Goal: Information Seeking & Learning: Check status

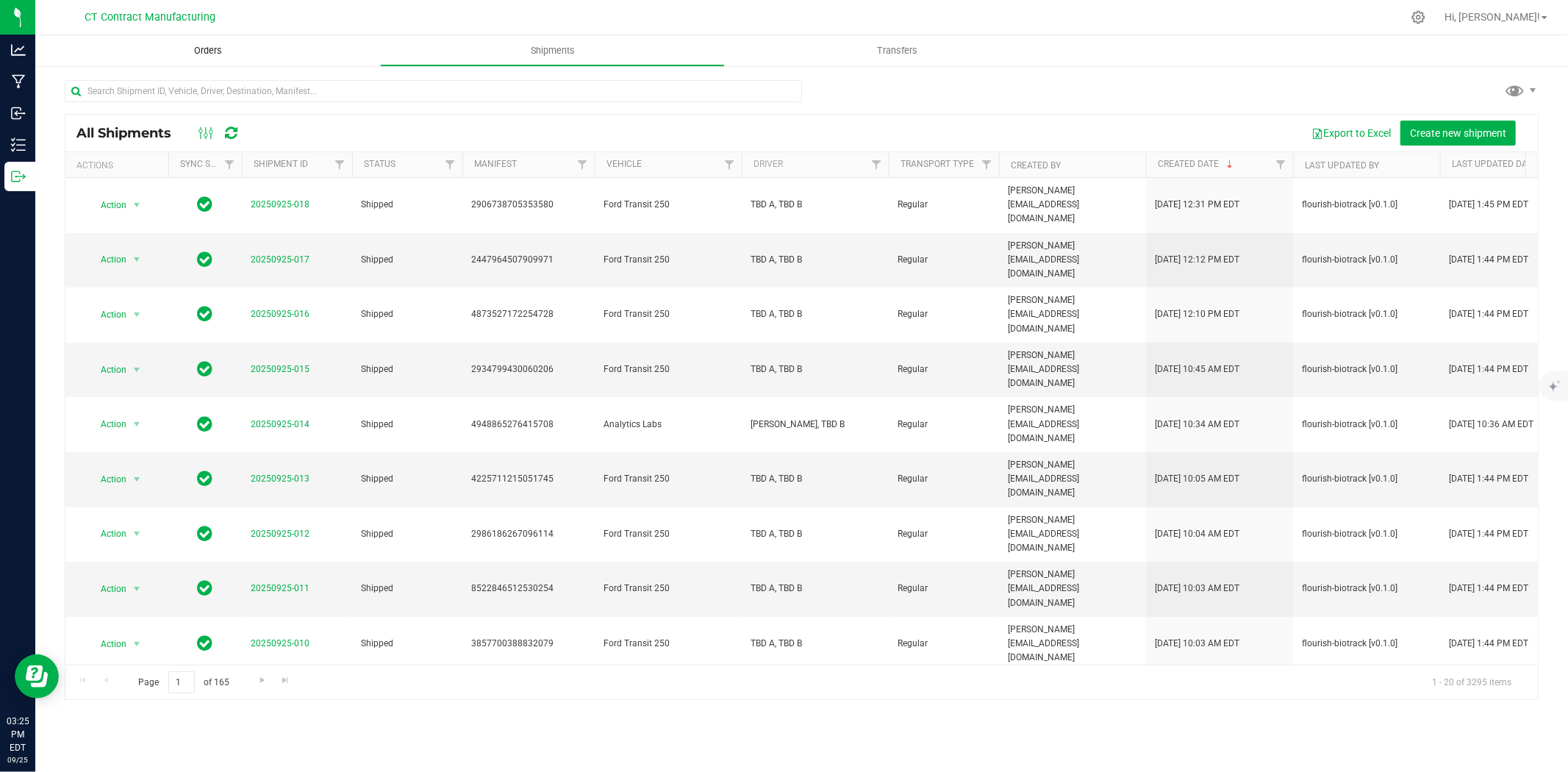
click at [208, 48] on span "Orders" at bounding box center [208, 50] width 68 height 13
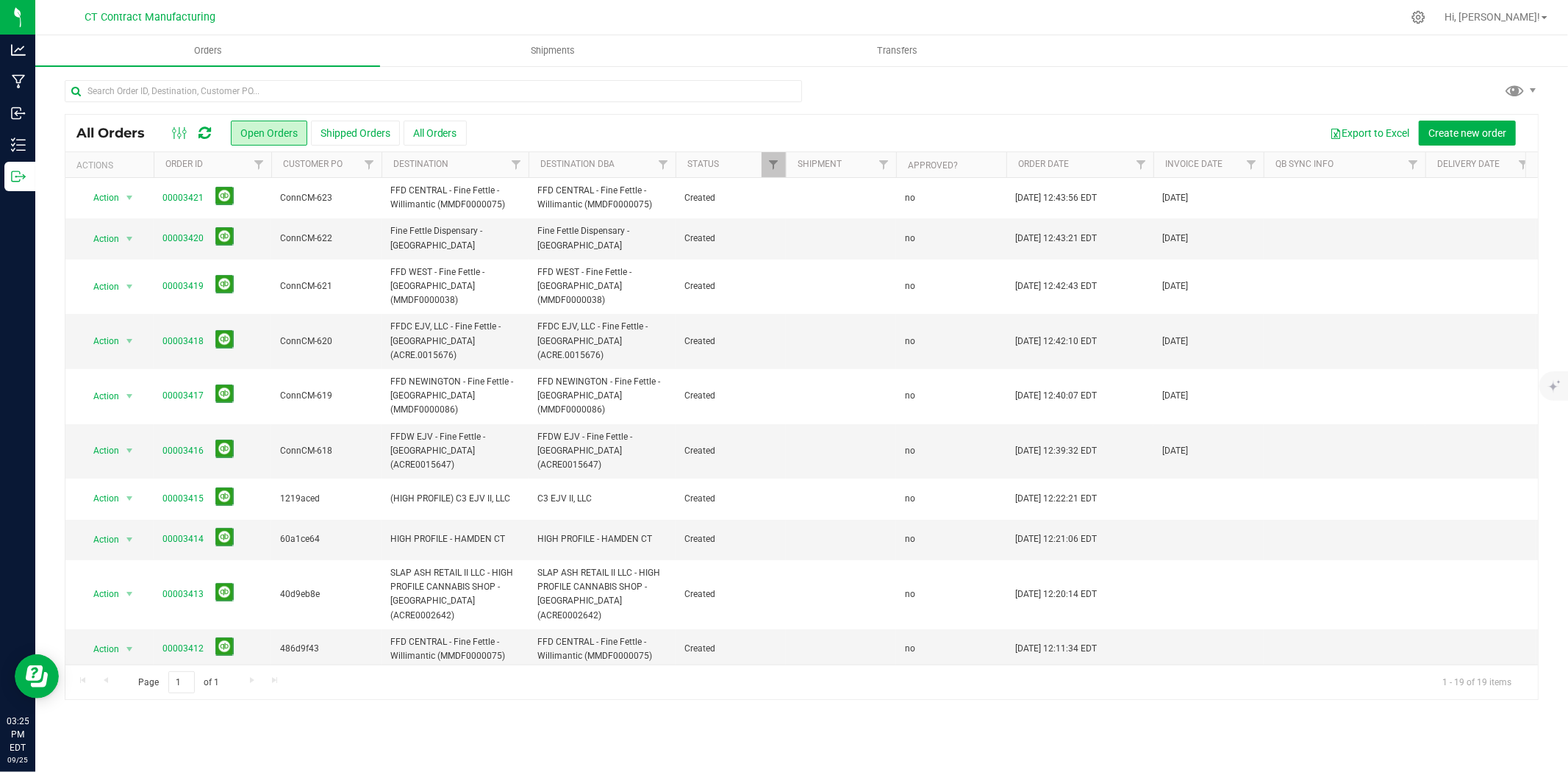
click at [208, 133] on icon at bounding box center [205, 133] width 13 height 14
click at [551, 48] on span "Shipments" at bounding box center [553, 50] width 84 height 13
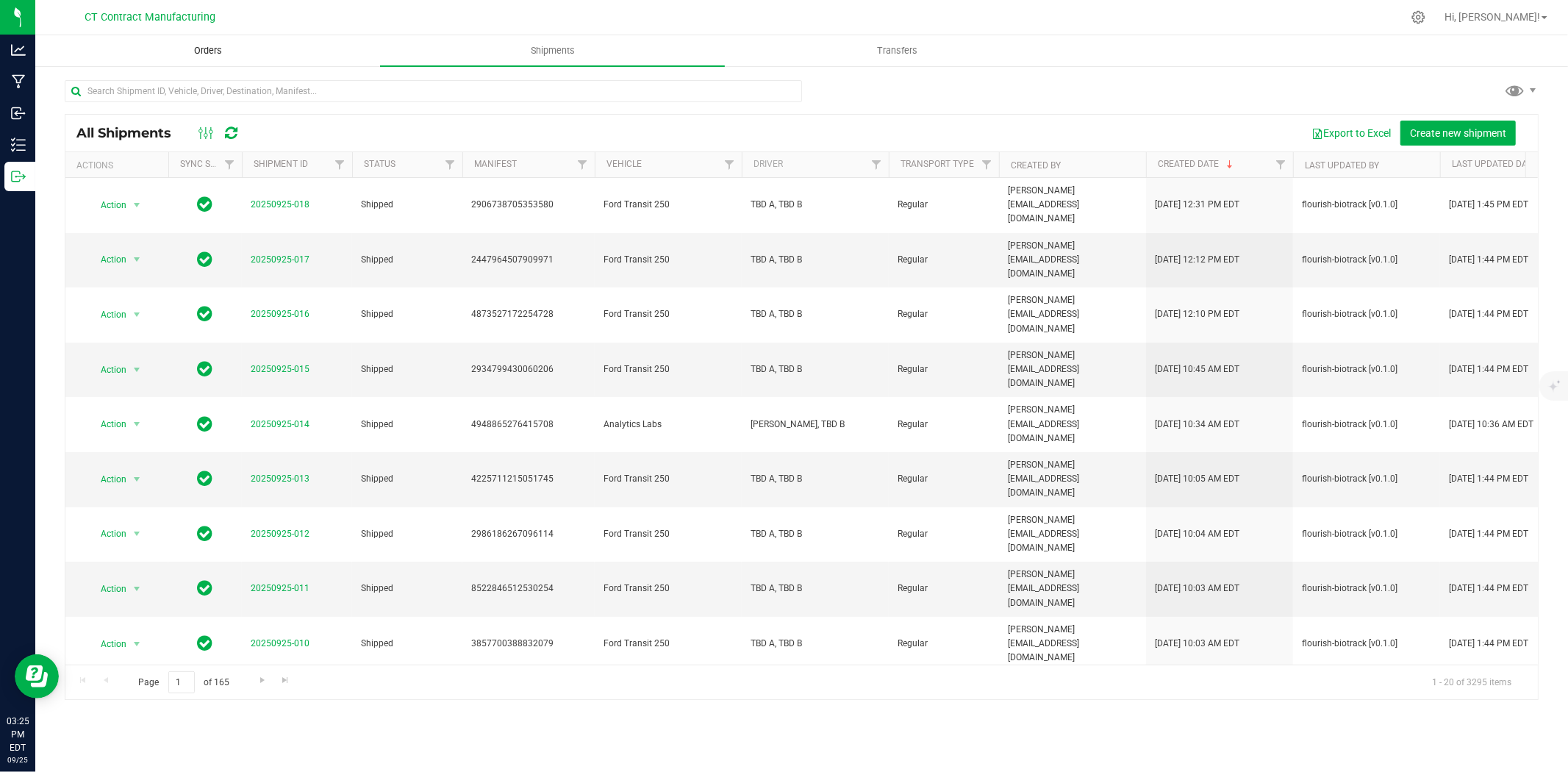
click at [208, 47] on span "Orders" at bounding box center [208, 50] width 68 height 13
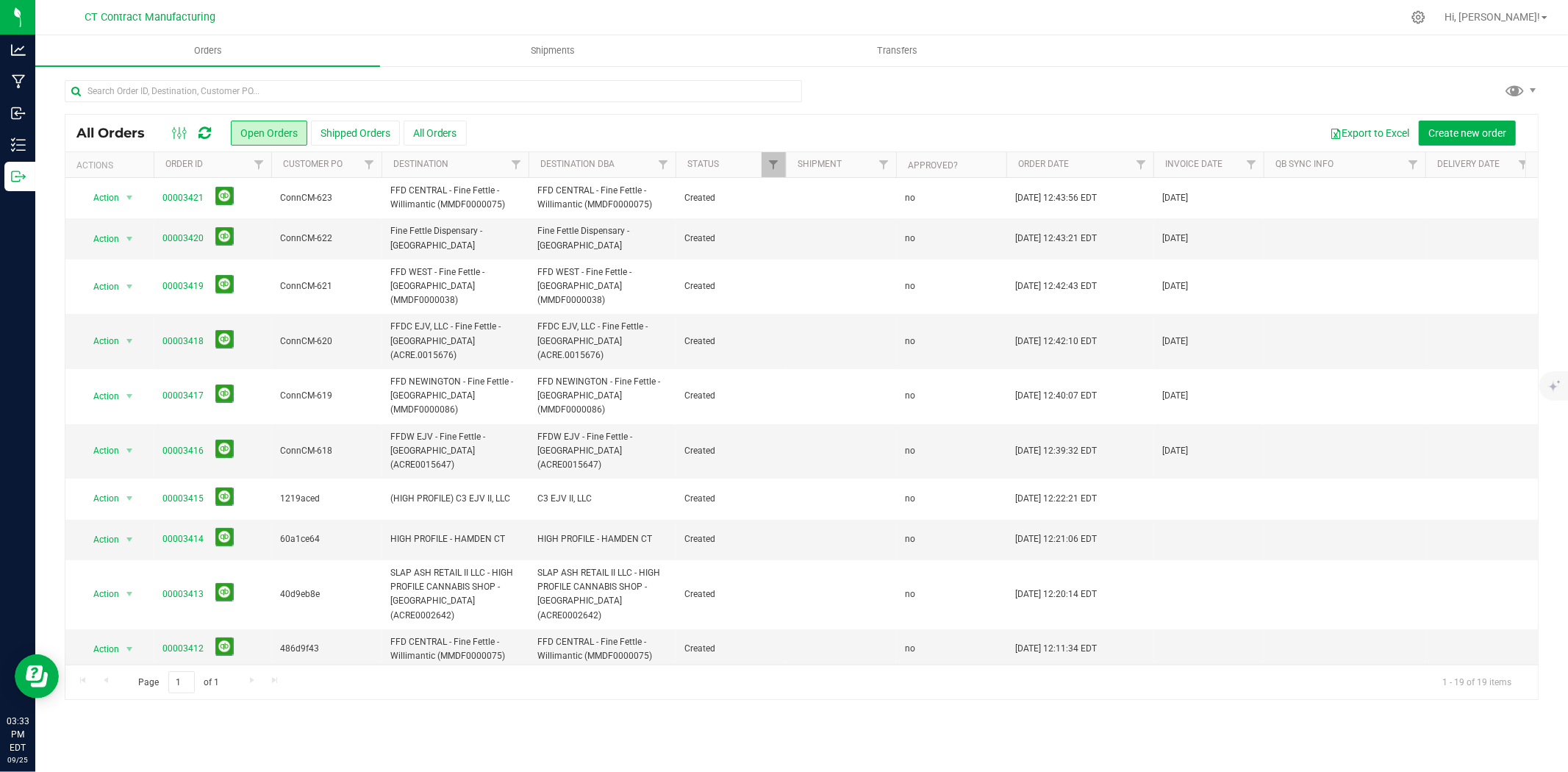
click at [937, 5] on div at bounding box center [832, 17] width 1139 height 29
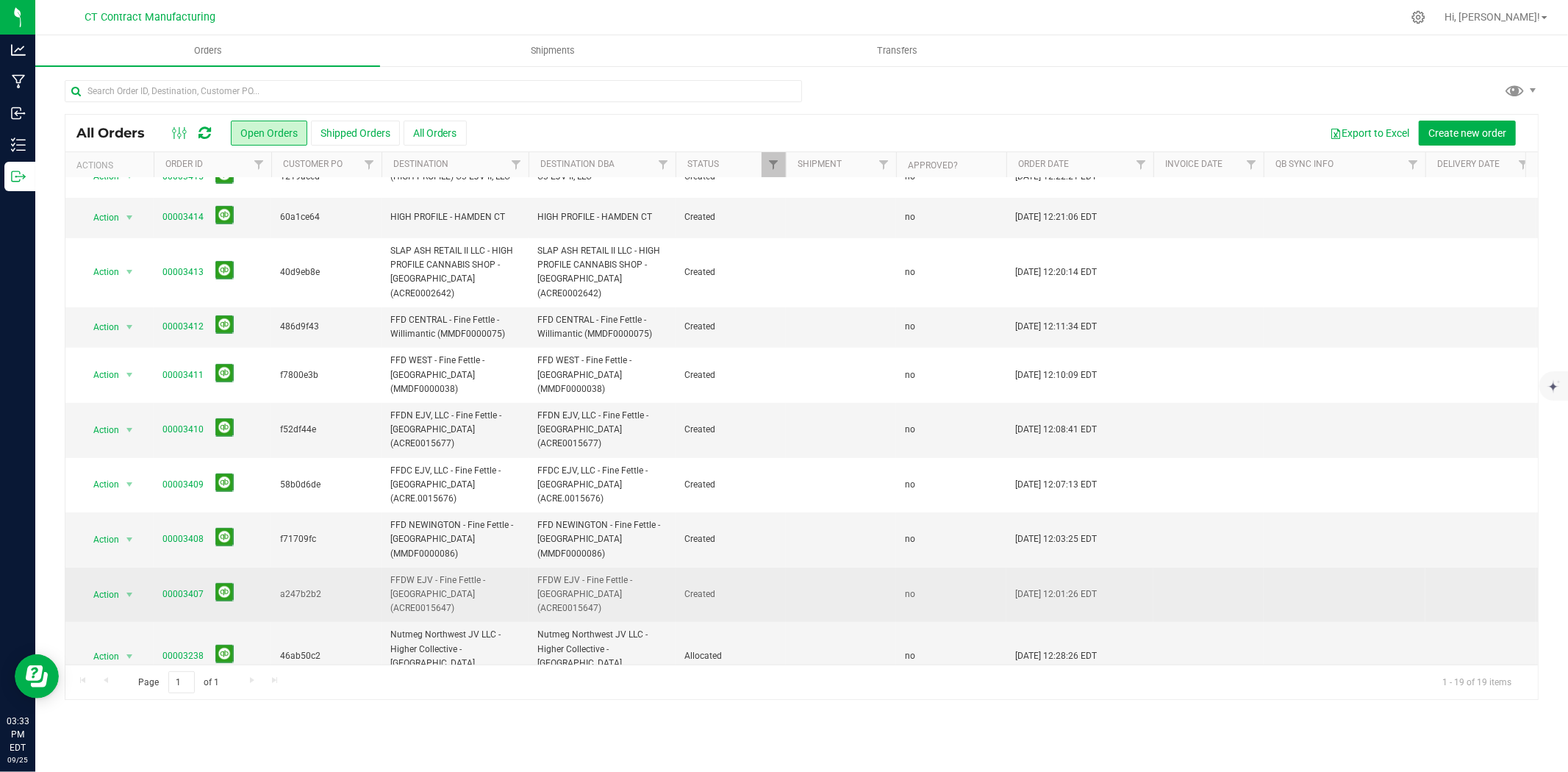
scroll to position [327, 0]
click at [169, 583] on link "00003407" at bounding box center [183, 590] width 41 height 14
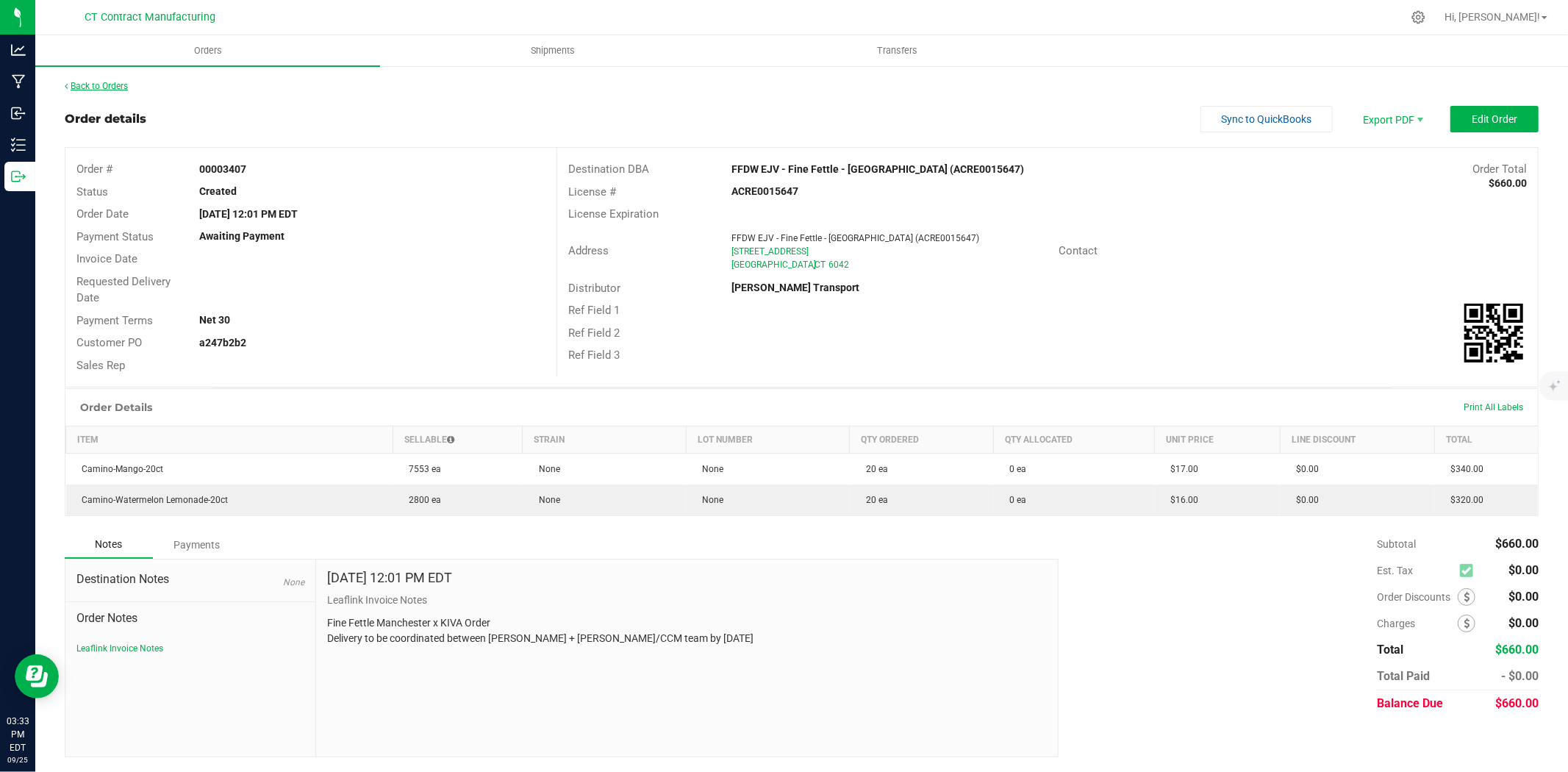
drag, startPoint x: 130, startPoint y: 81, endPoint x: 116, endPoint y: 85, distance: 14.6
click at [130, 81] on div "Back to Orders" at bounding box center [801, 86] width 1474 height 13
click at [108, 85] on link "Back to Orders" at bounding box center [96, 86] width 64 height 11
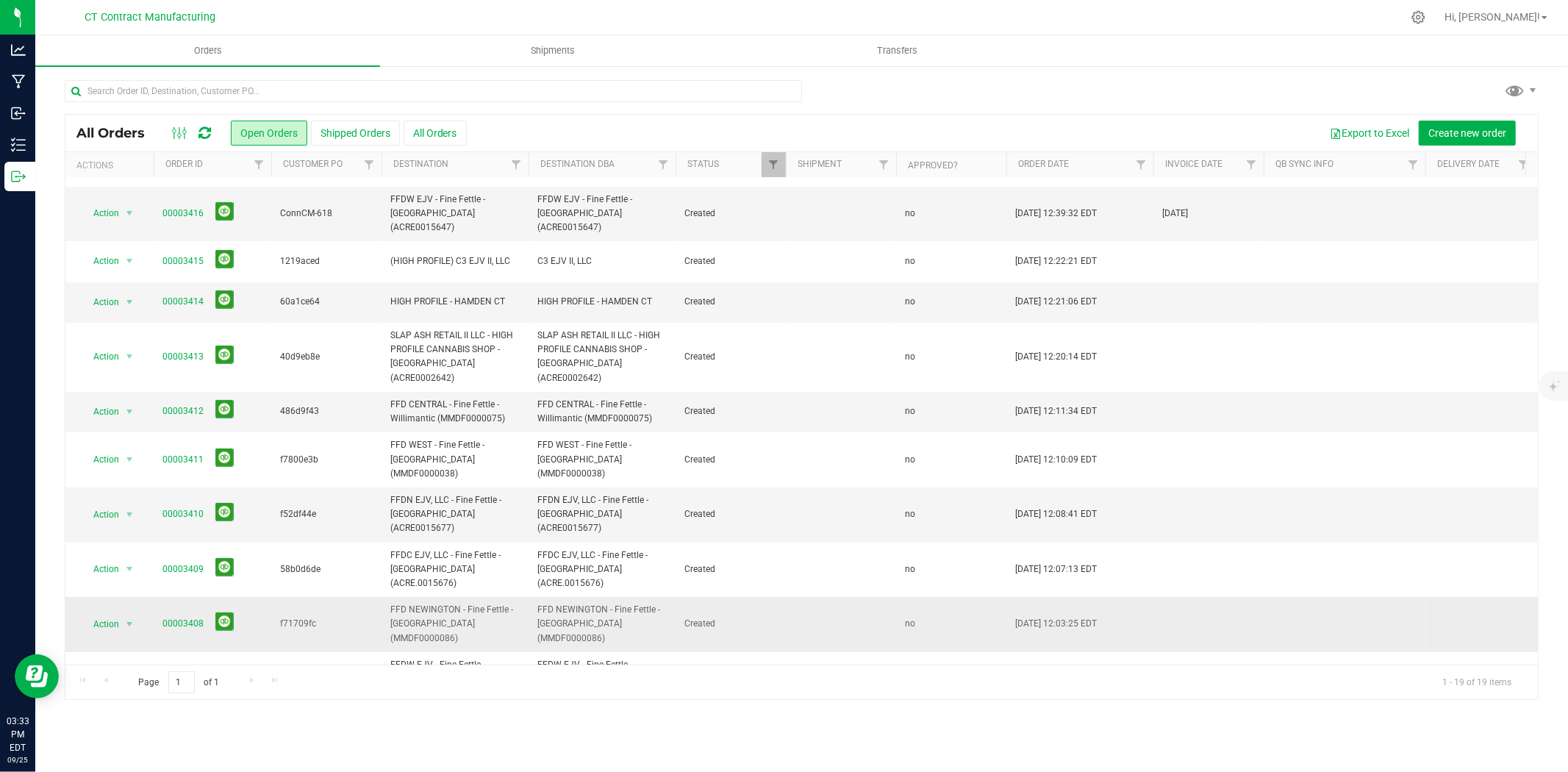
scroll to position [245, 0]
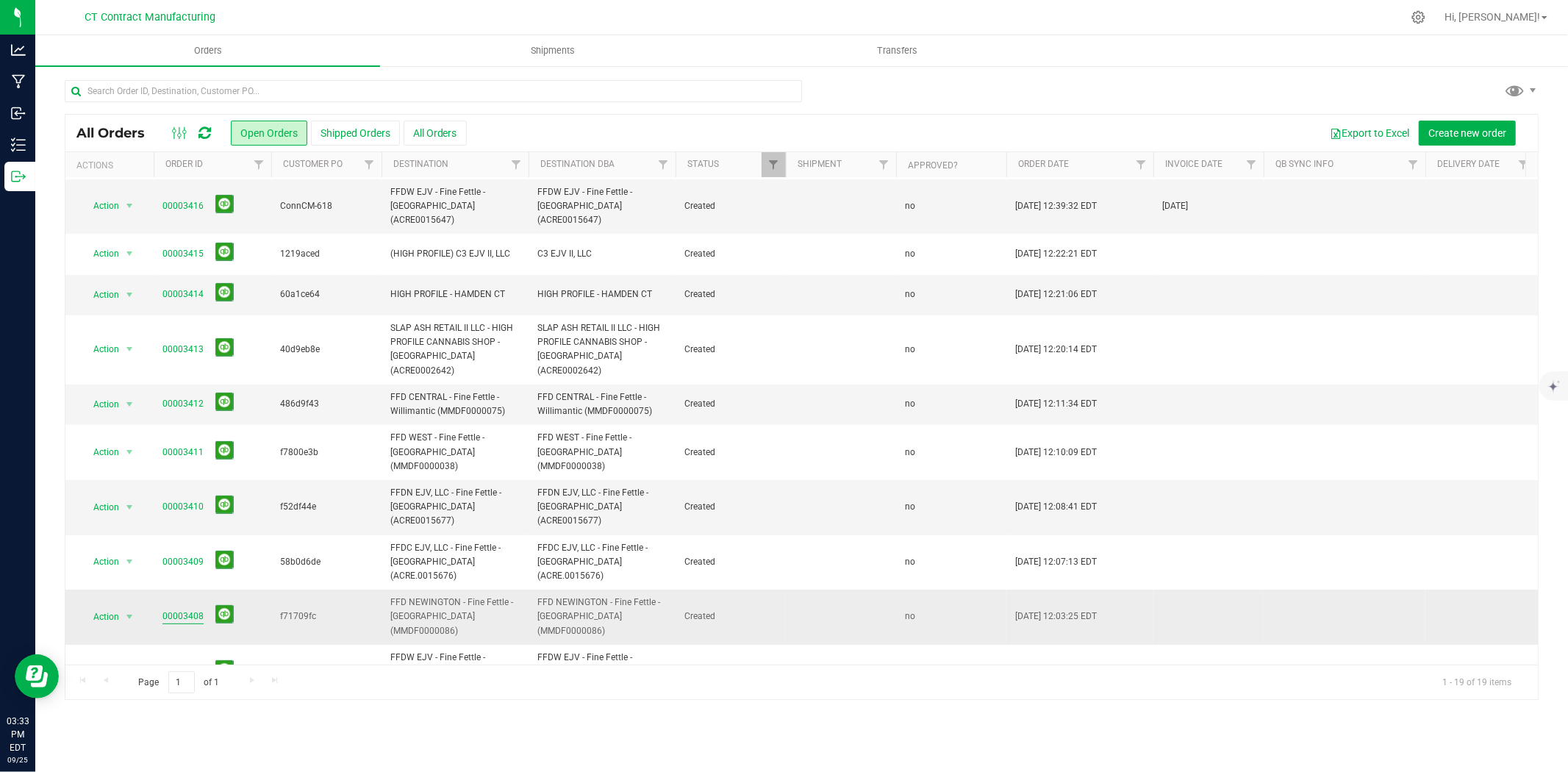
click at [195, 609] on link "00003408" at bounding box center [183, 616] width 41 height 14
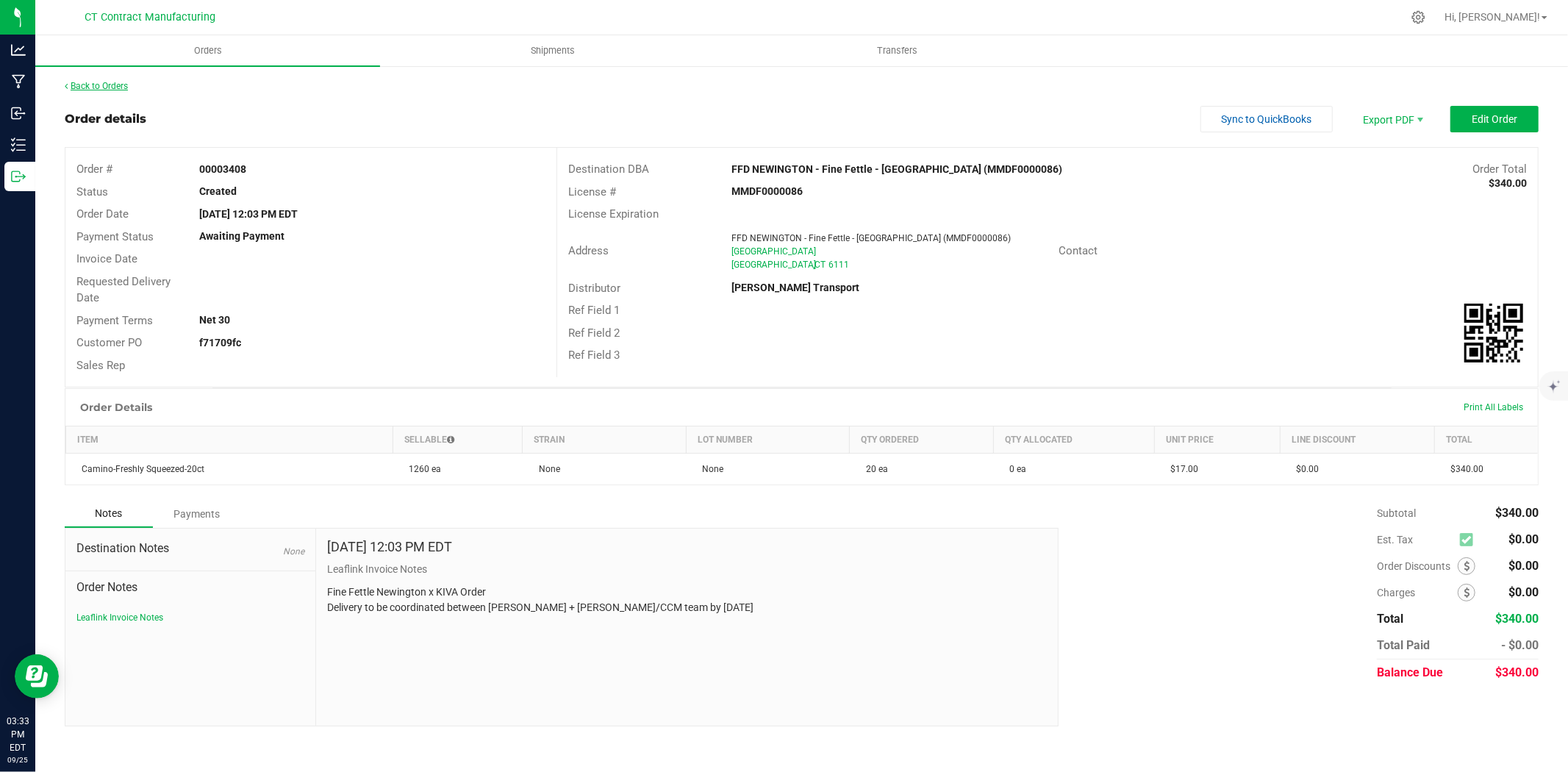
click at [96, 82] on link "Back to Orders" at bounding box center [96, 86] width 64 height 11
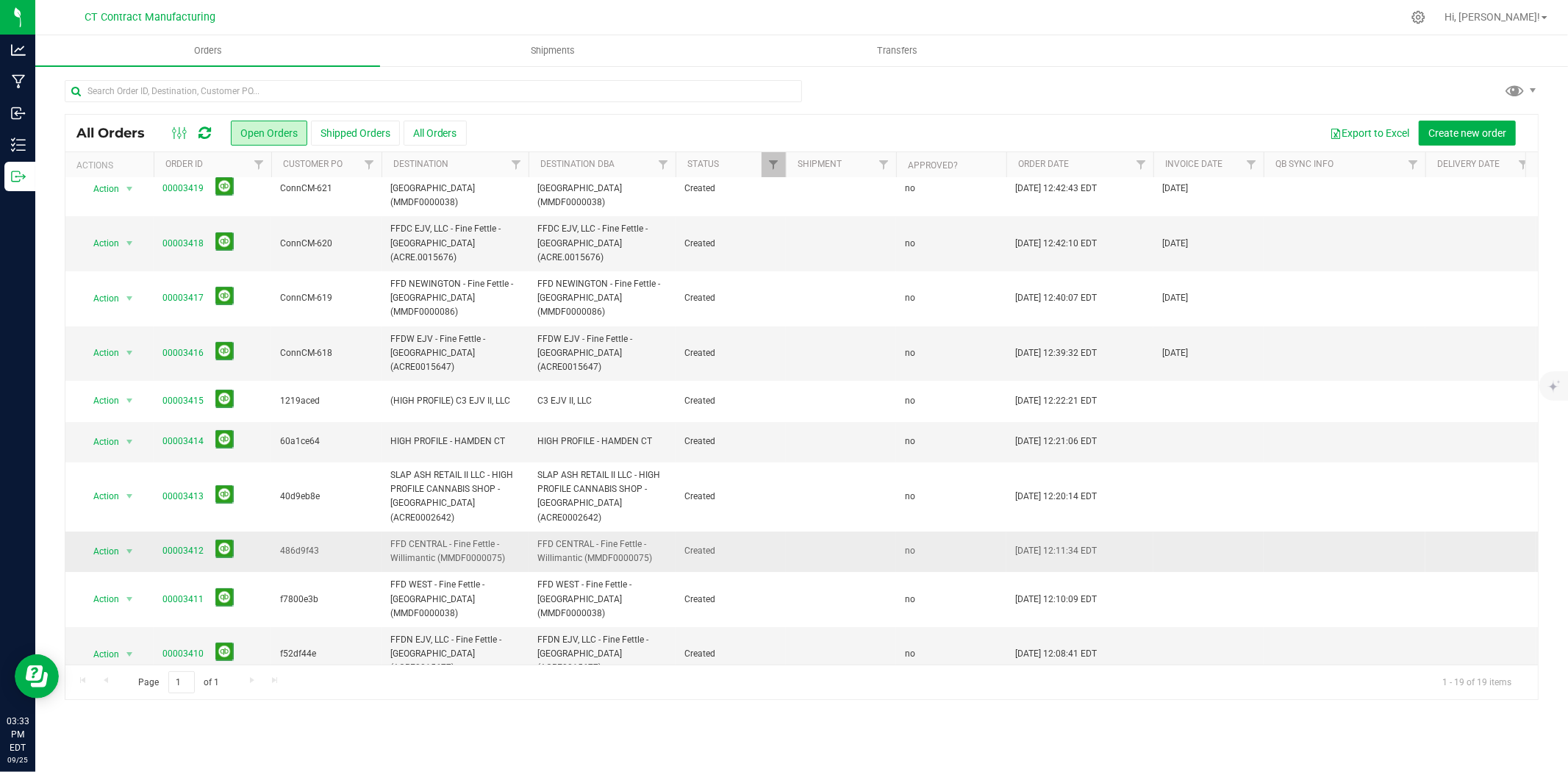
scroll to position [163, 0]
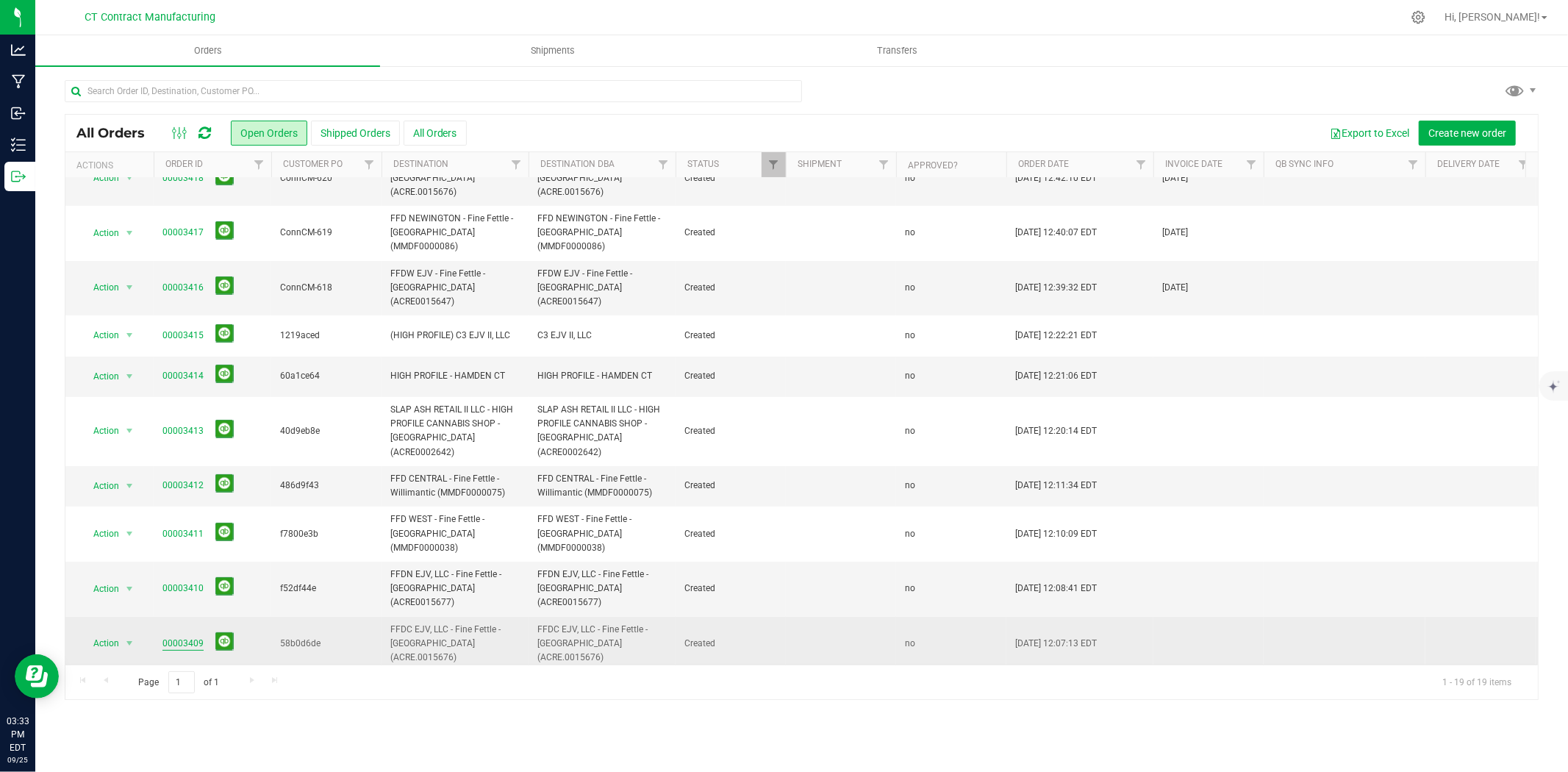
click at [180, 637] on link "00003409" at bounding box center [183, 644] width 41 height 14
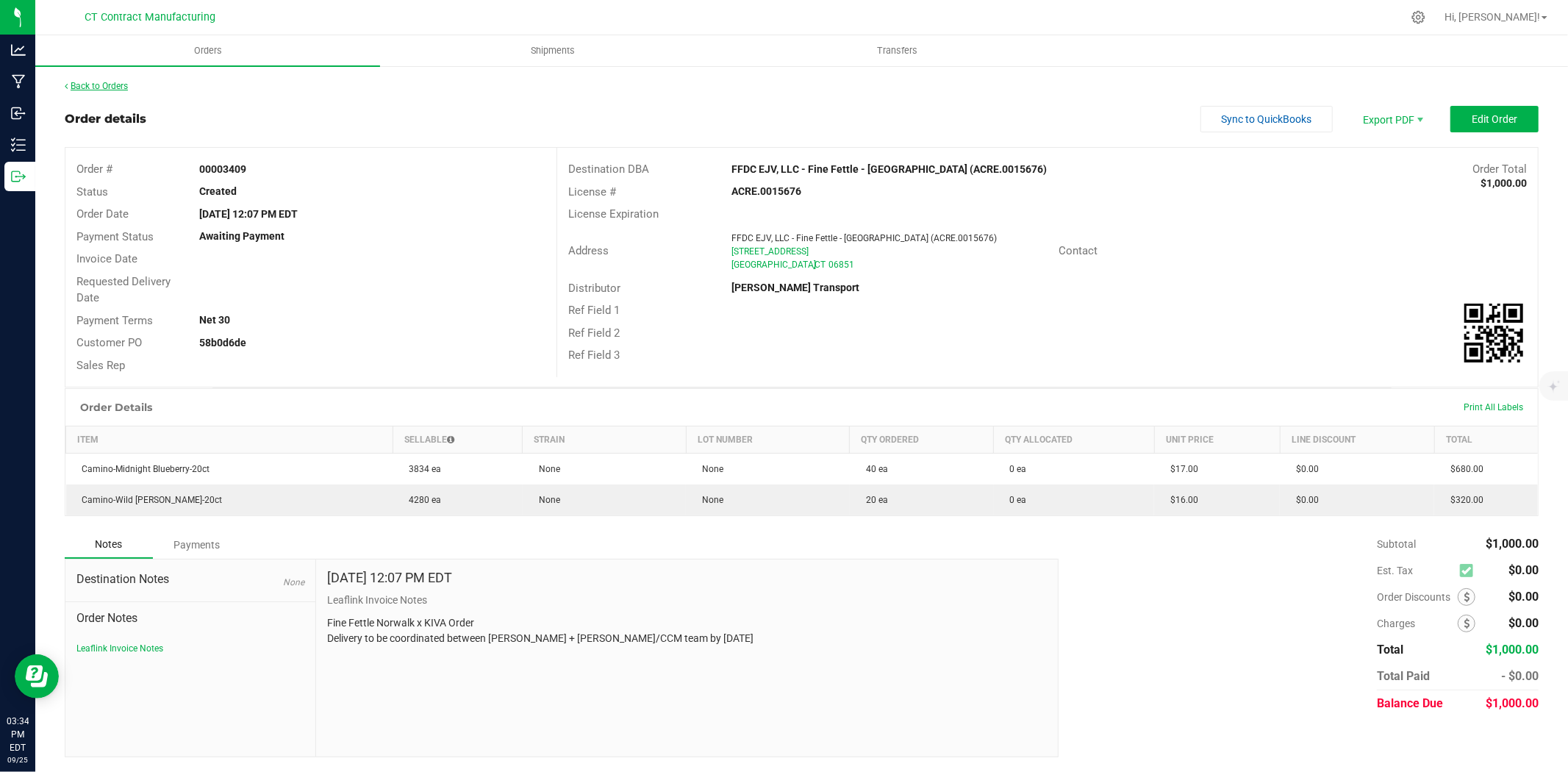
click at [121, 85] on link "Back to Orders" at bounding box center [96, 86] width 64 height 11
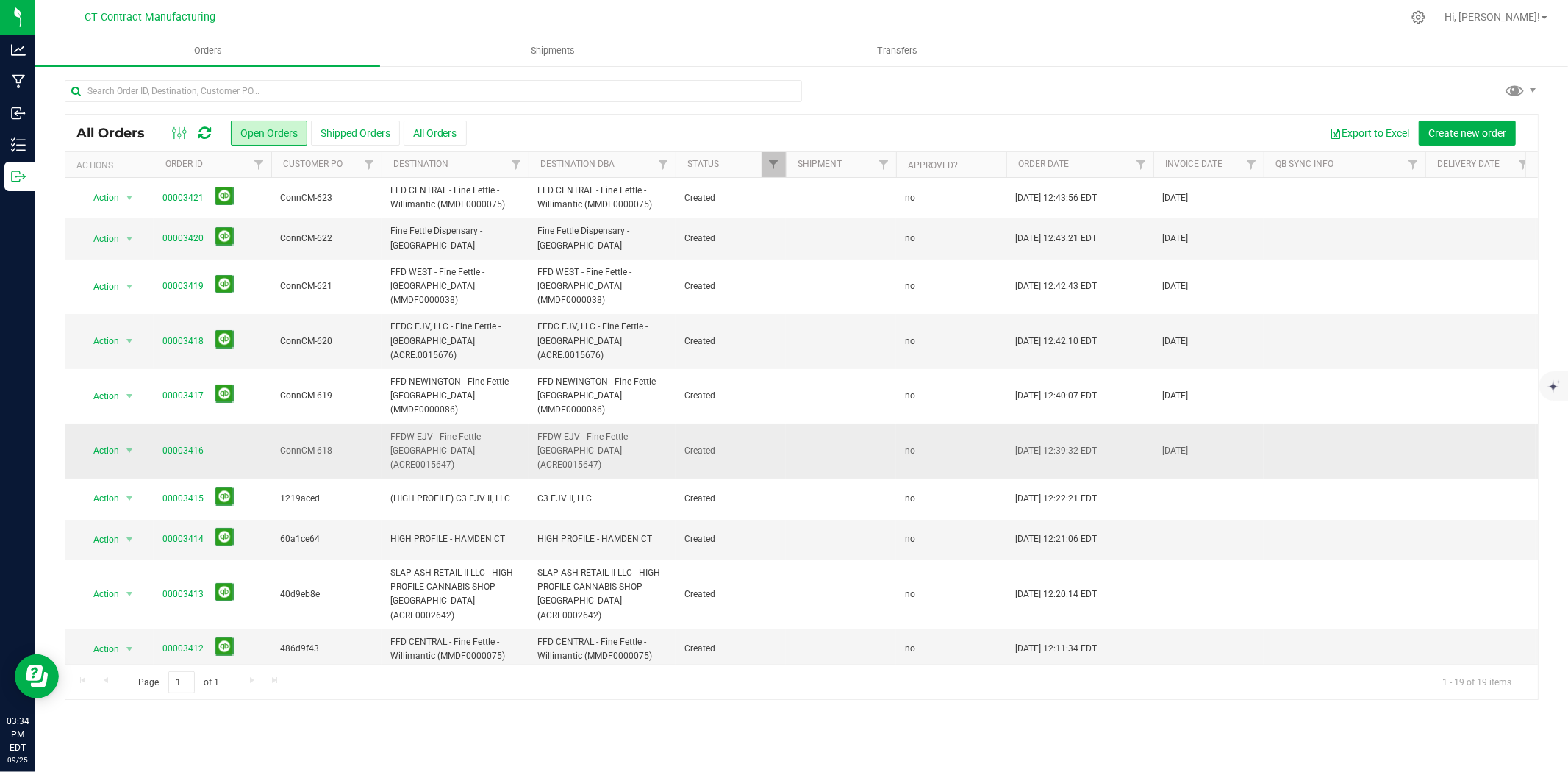
scroll to position [328, 0]
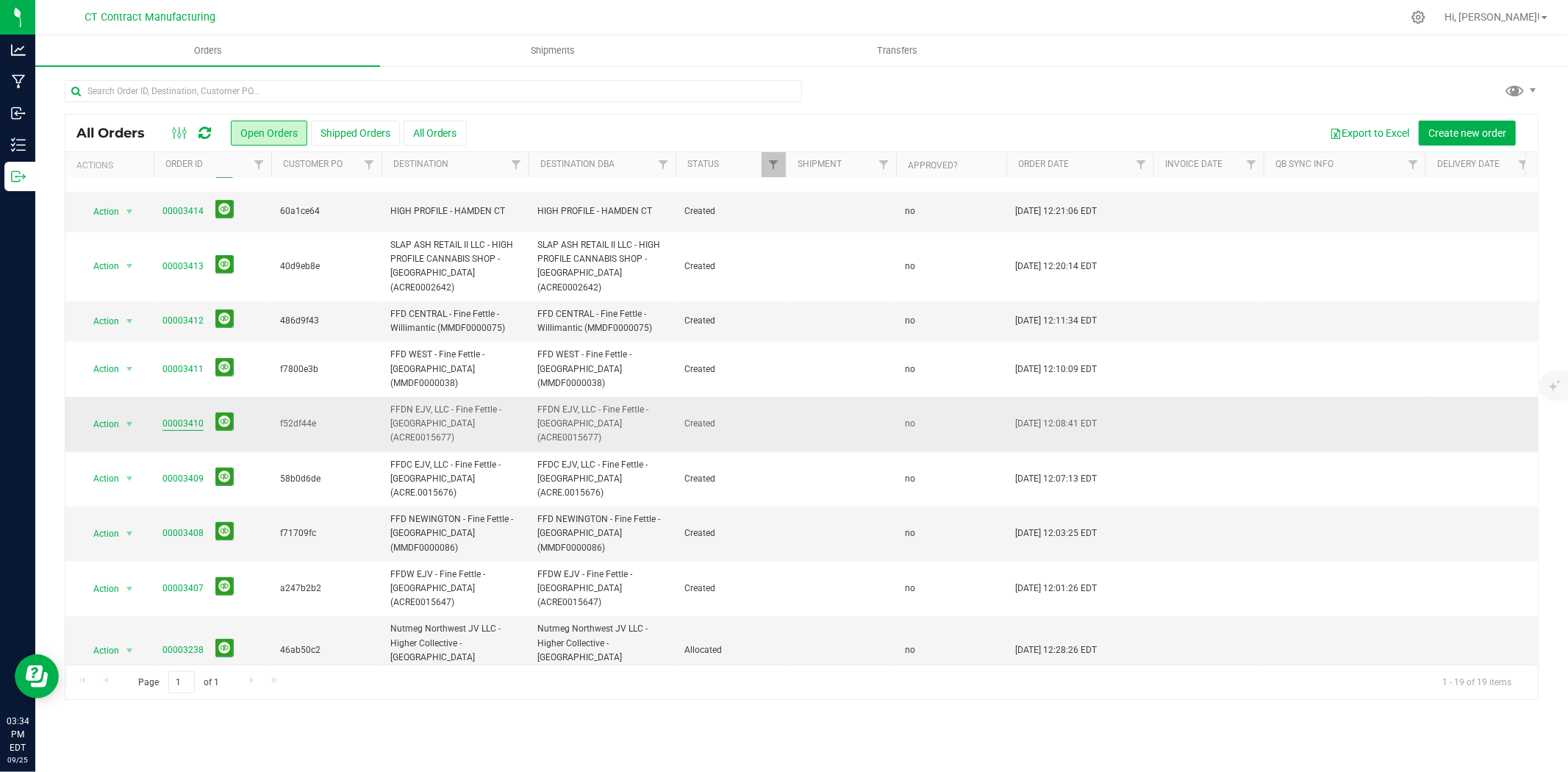
click at [194, 417] on link "00003410" at bounding box center [183, 424] width 41 height 14
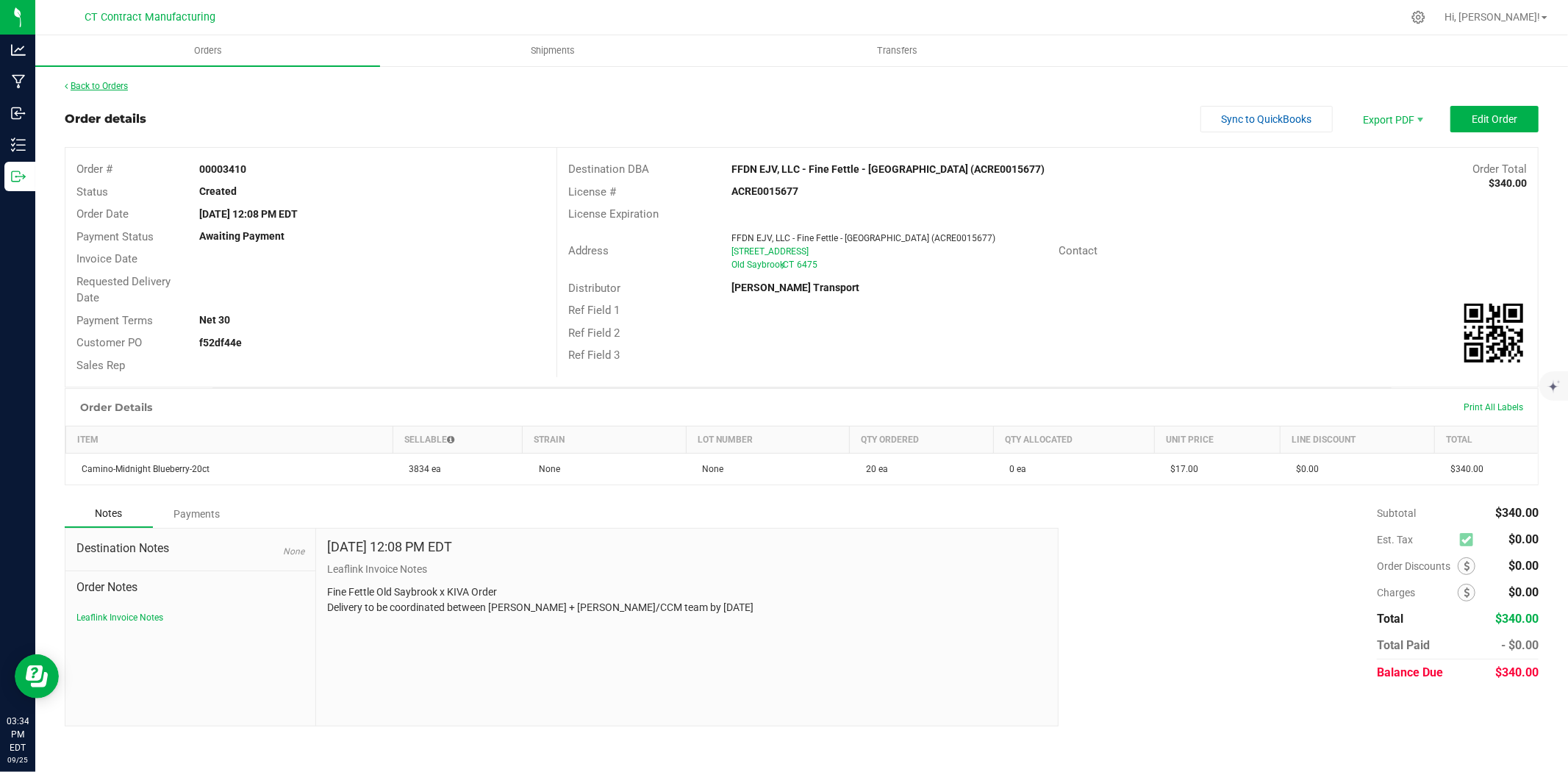
click at [96, 81] on link "Back to Orders" at bounding box center [96, 86] width 64 height 11
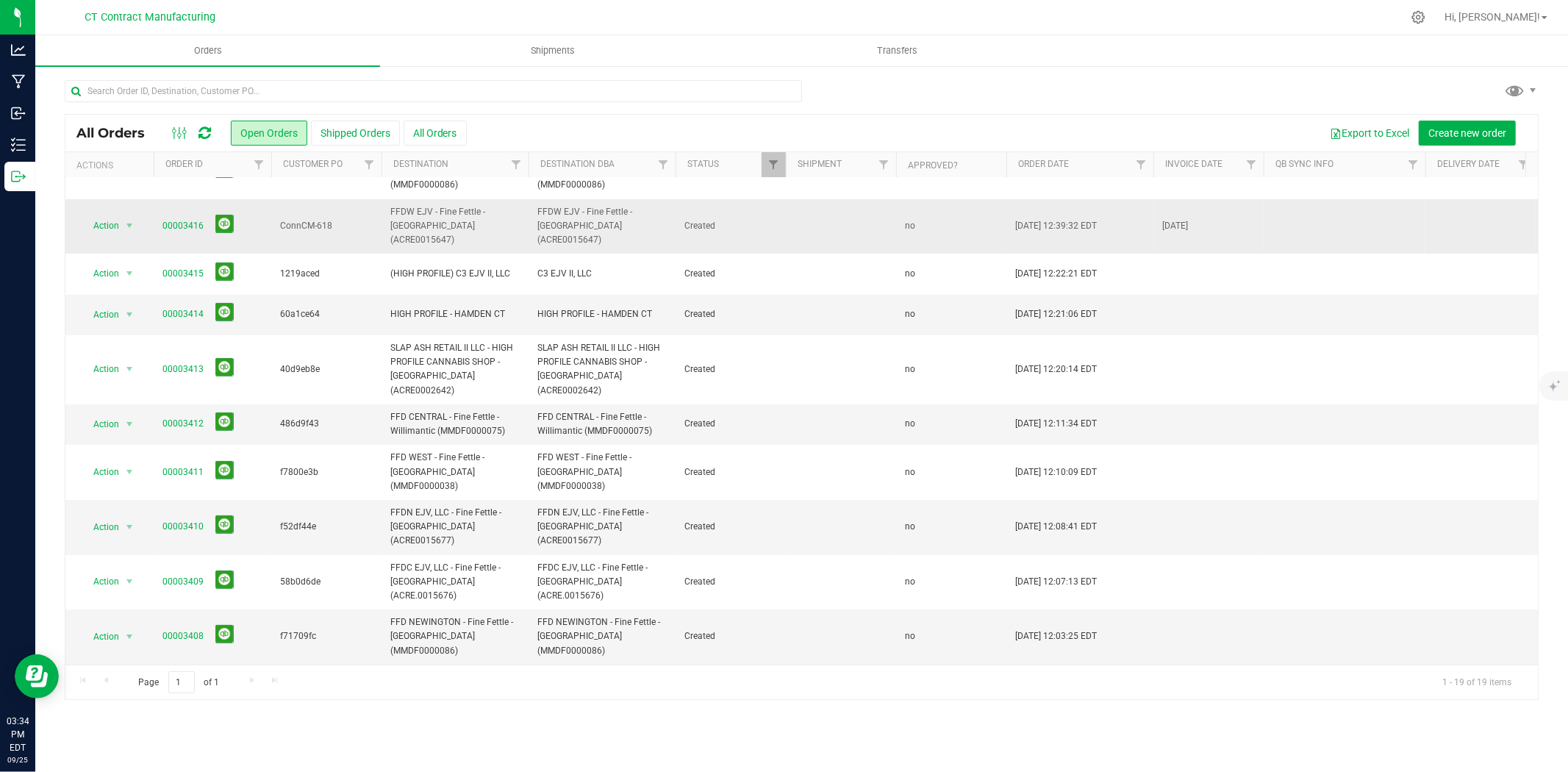
scroll to position [327, 0]
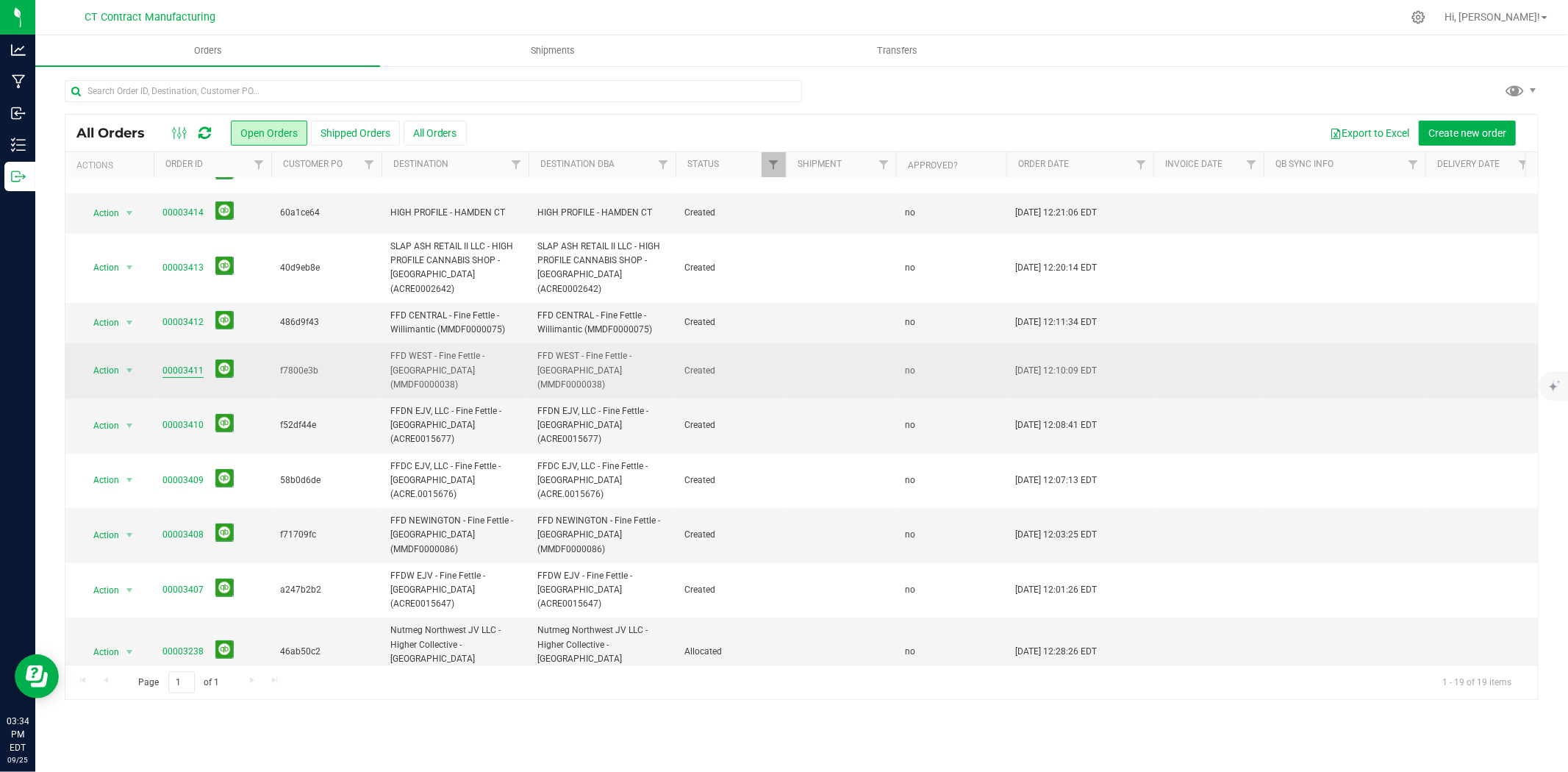
click at [181, 364] on link "00003411" at bounding box center [183, 371] width 41 height 14
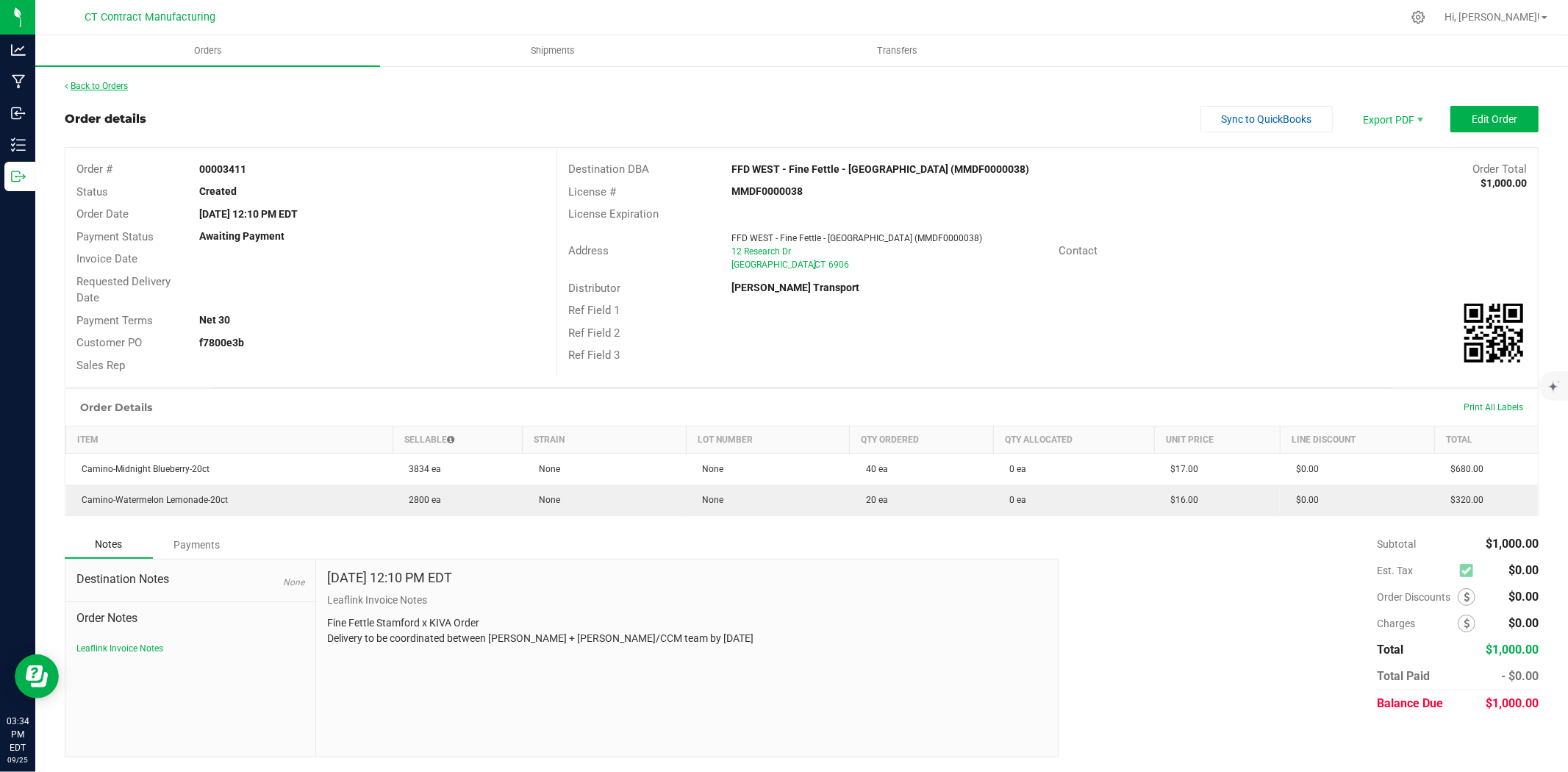
click at [116, 81] on link "Back to Orders" at bounding box center [96, 86] width 64 height 11
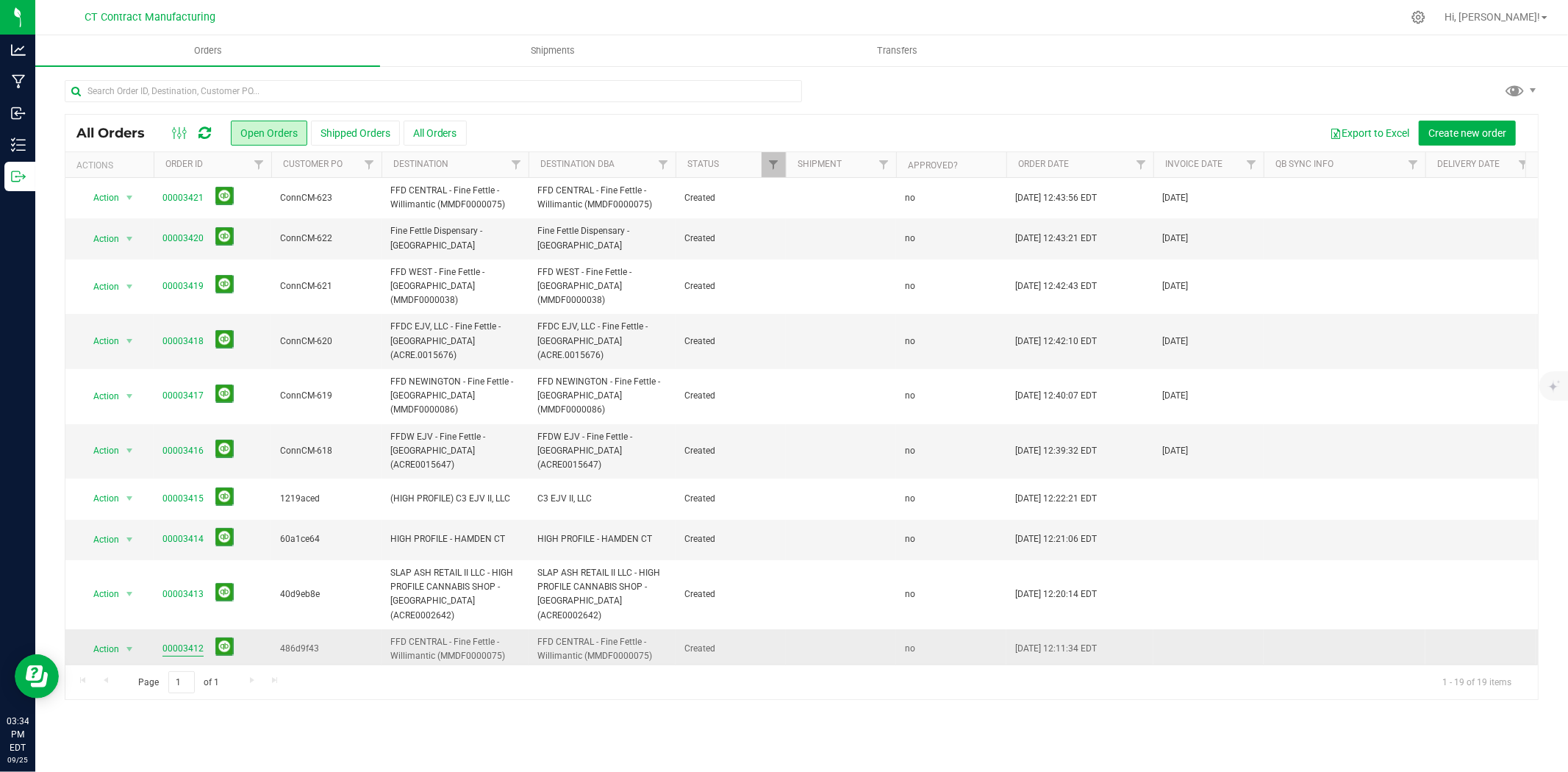
click at [192, 641] on link "00003412" at bounding box center [183, 649] width 41 height 14
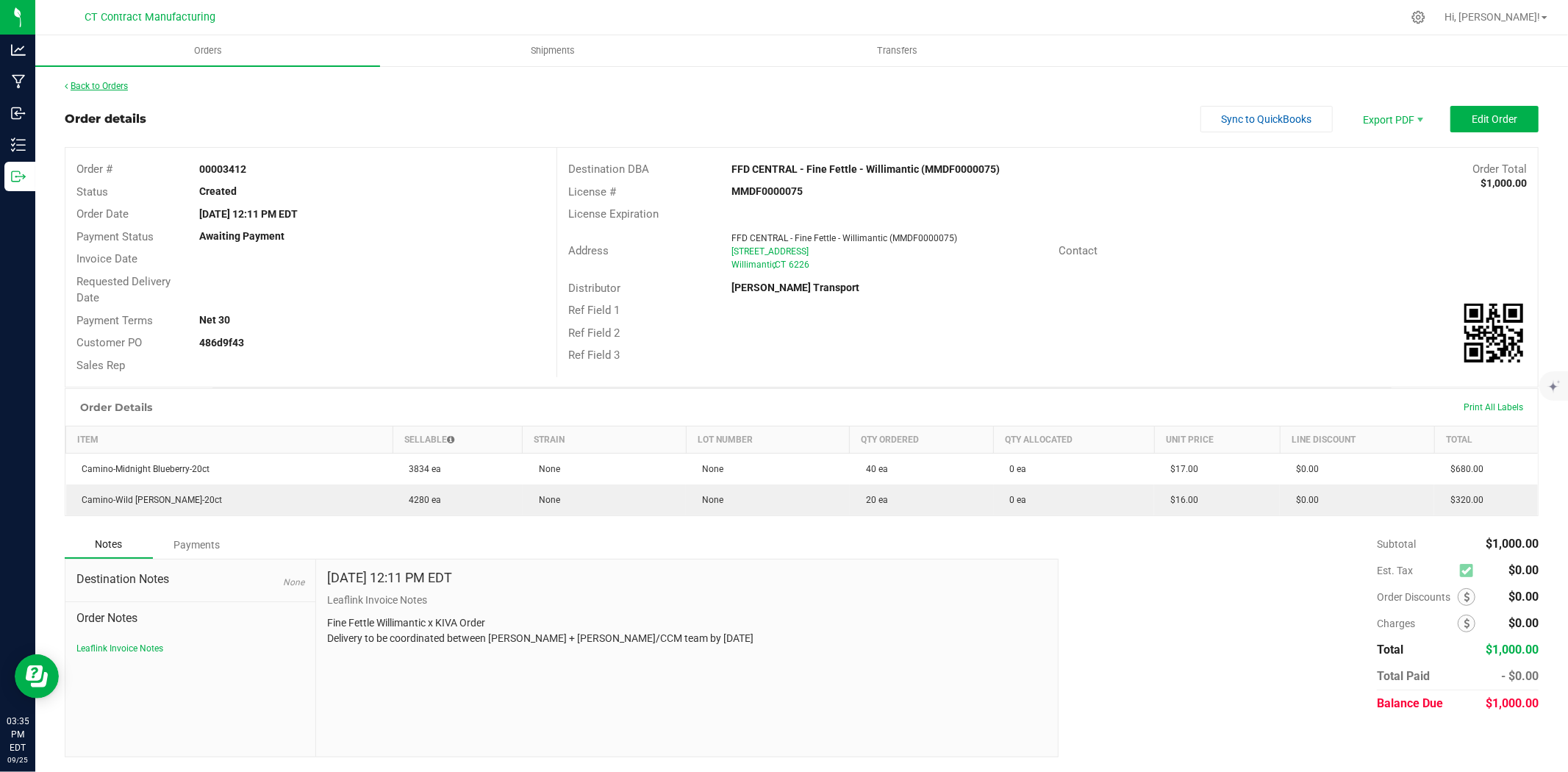
click at [117, 82] on link "Back to Orders" at bounding box center [96, 86] width 64 height 11
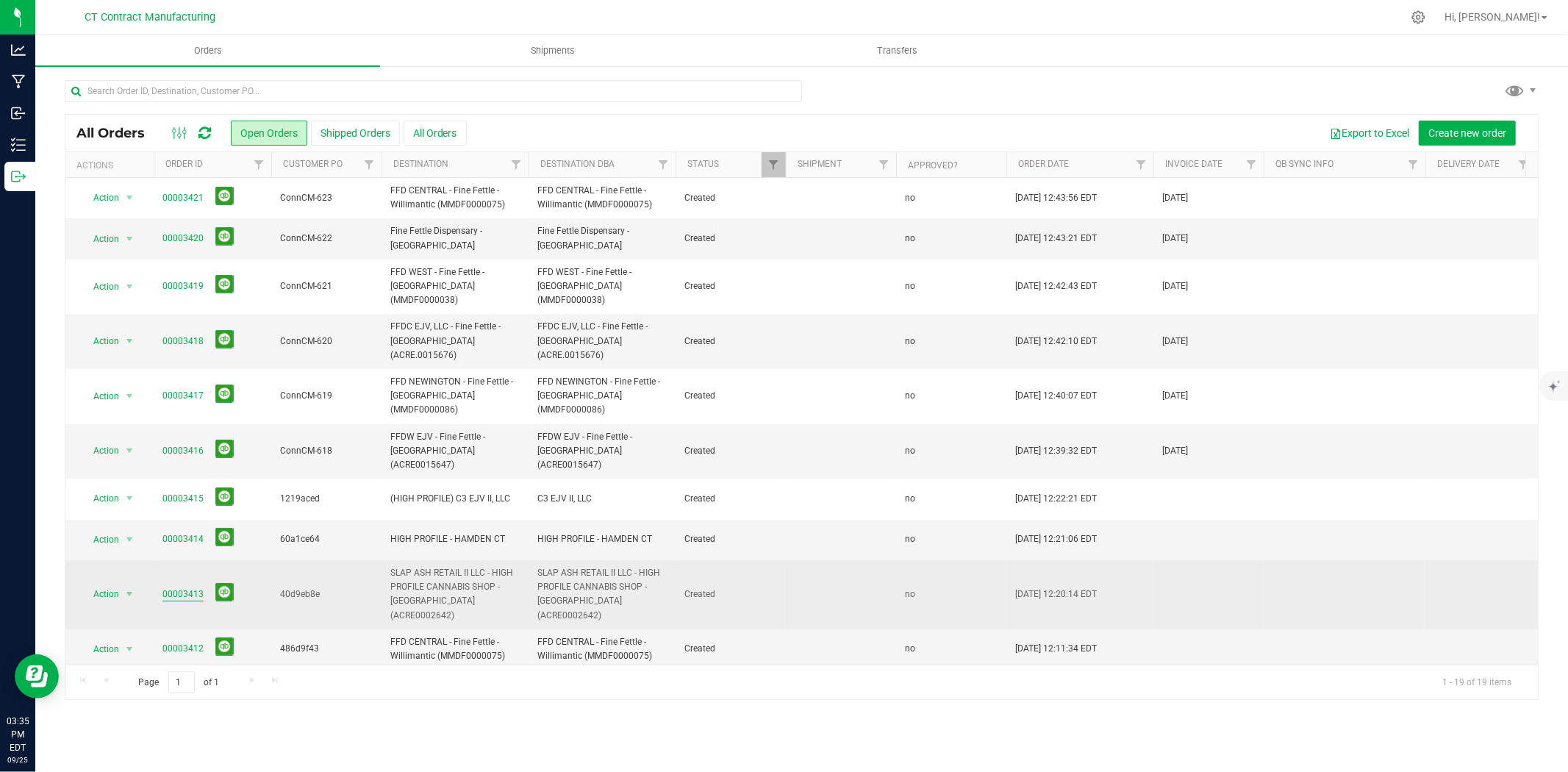
click at [187, 588] on link "00003413" at bounding box center [183, 595] width 41 height 14
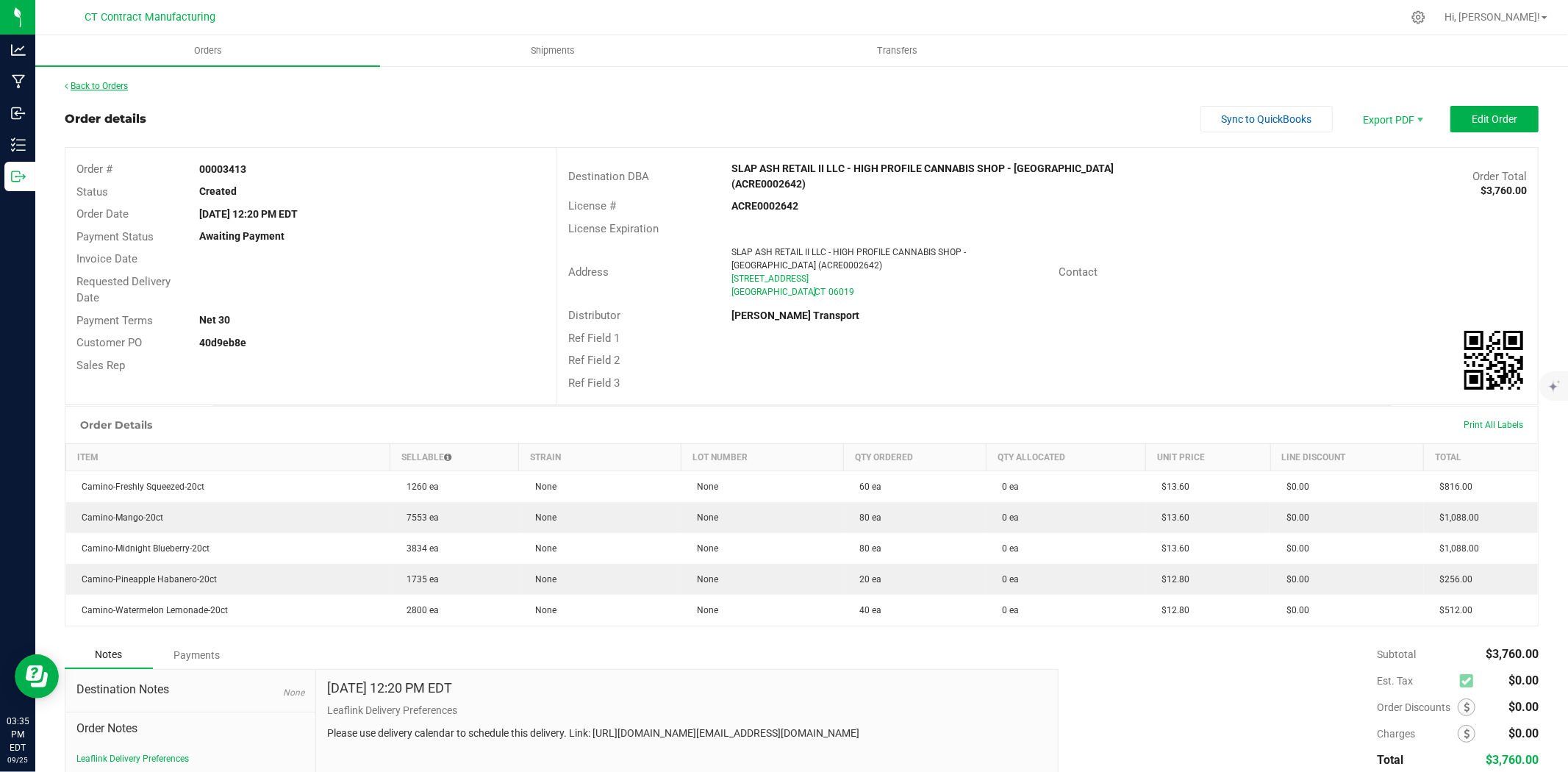
click at [121, 90] on div "Back to Orders" at bounding box center [801, 86] width 1474 height 13
click at [122, 80] on div "Back to Orders" at bounding box center [801, 86] width 1474 height 13
click at [118, 81] on link "Back to Orders" at bounding box center [96, 86] width 64 height 11
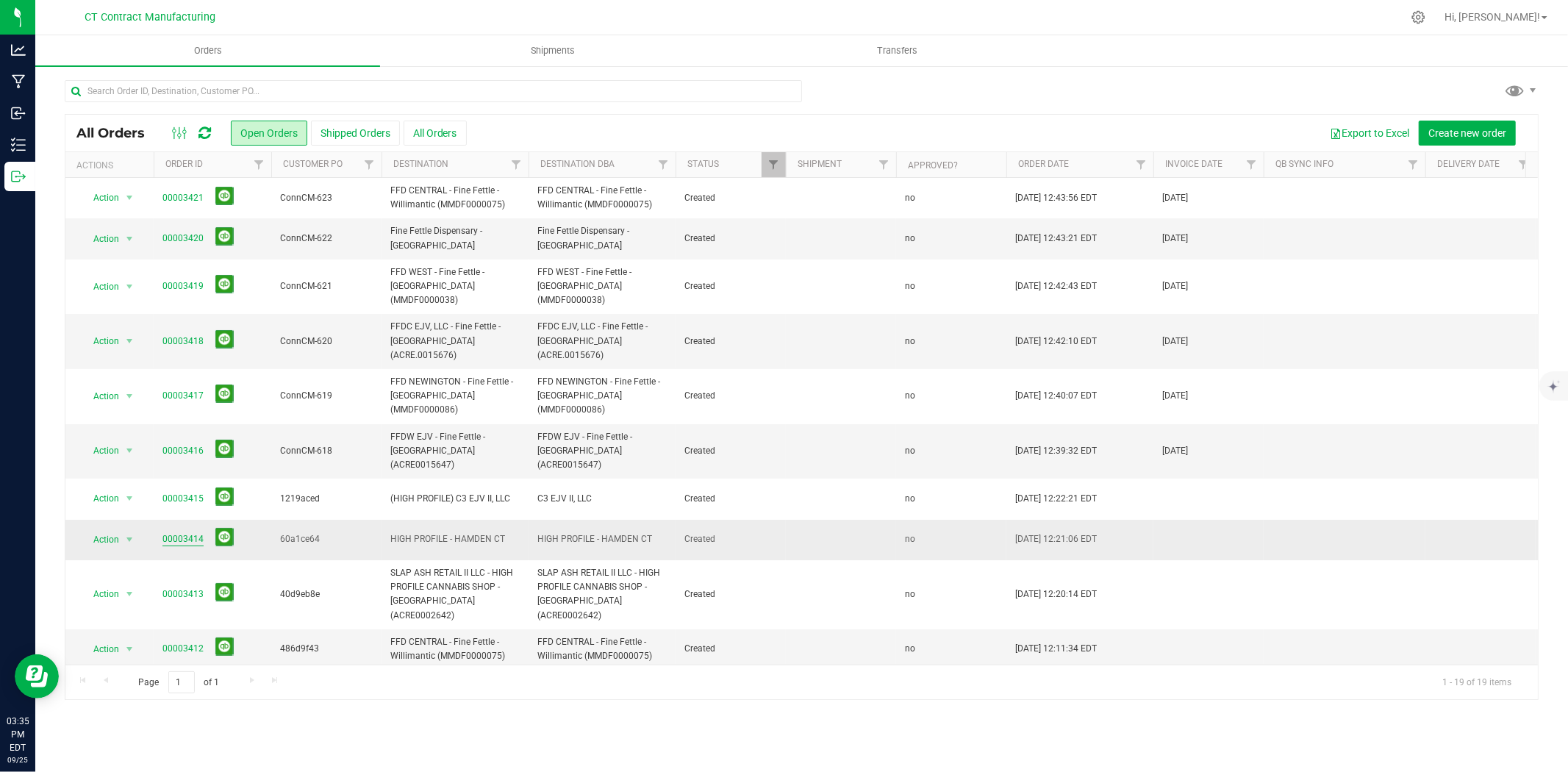
click at [180, 532] on link "00003414" at bounding box center [183, 539] width 41 height 14
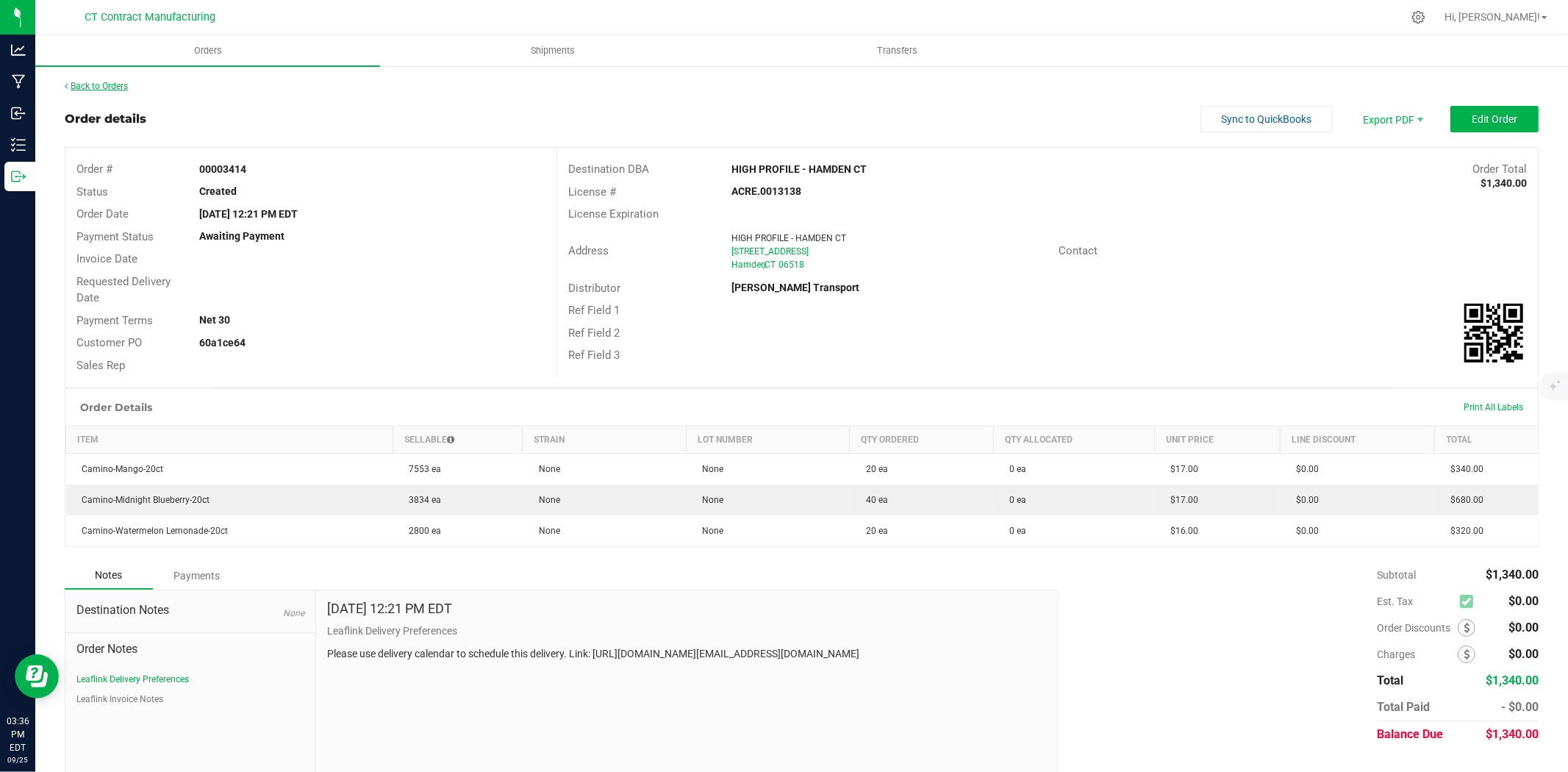
click at [89, 89] on link "Back to Orders" at bounding box center [96, 86] width 64 height 11
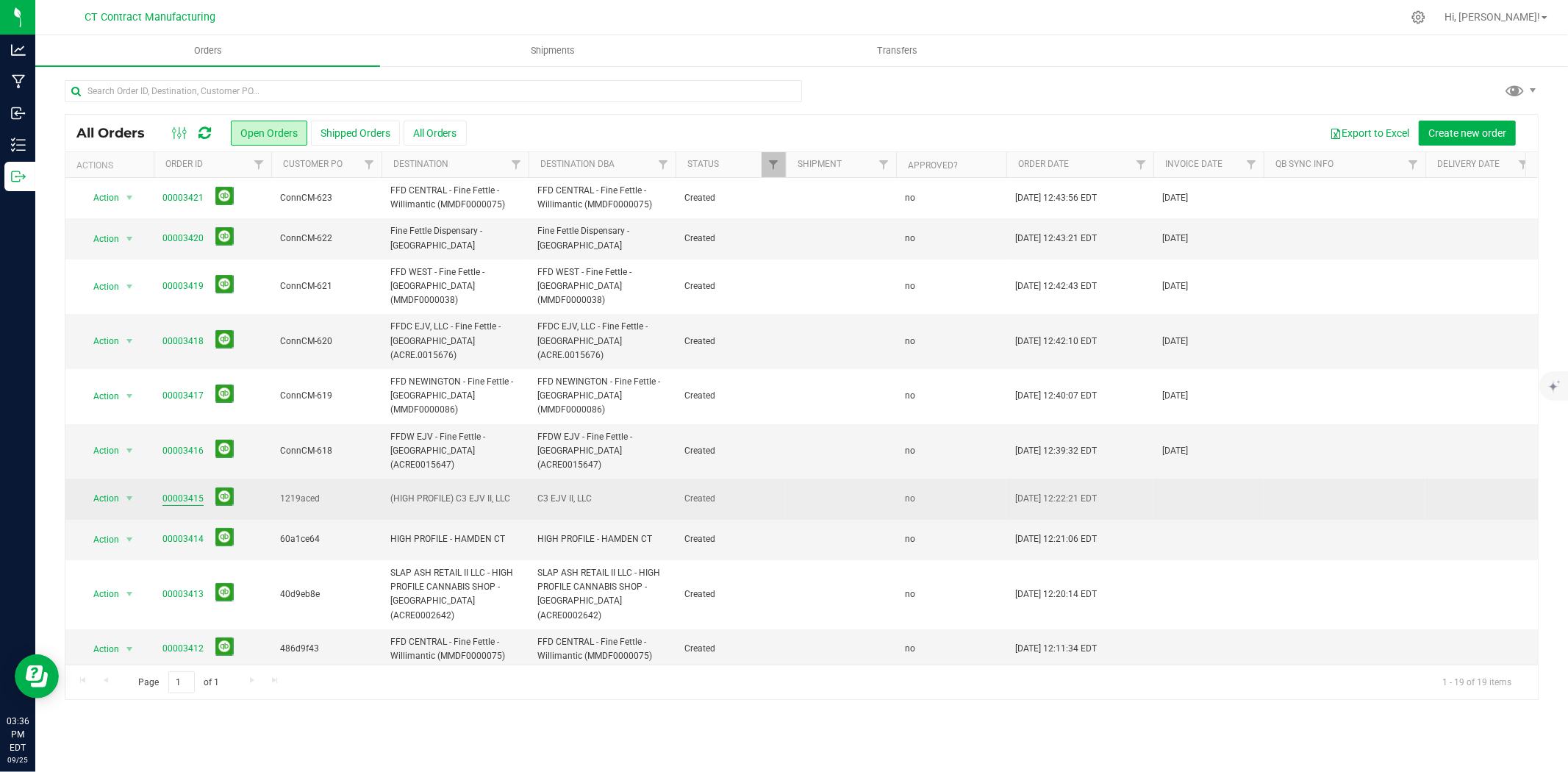
click at [190, 492] on link "00003415" at bounding box center [183, 499] width 41 height 14
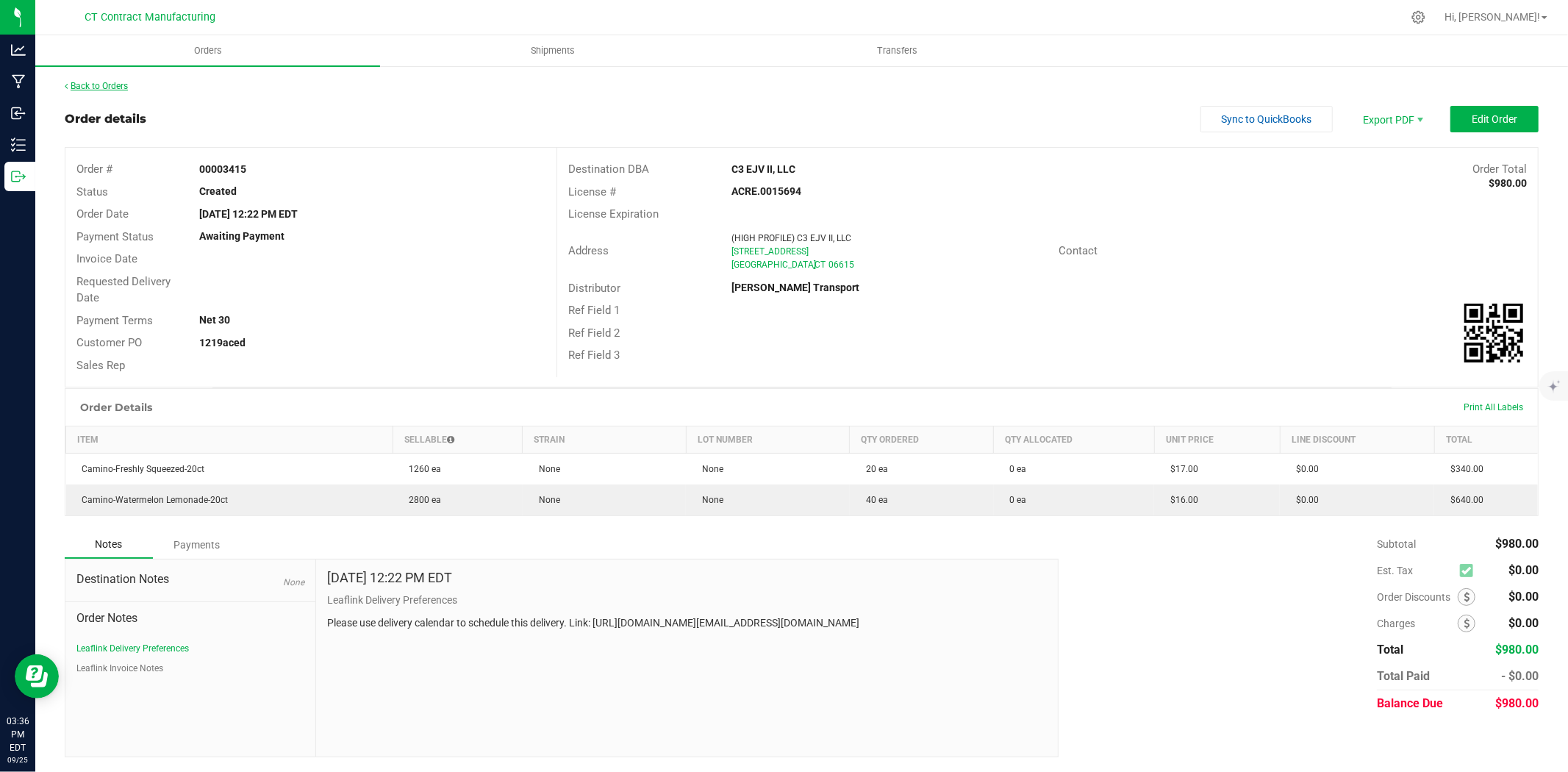
click at [121, 87] on link "Back to Orders" at bounding box center [96, 86] width 64 height 11
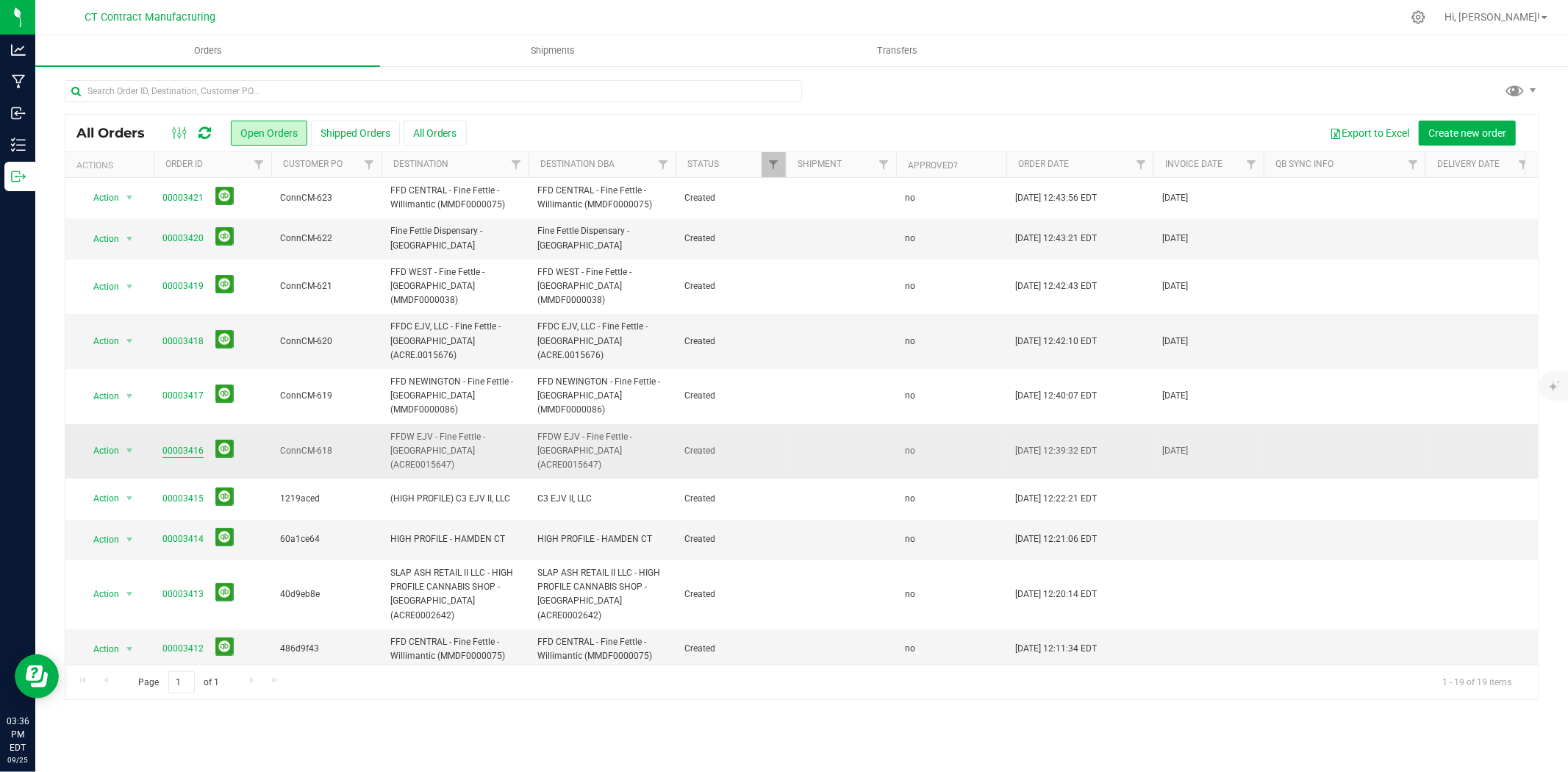
click at [189, 444] on link "00003416" at bounding box center [183, 451] width 41 height 14
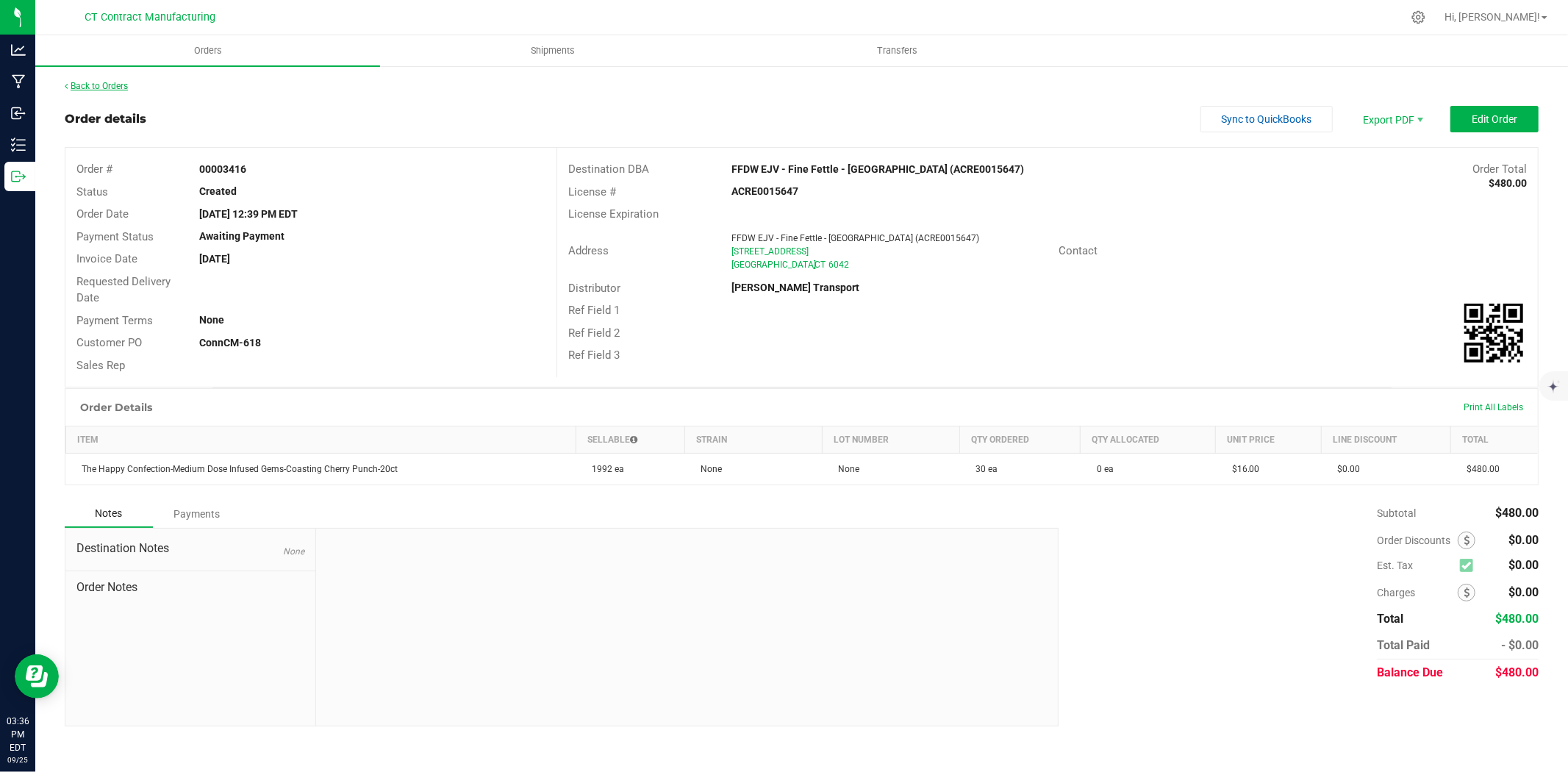
click at [104, 81] on link "Back to Orders" at bounding box center [96, 86] width 64 height 11
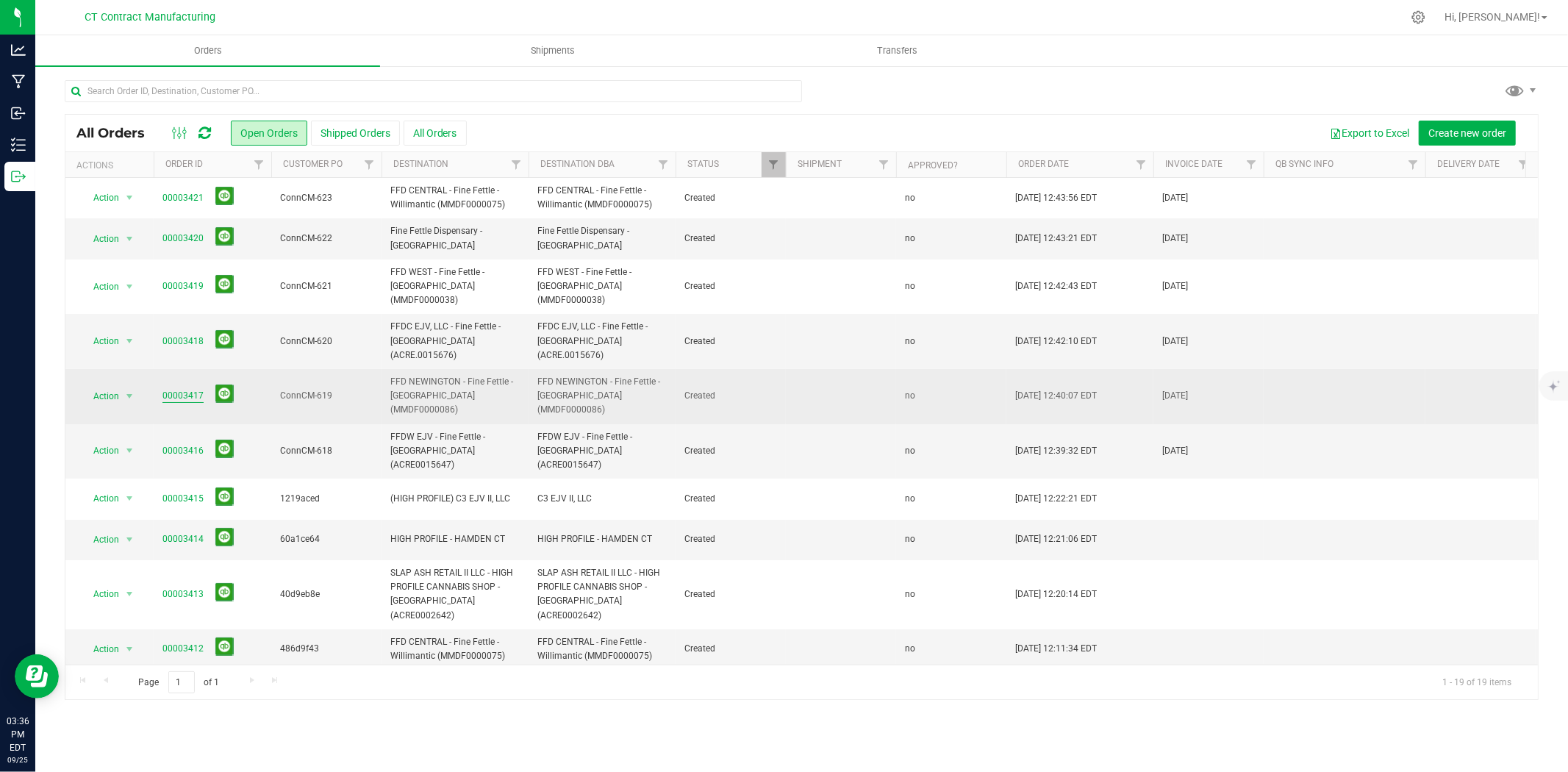
click at [193, 389] on link "00003417" at bounding box center [183, 396] width 41 height 14
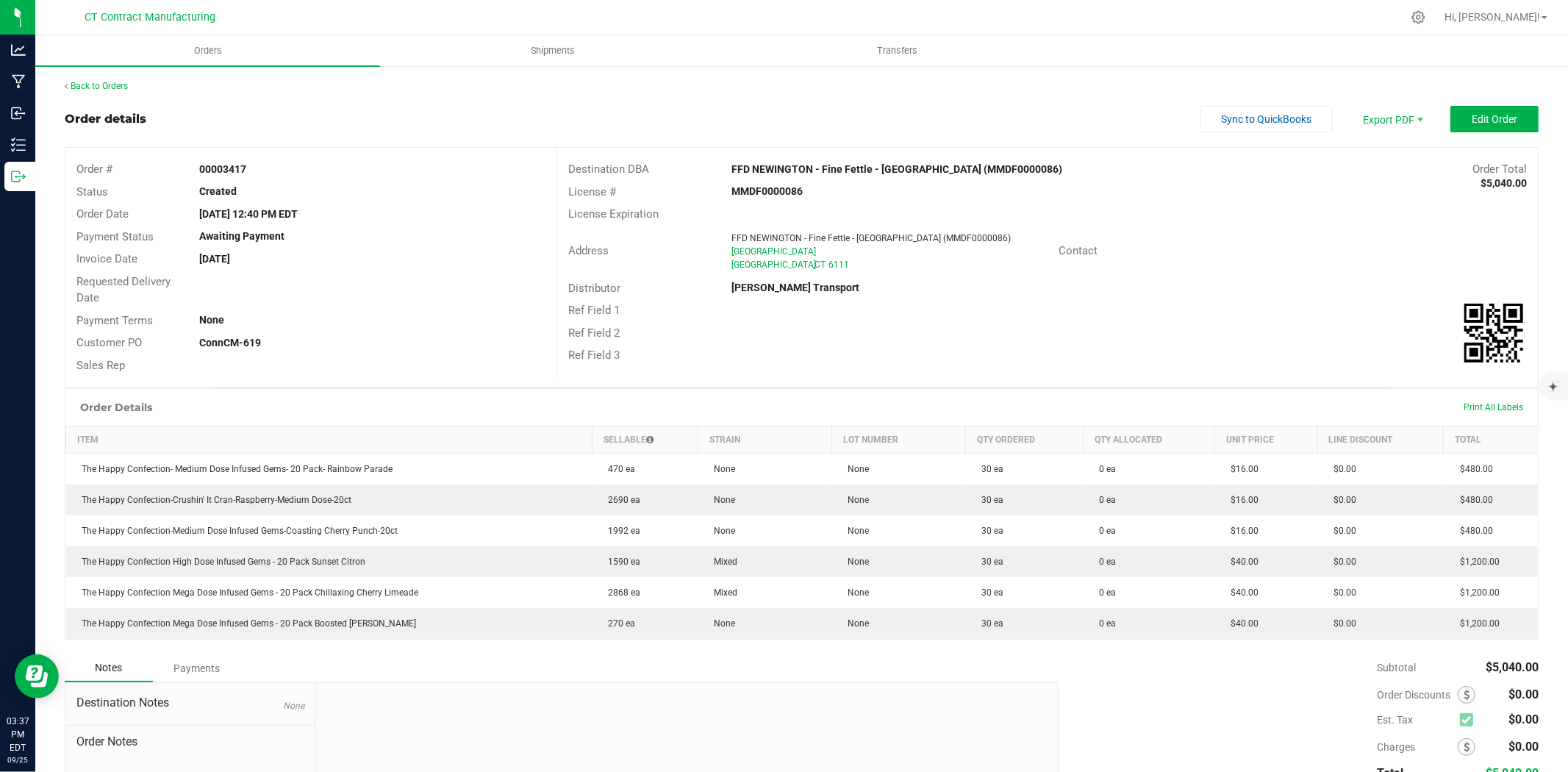
click at [106, 97] on div "Back to Orders Order details Sync to QuickBooks Export PDF Edit Order Order # 0…" at bounding box center [801, 480] width 1474 height 802
click at [106, 85] on link "Back to Orders" at bounding box center [96, 86] width 64 height 11
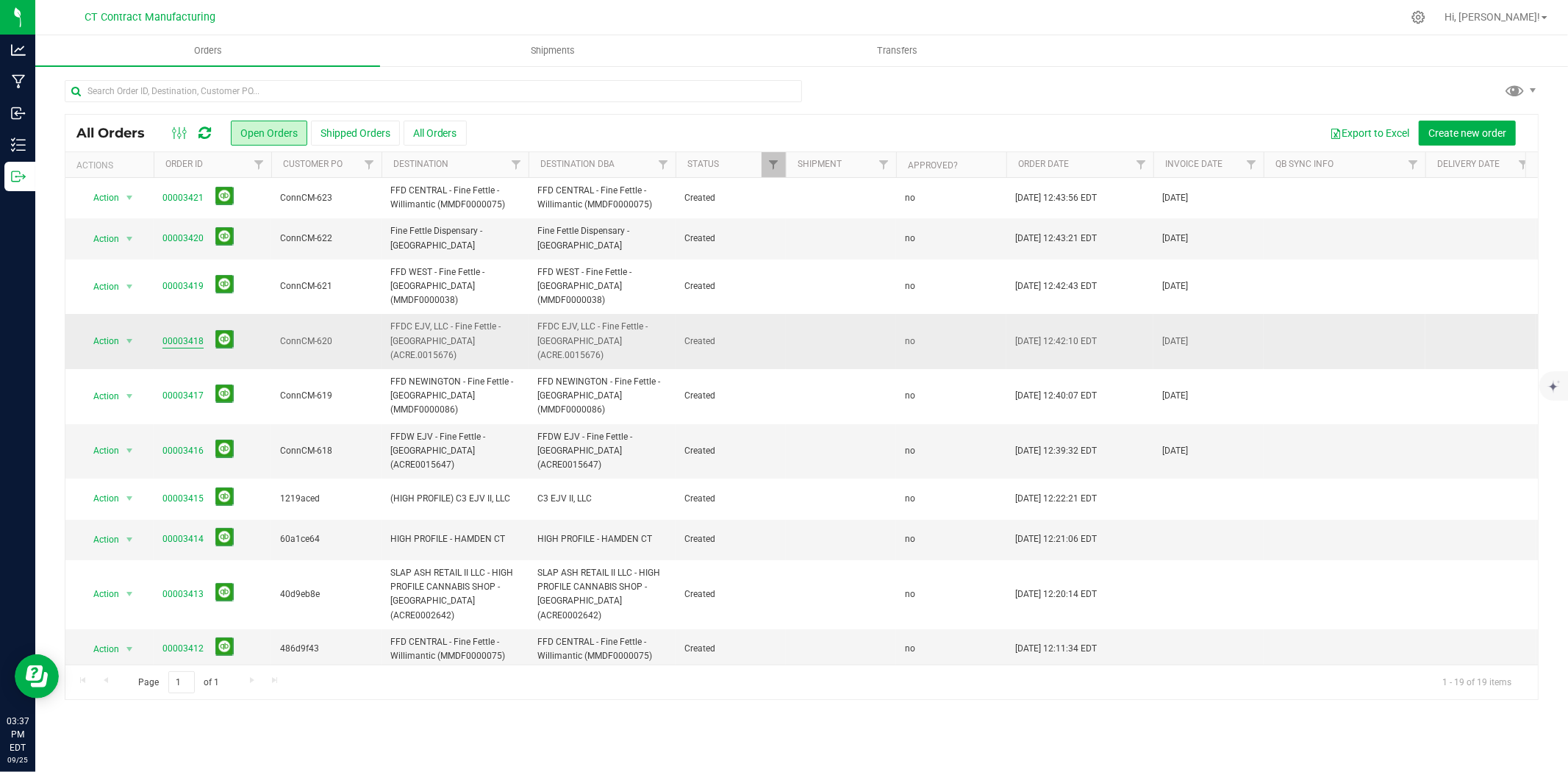
click at [182, 335] on link "00003418" at bounding box center [183, 342] width 41 height 14
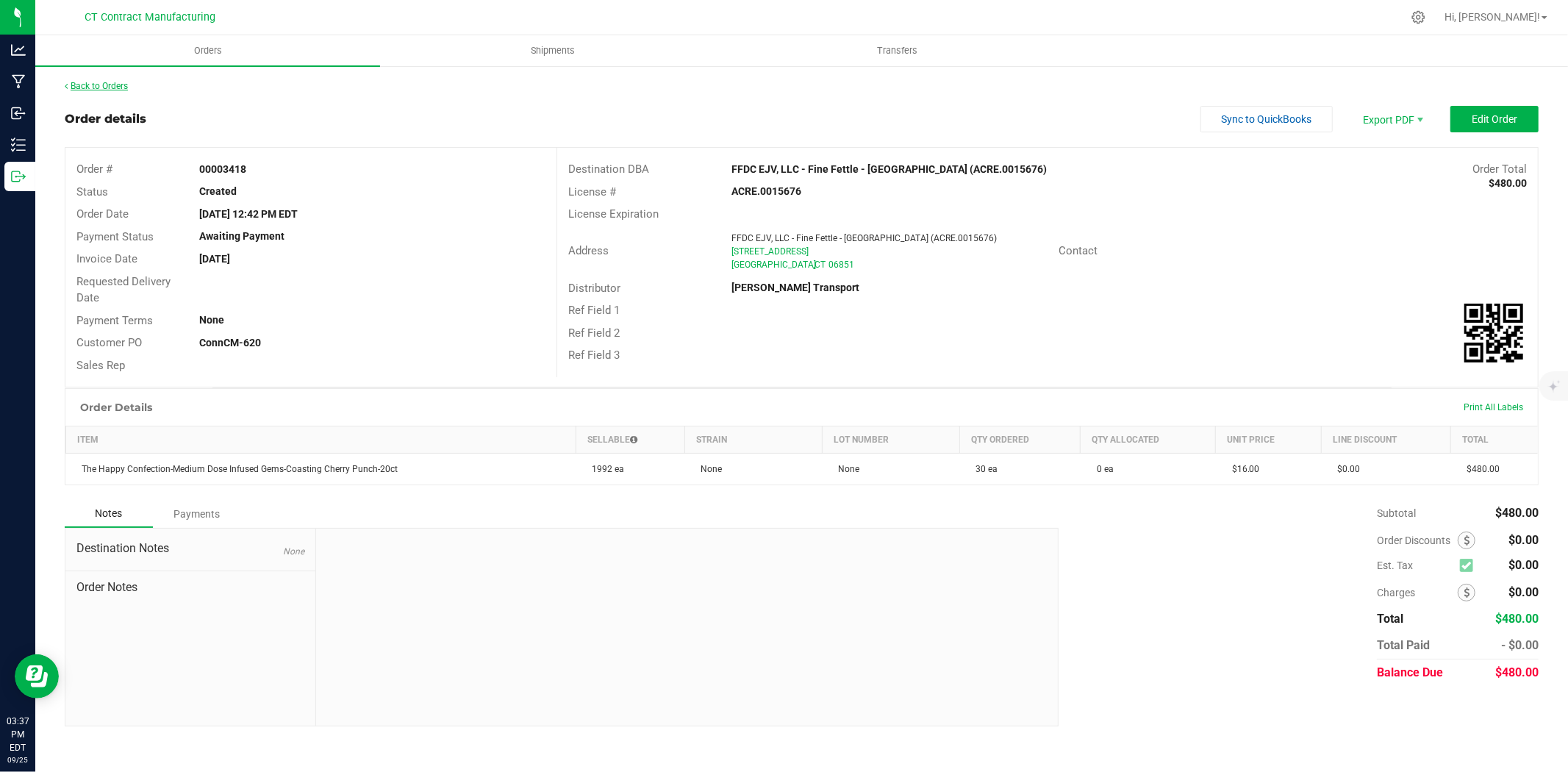
click at [122, 86] on link "Back to Orders" at bounding box center [96, 86] width 64 height 11
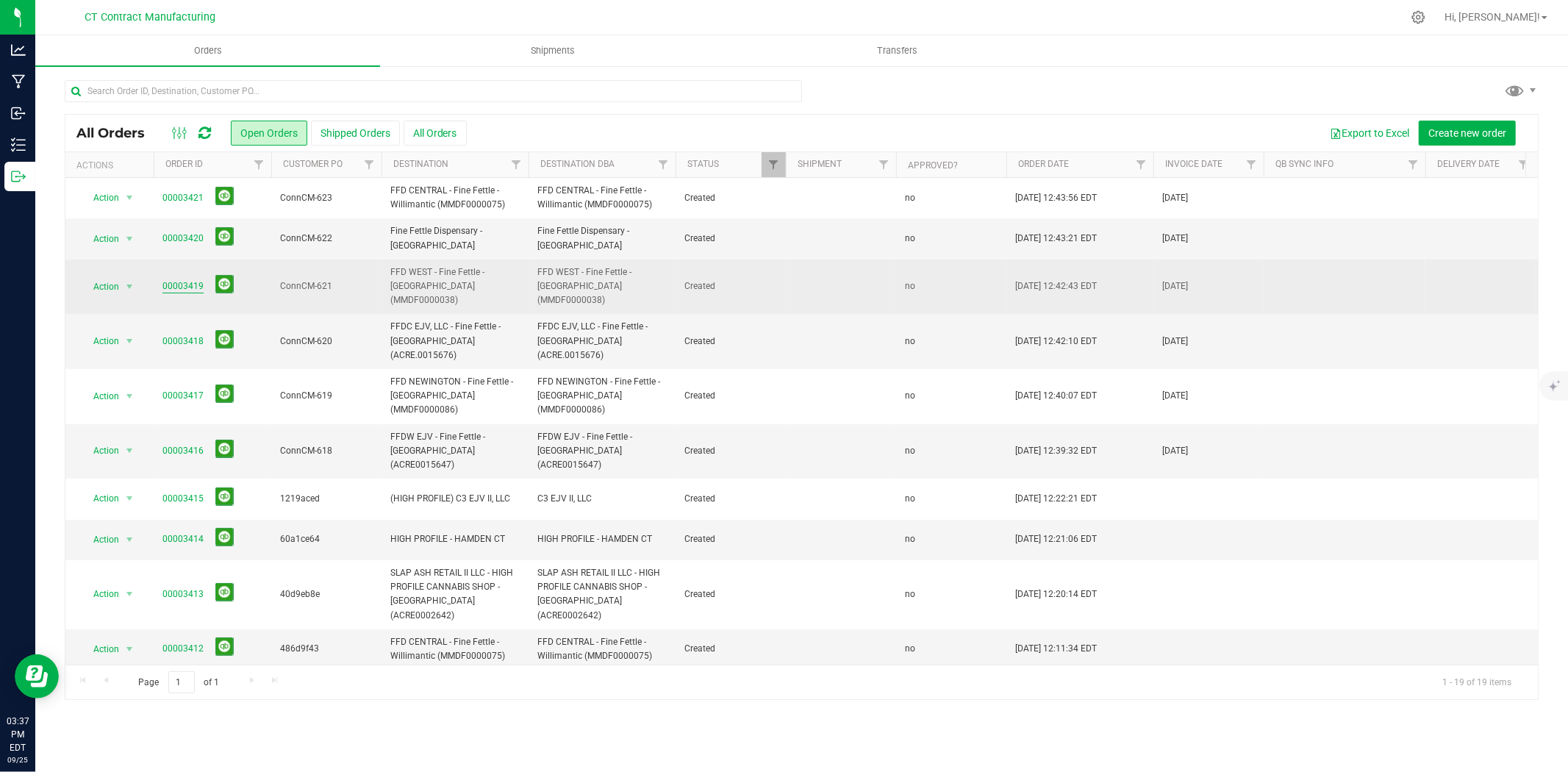
click at [176, 281] on link "00003419" at bounding box center [183, 286] width 41 height 14
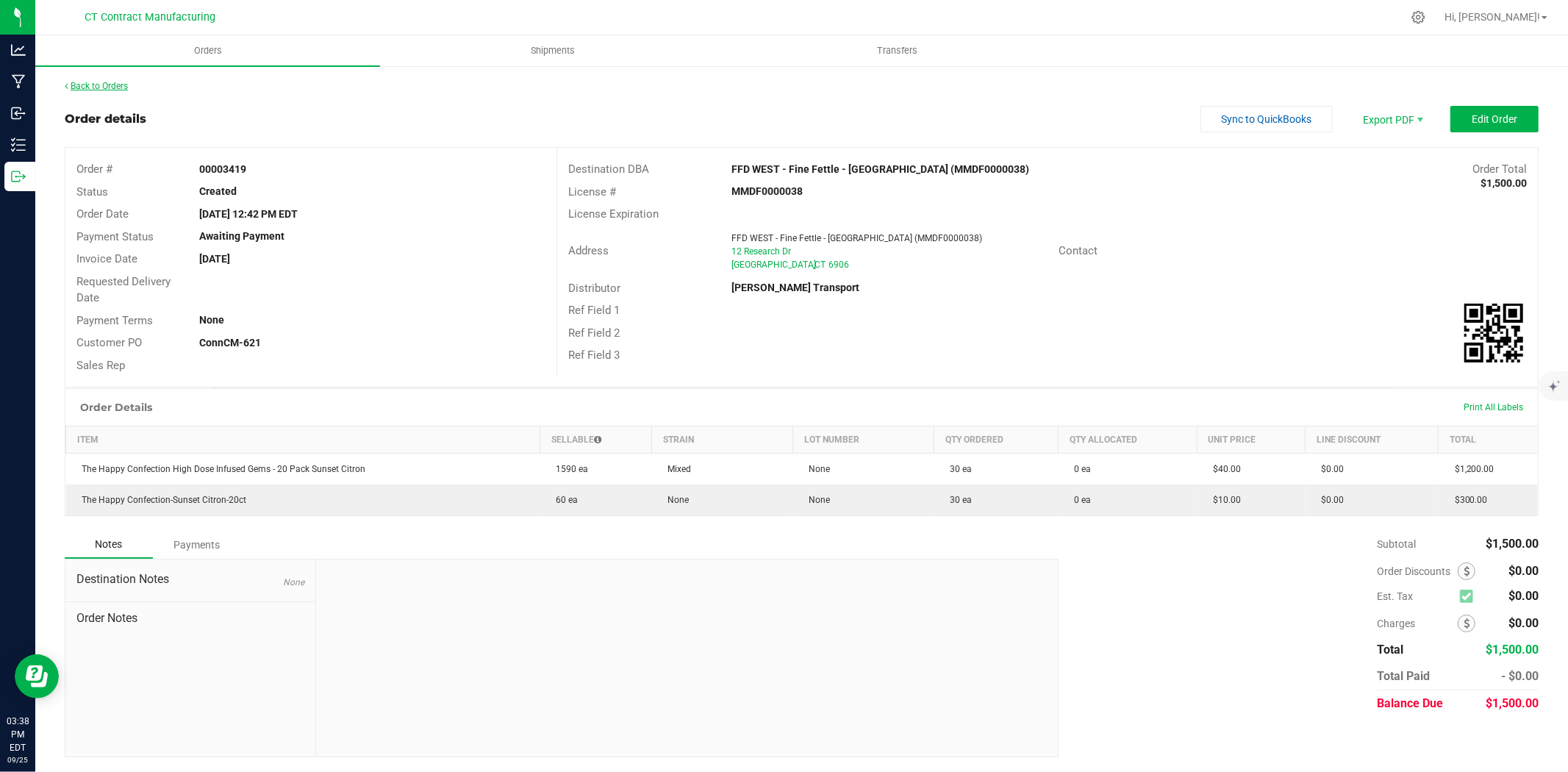
click at [123, 87] on link "Back to Orders" at bounding box center [96, 86] width 64 height 11
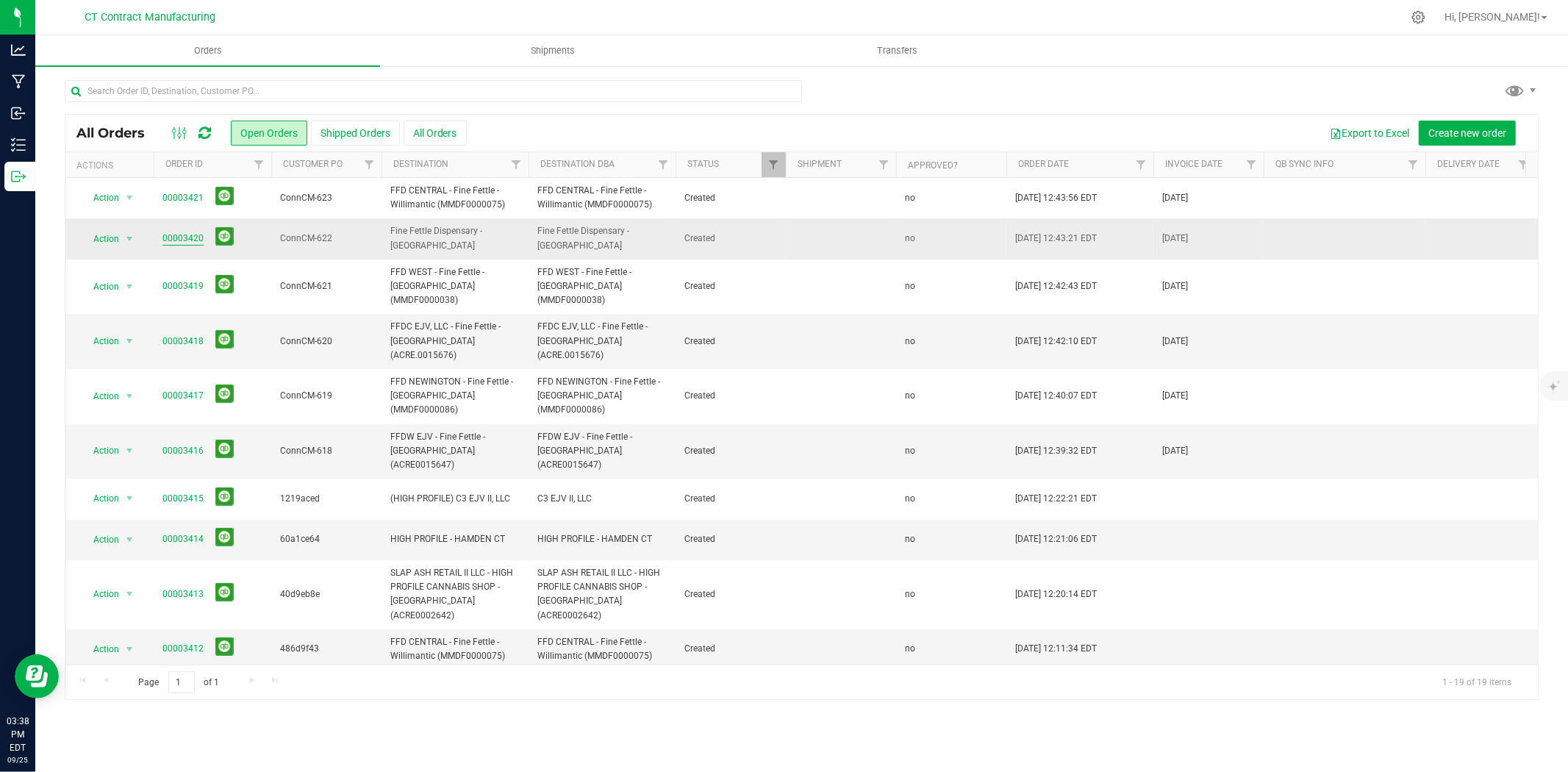
click at [192, 233] on link "00003420" at bounding box center [183, 239] width 41 height 14
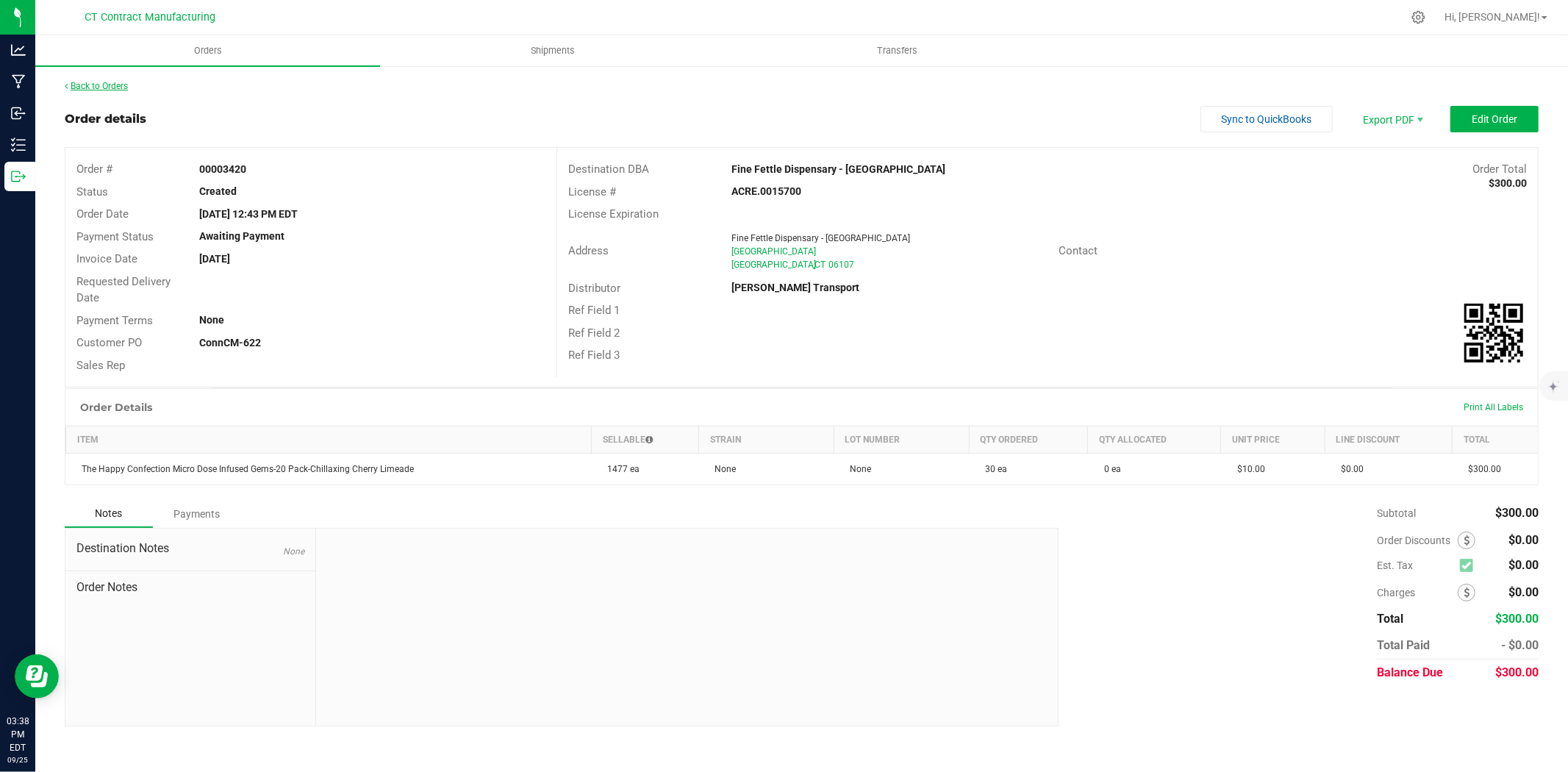
click at [128, 83] on link "Back to Orders" at bounding box center [96, 86] width 64 height 11
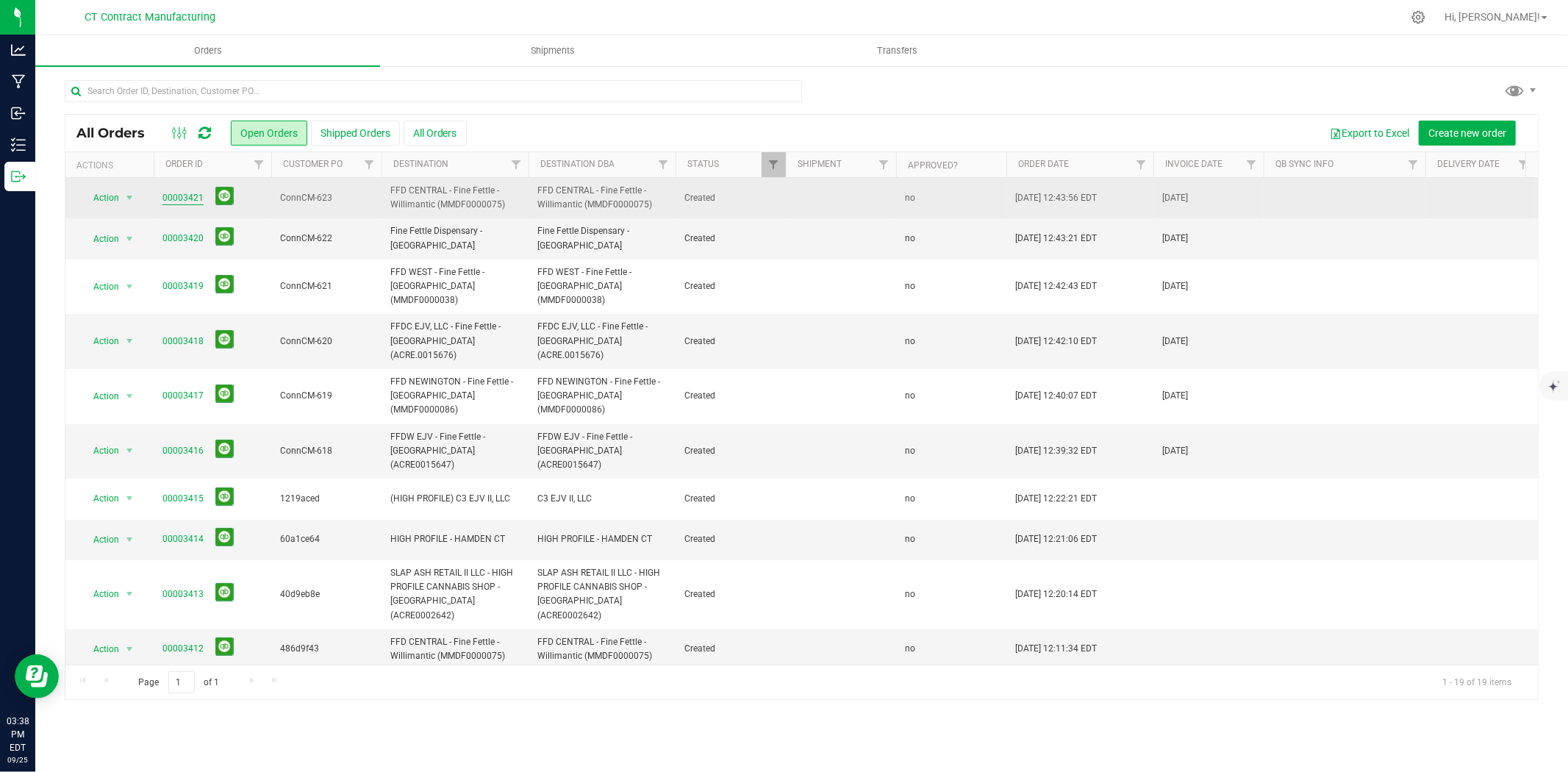
click at [191, 200] on link "00003421" at bounding box center [183, 199] width 41 height 14
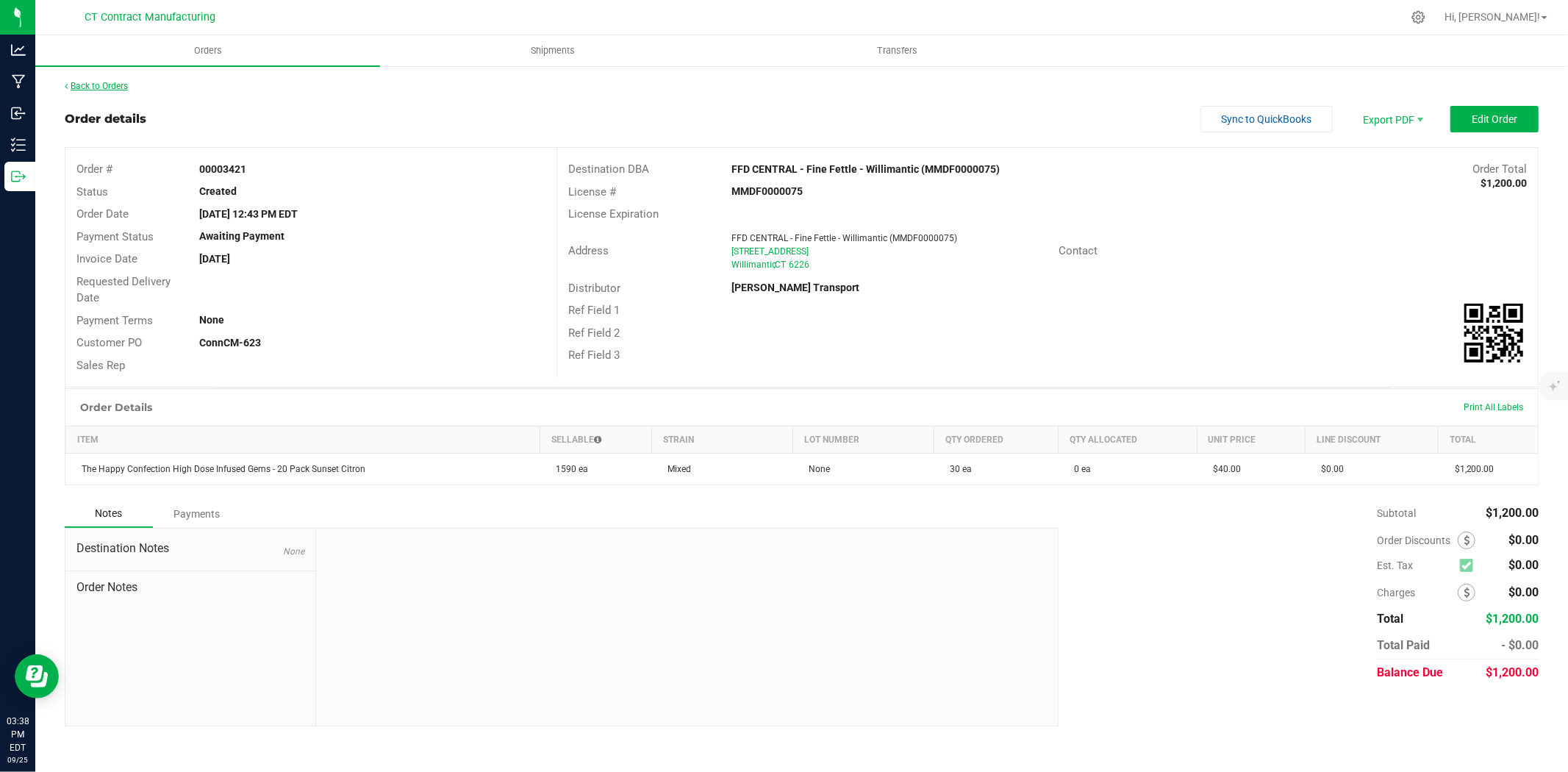
click at [115, 81] on link "Back to Orders" at bounding box center [96, 86] width 64 height 11
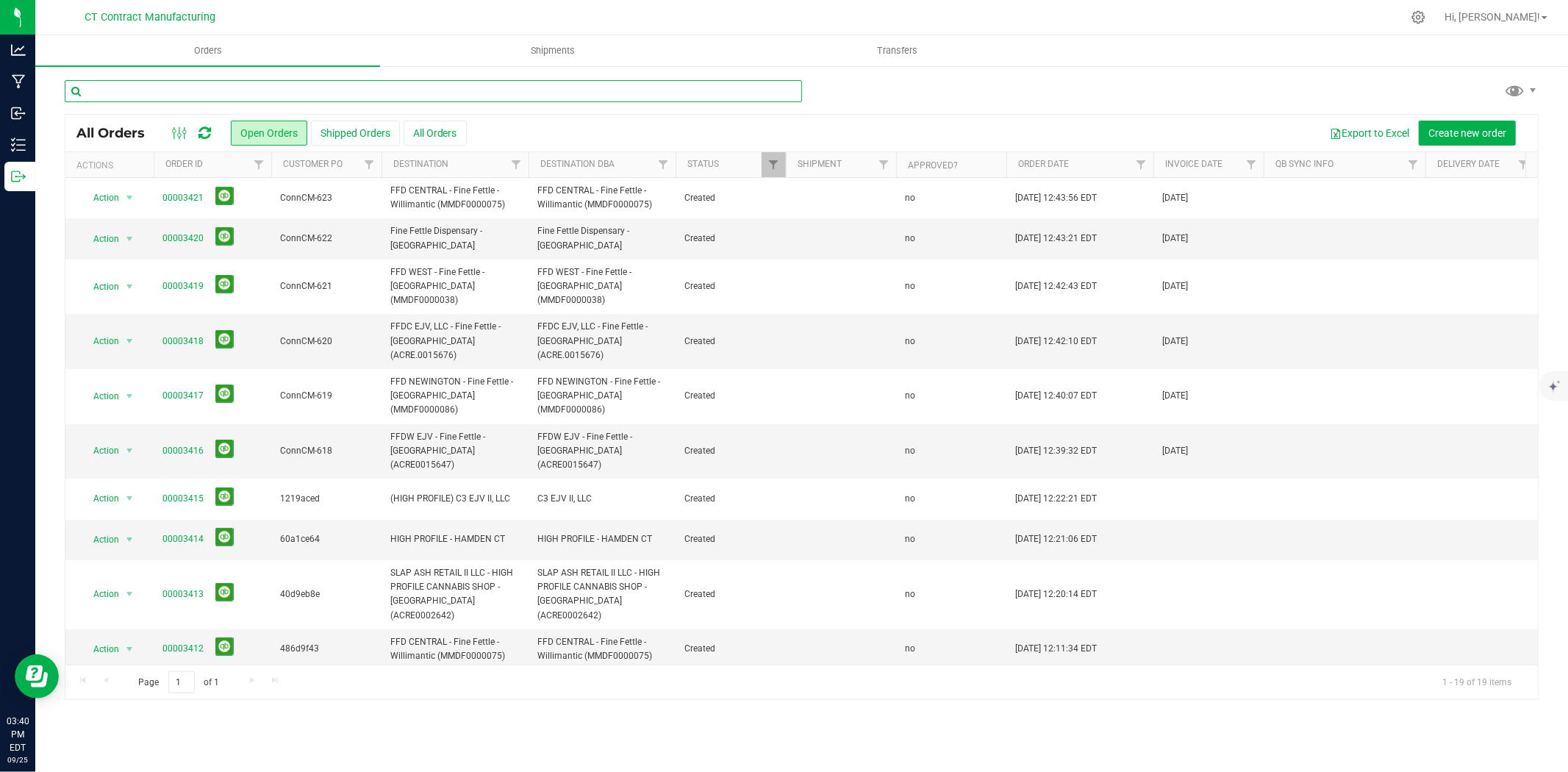
click at [308, 100] on input "text" at bounding box center [433, 91] width 737 height 22
click at [242, 54] on uib-tab-heading "Orders" at bounding box center [207, 50] width 344 height 31
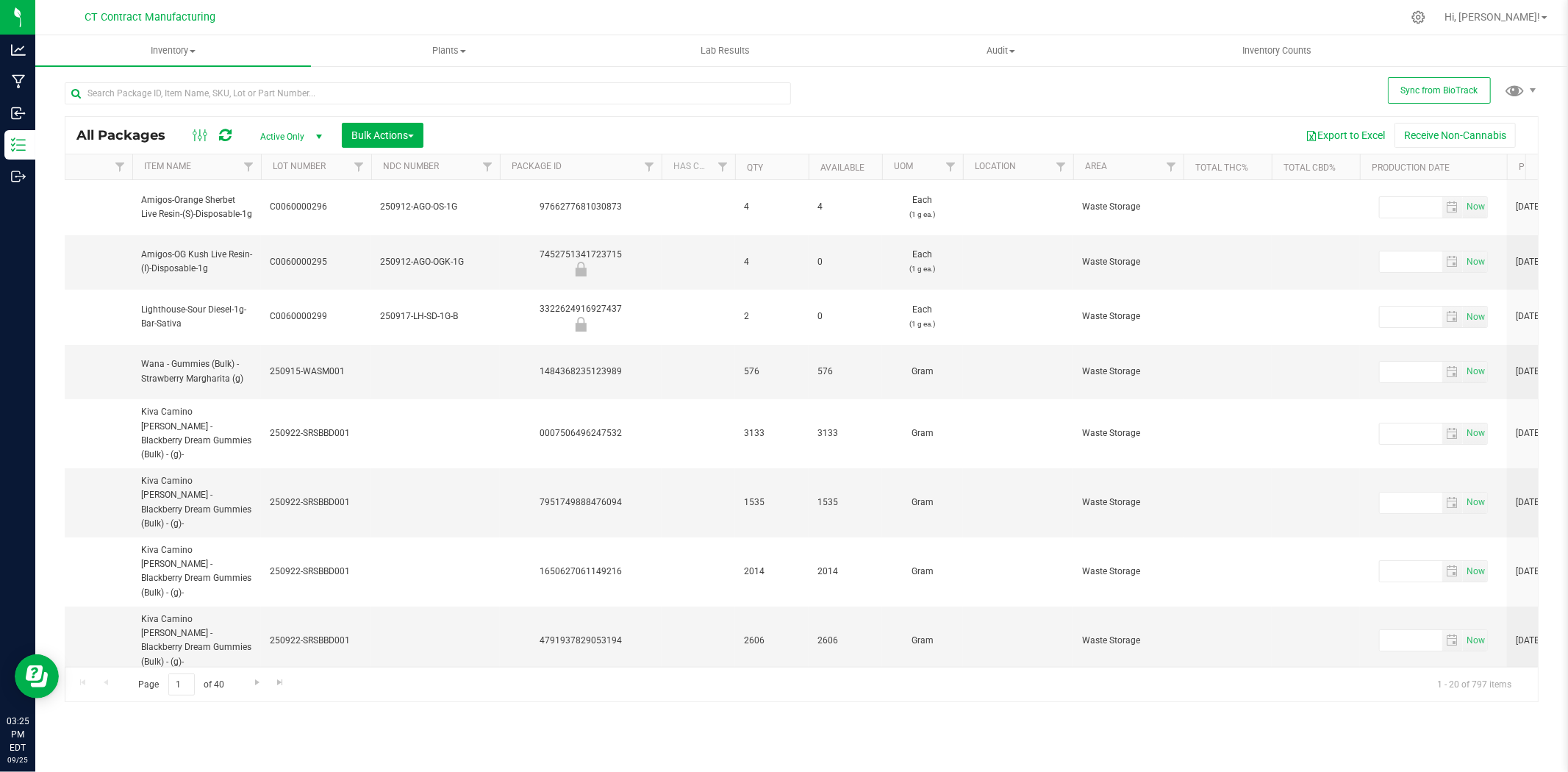
scroll to position [0, 309]
click at [1165, 167] on span "Filter" at bounding box center [1166, 166] width 12 height 12
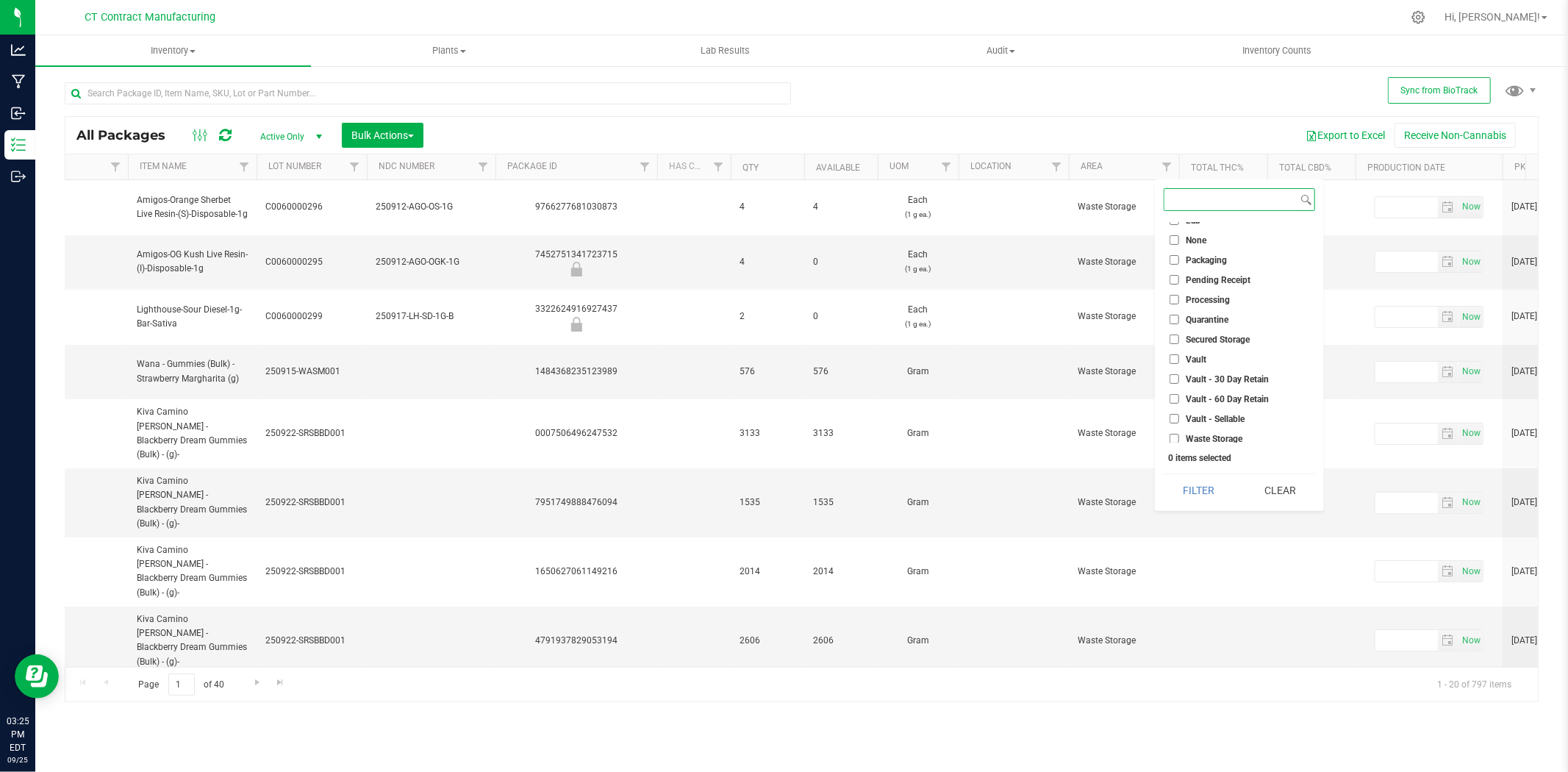
scroll to position [131, 0]
click at [1216, 416] on span "Vault - Sellable" at bounding box center [1216, 417] width 59 height 9
click at [1179, 416] on input "Vault - Sellable" at bounding box center [1174, 416] width 10 height 10
checkbox input "true"
click at [1201, 352] on span "Vault" at bounding box center [1196, 357] width 21 height 9
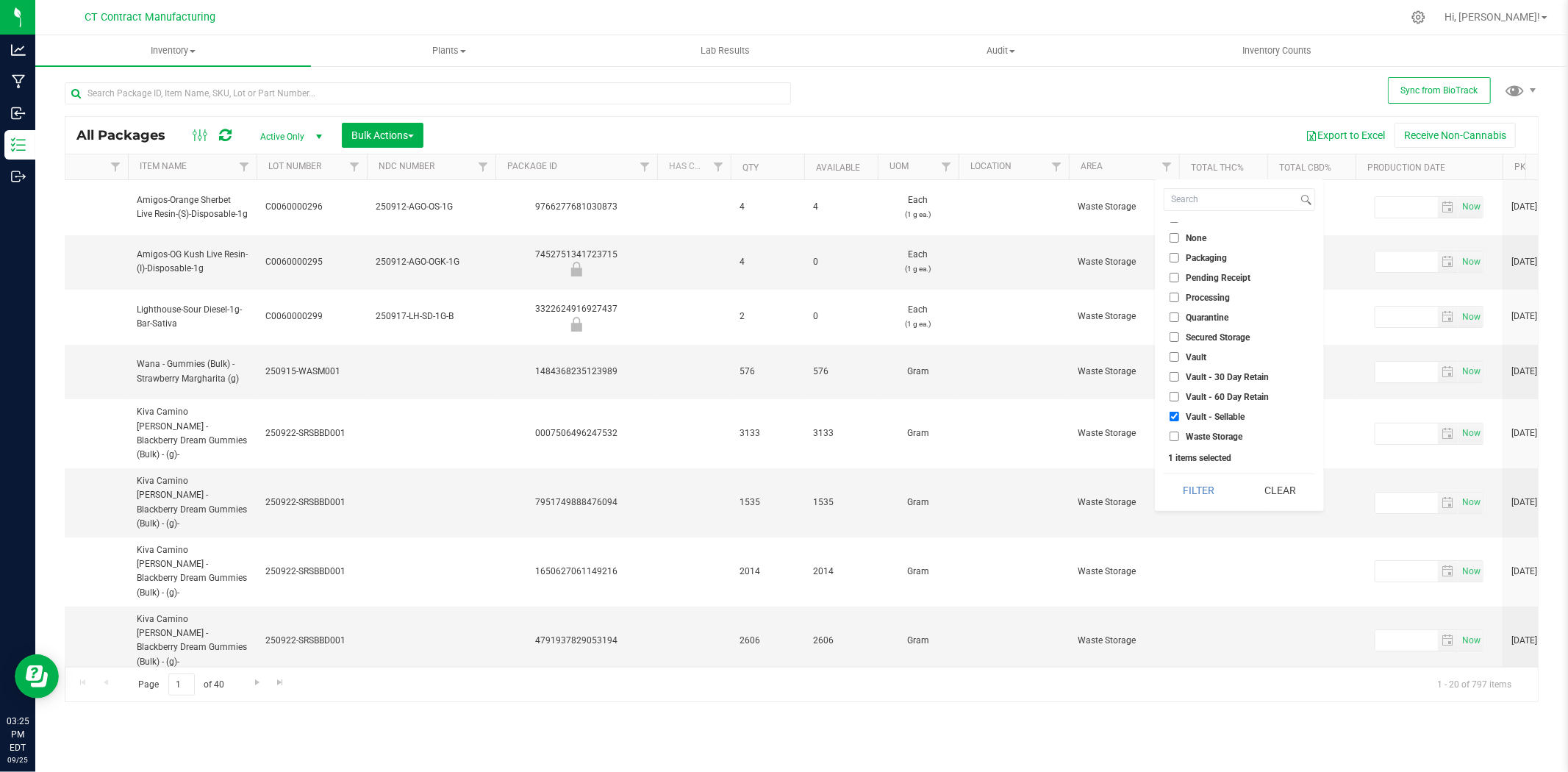
click at [1179, 352] on input "Vault" at bounding box center [1174, 357] width 10 height 10
checkbox input "true"
click at [1202, 333] on span "Secured Storage" at bounding box center [1217, 337] width 64 height 9
click at [1179, 333] on input "Secured Storage" at bounding box center [1174, 336] width 10 height 10
checkbox input "true"
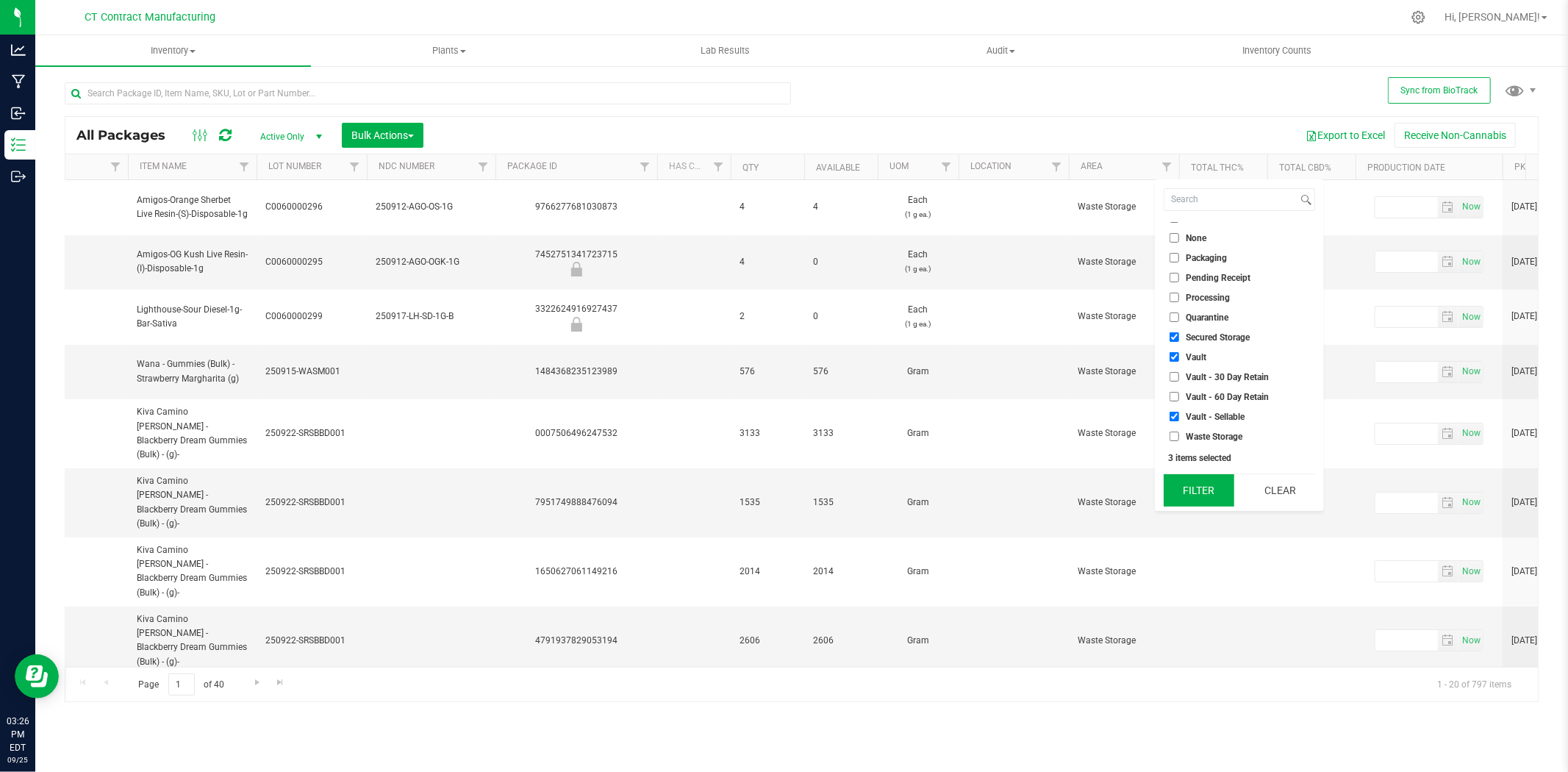
click at [1207, 482] on button "Filter" at bounding box center [1199, 490] width 71 height 32
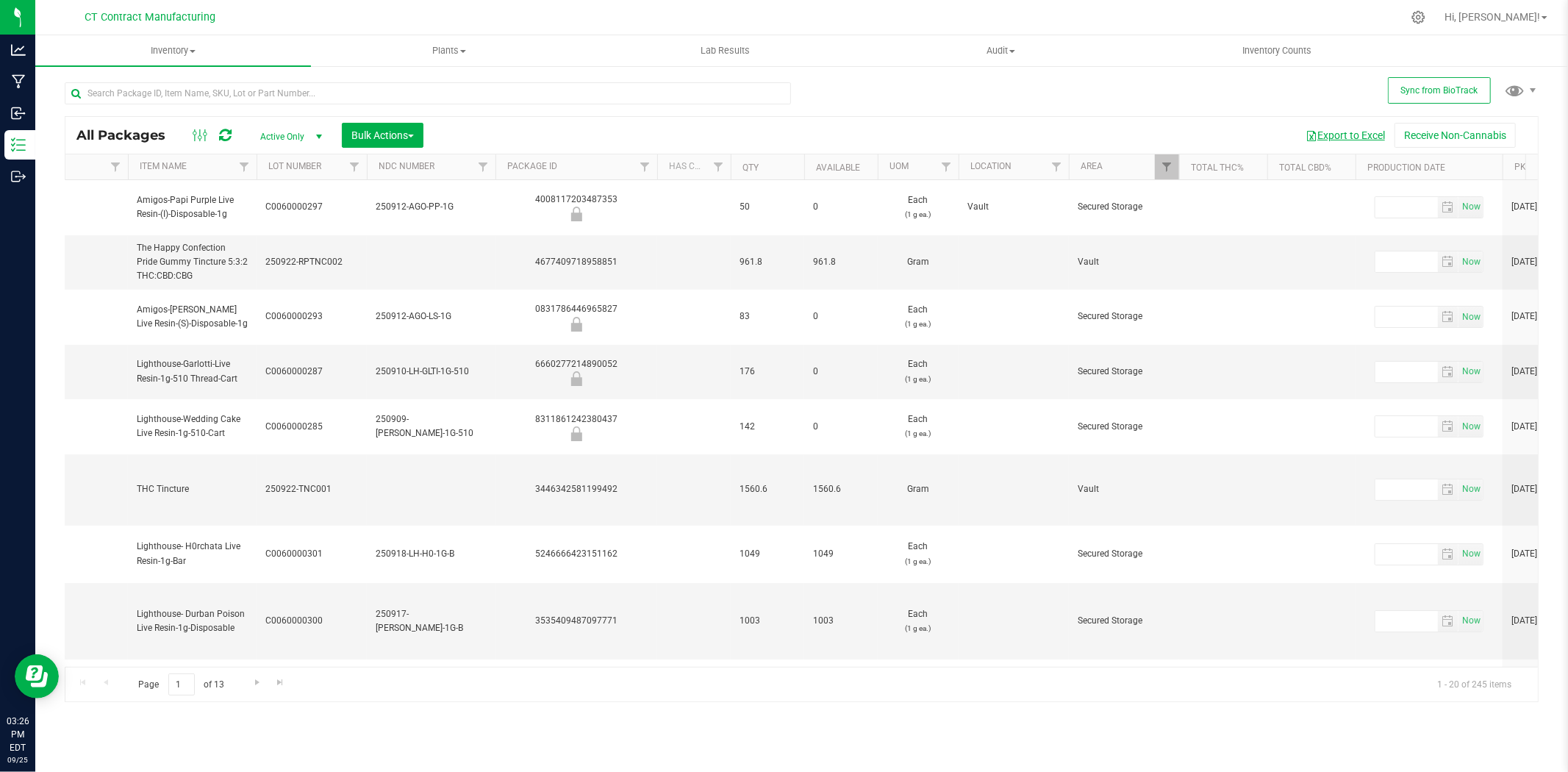
click at [1352, 131] on button "Export to Excel" at bounding box center [1345, 135] width 98 height 25
click at [186, 98] on input "text" at bounding box center [428, 93] width 726 height 22
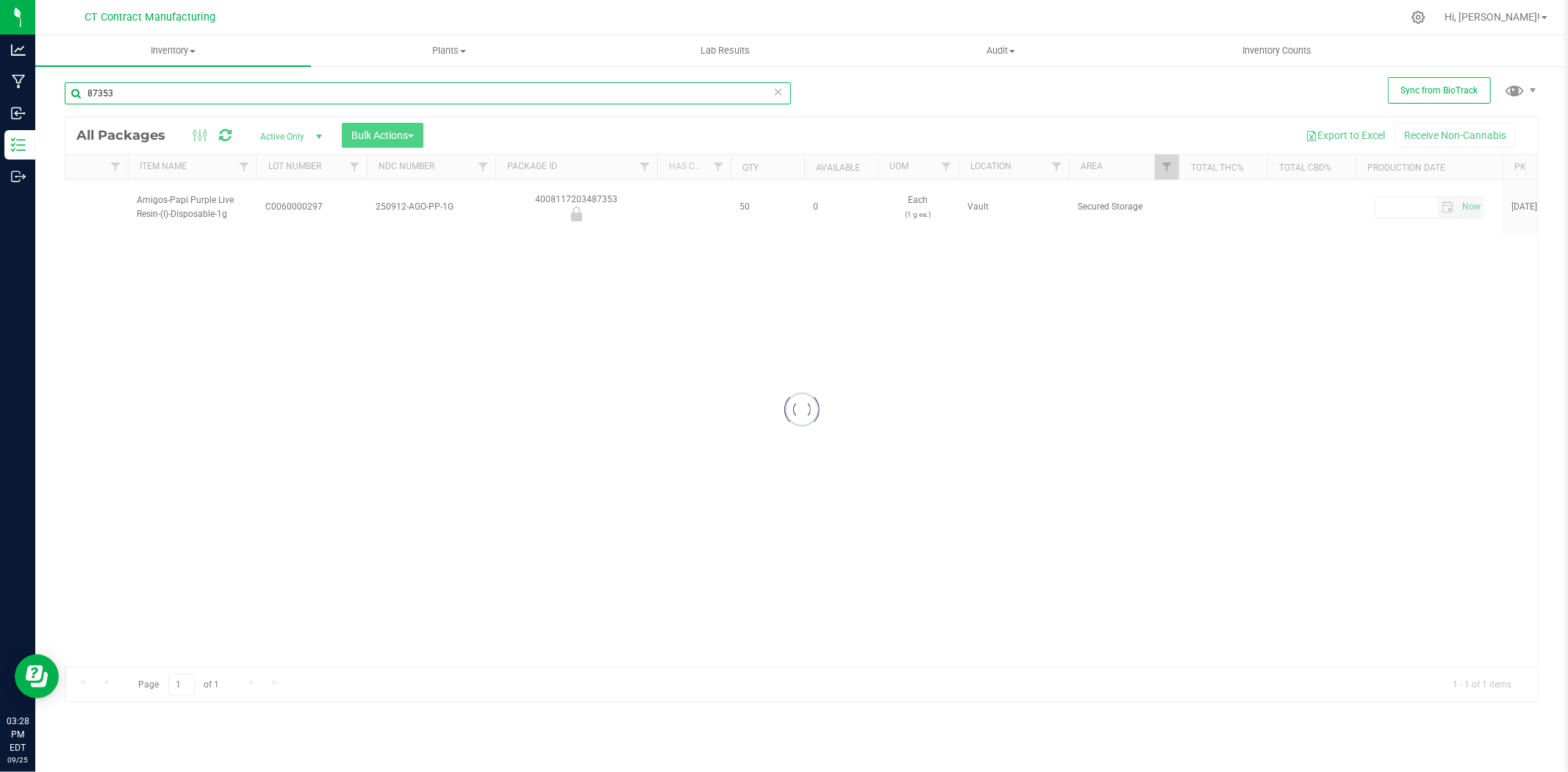
type input "87353"
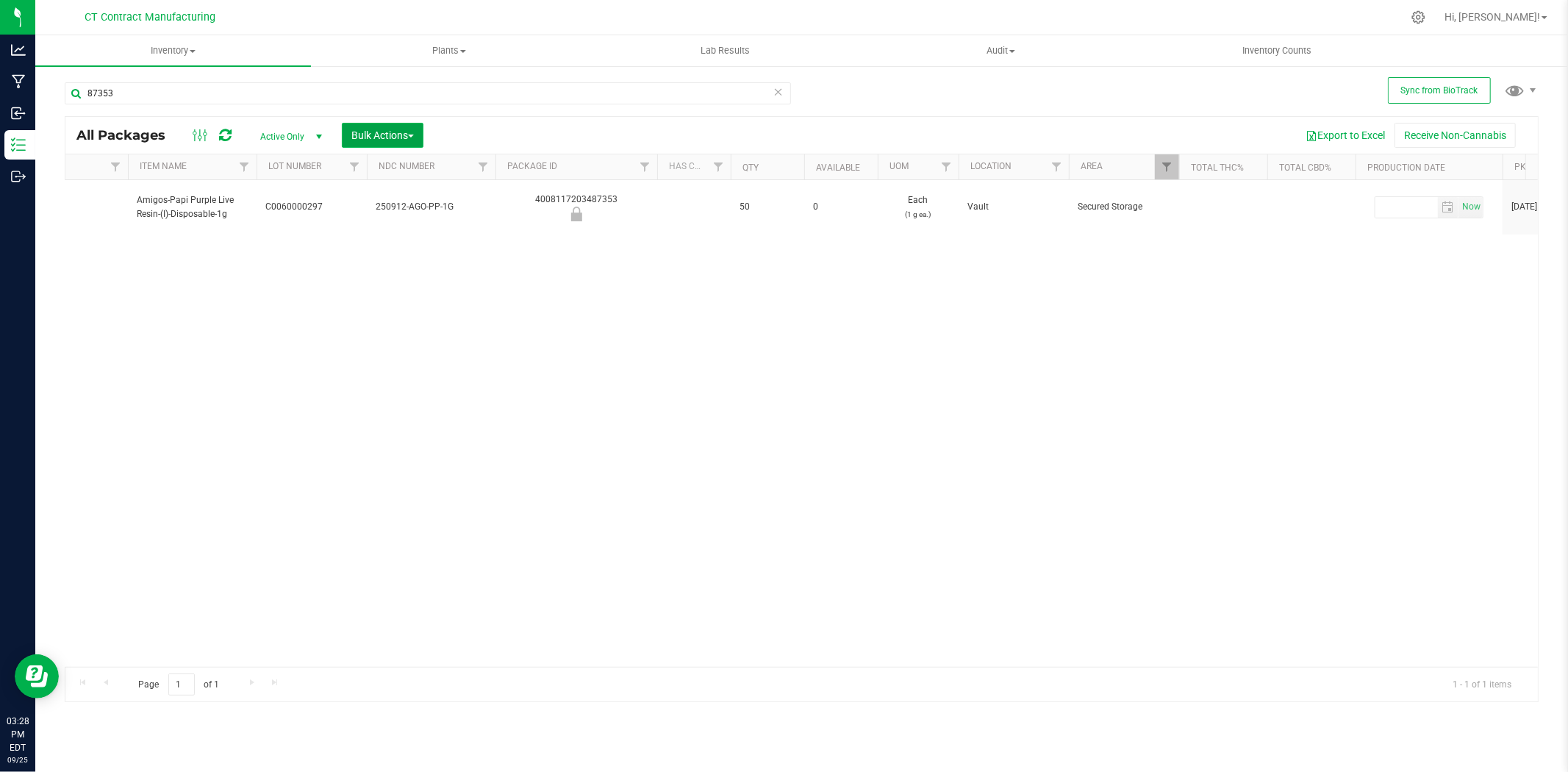
click at [410, 139] on span "Bulk Actions" at bounding box center [383, 135] width 63 height 12
click at [413, 252] on span "Locate packages" at bounding box center [387, 249] width 74 height 12
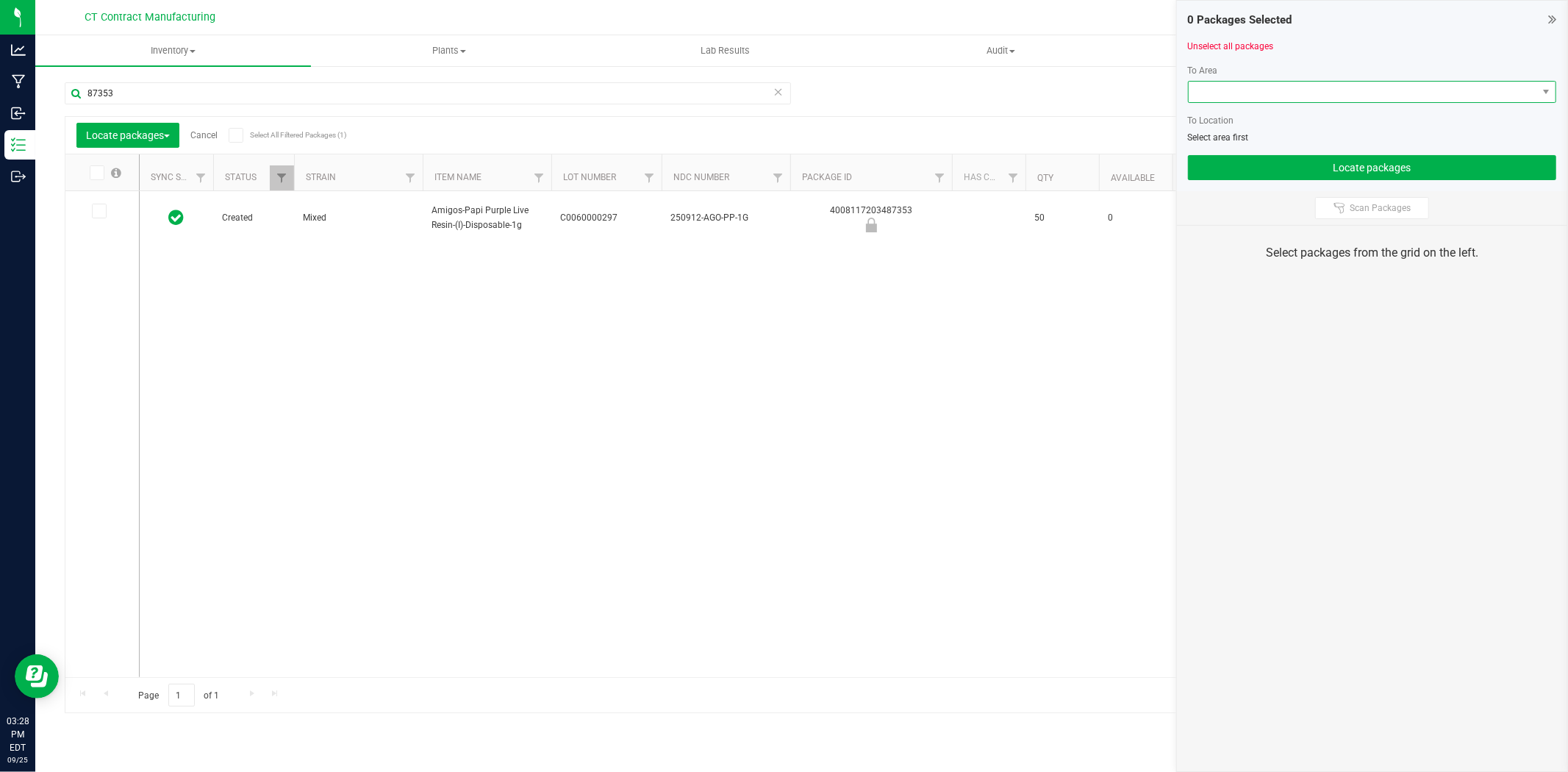
click at [1259, 94] on span at bounding box center [1363, 91] width 349 height 21
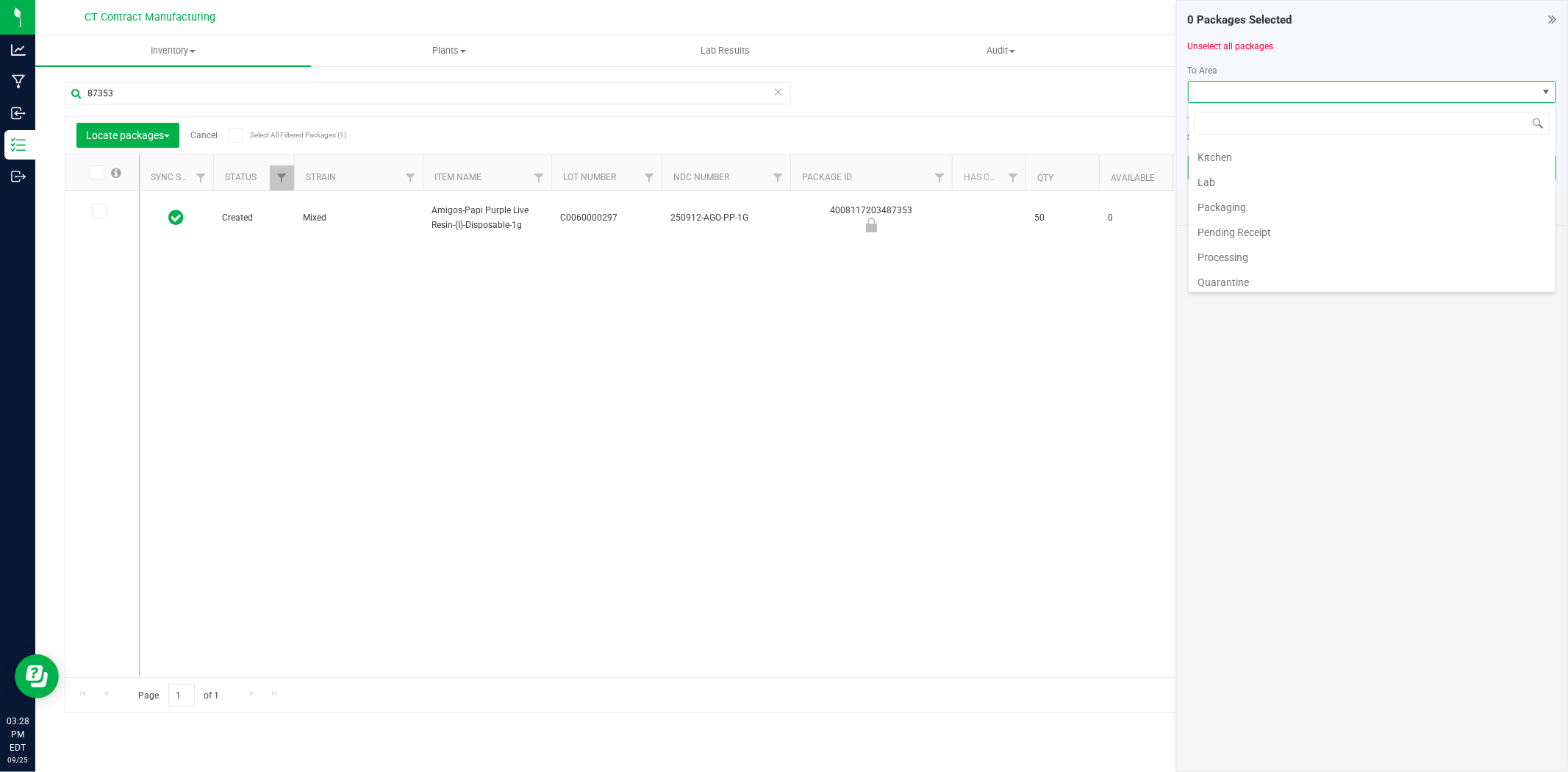
scroll to position [255, 0]
click at [1263, 155] on li "Secured Storage" at bounding box center [1372, 151] width 367 height 25
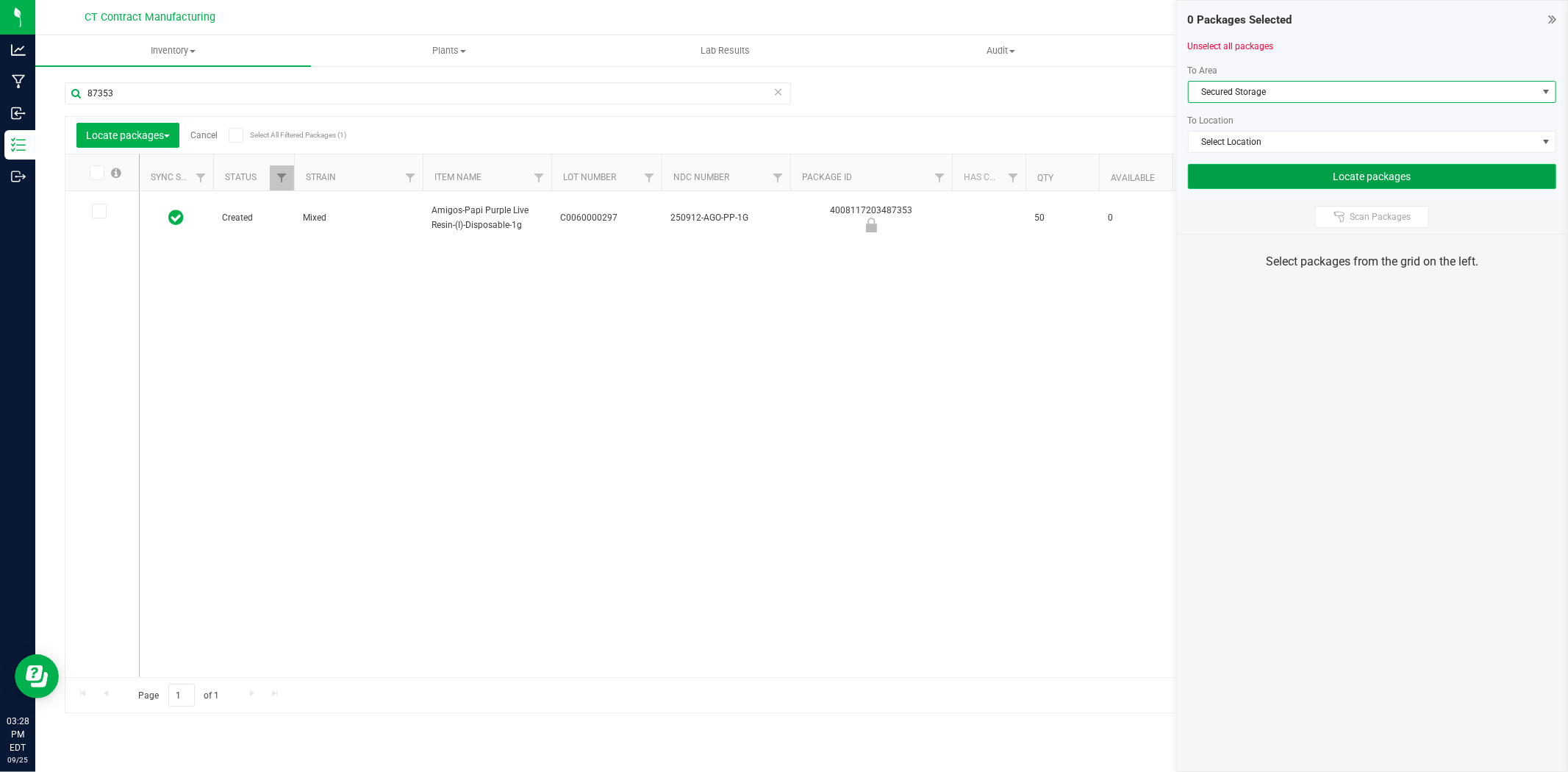
click at [1339, 186] on button "Locate packages" at bounding box center [1372, 176] width 369 height 25
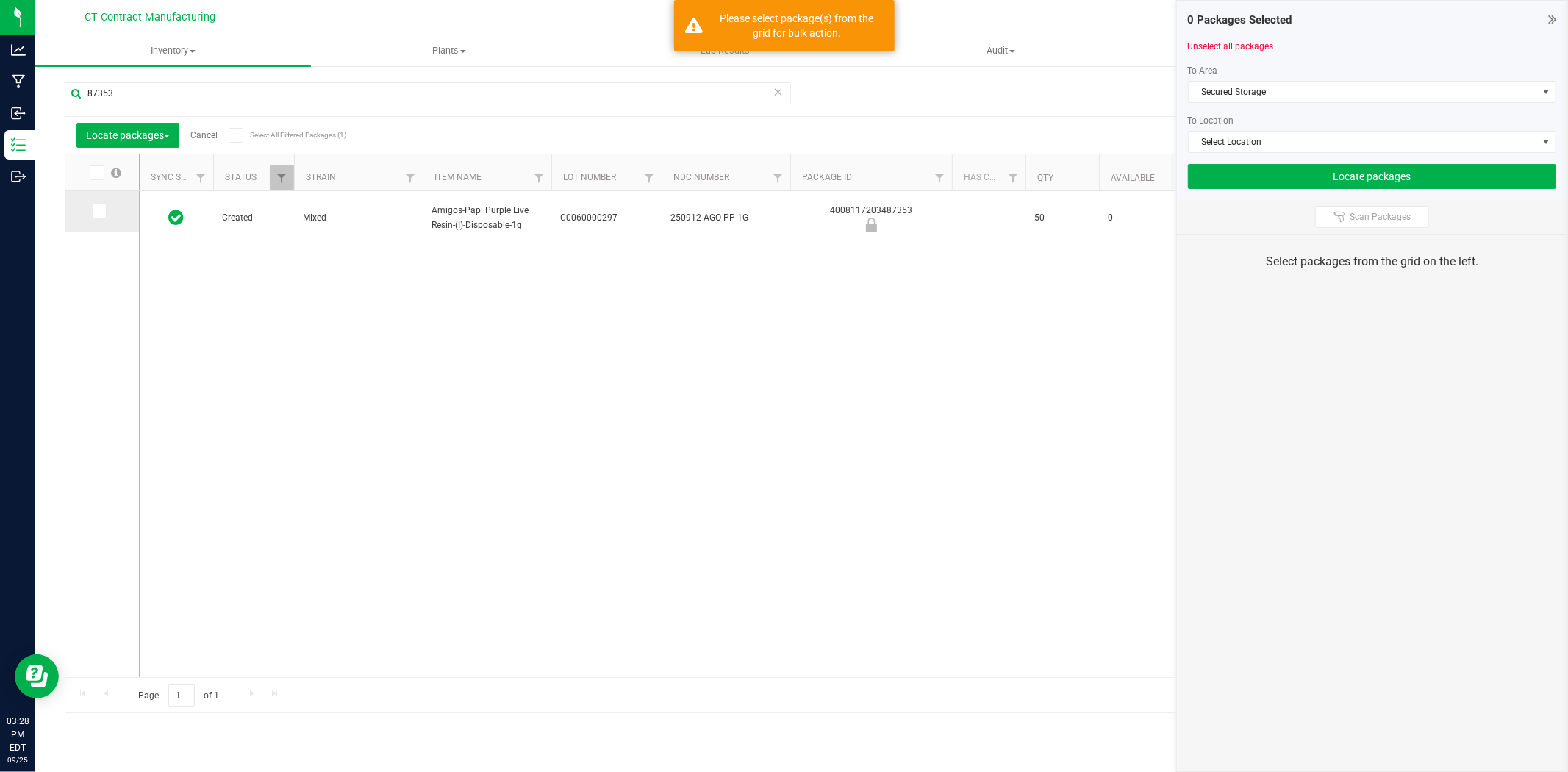
click at [92, 208] on span at bounding box center [99, 211] width 14 height 14
click at [0, 0] on input "checkbox" at bounding box center [0, 0] width 0 height 0
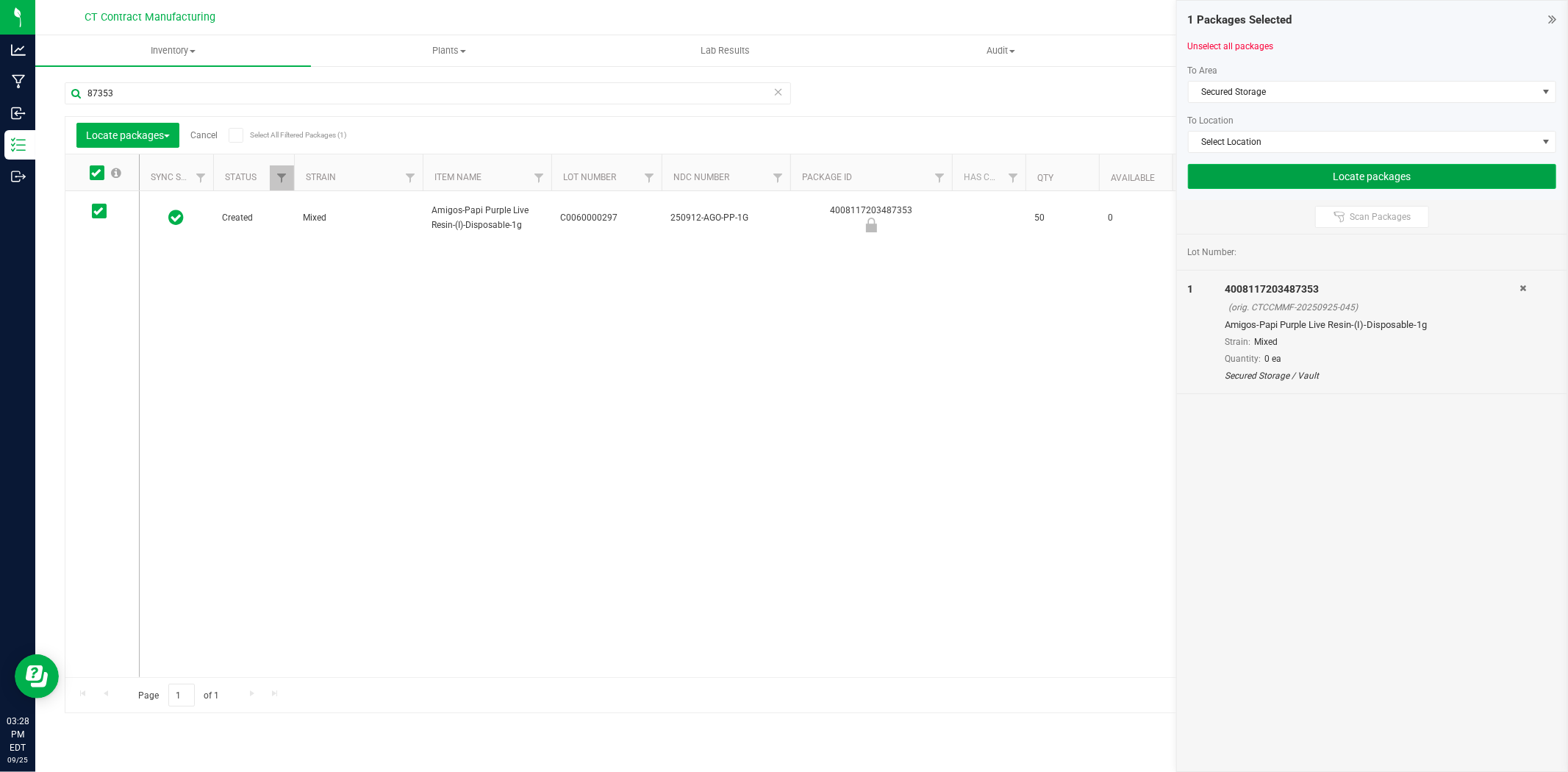
click at [1305, 174] on button "Locate packages" at bounding box center [1372, 176] width 369 height 25
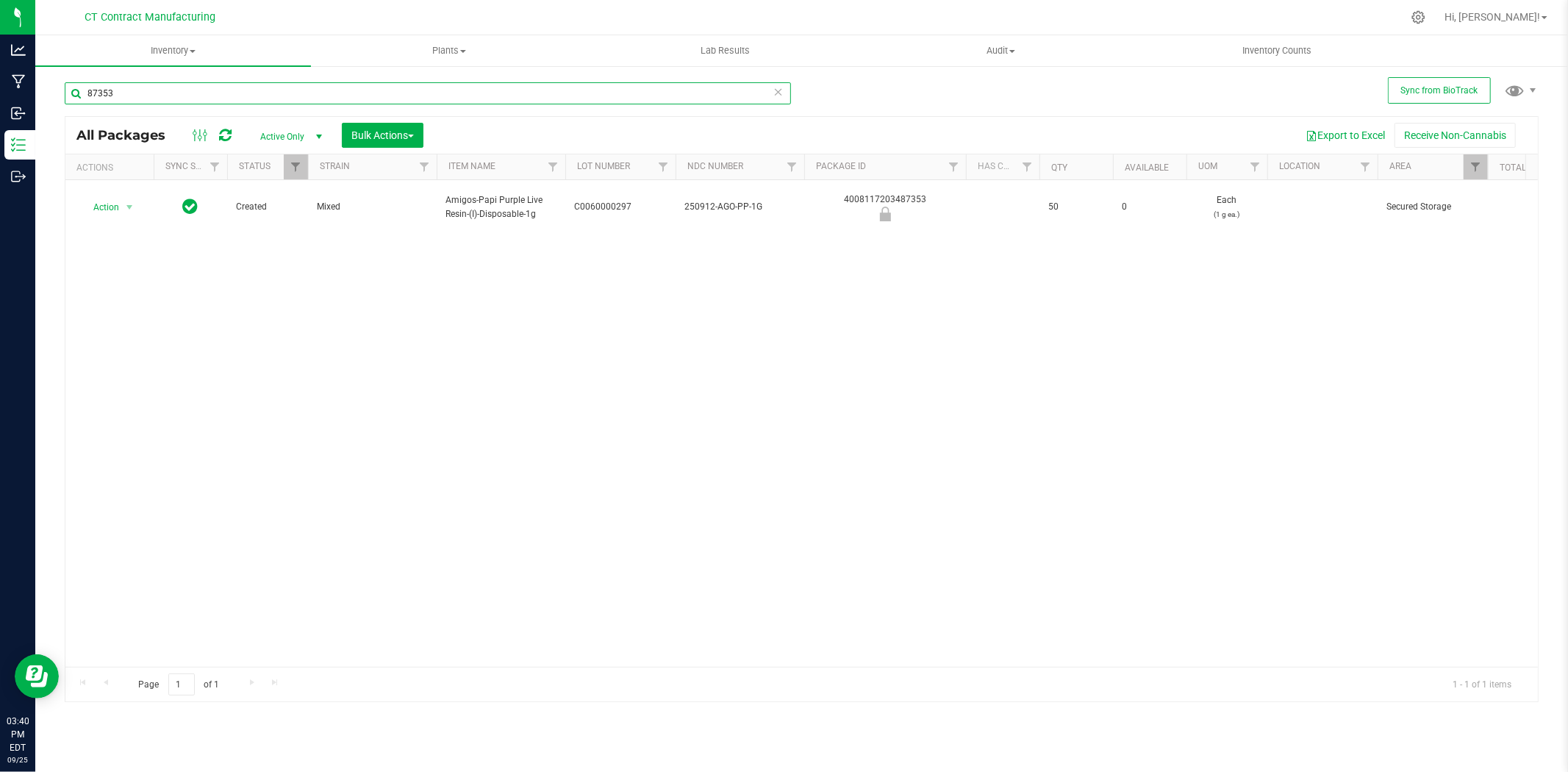
click at [185, 94] on input "87353" at bounding box center [428, 93] width 726 height 22
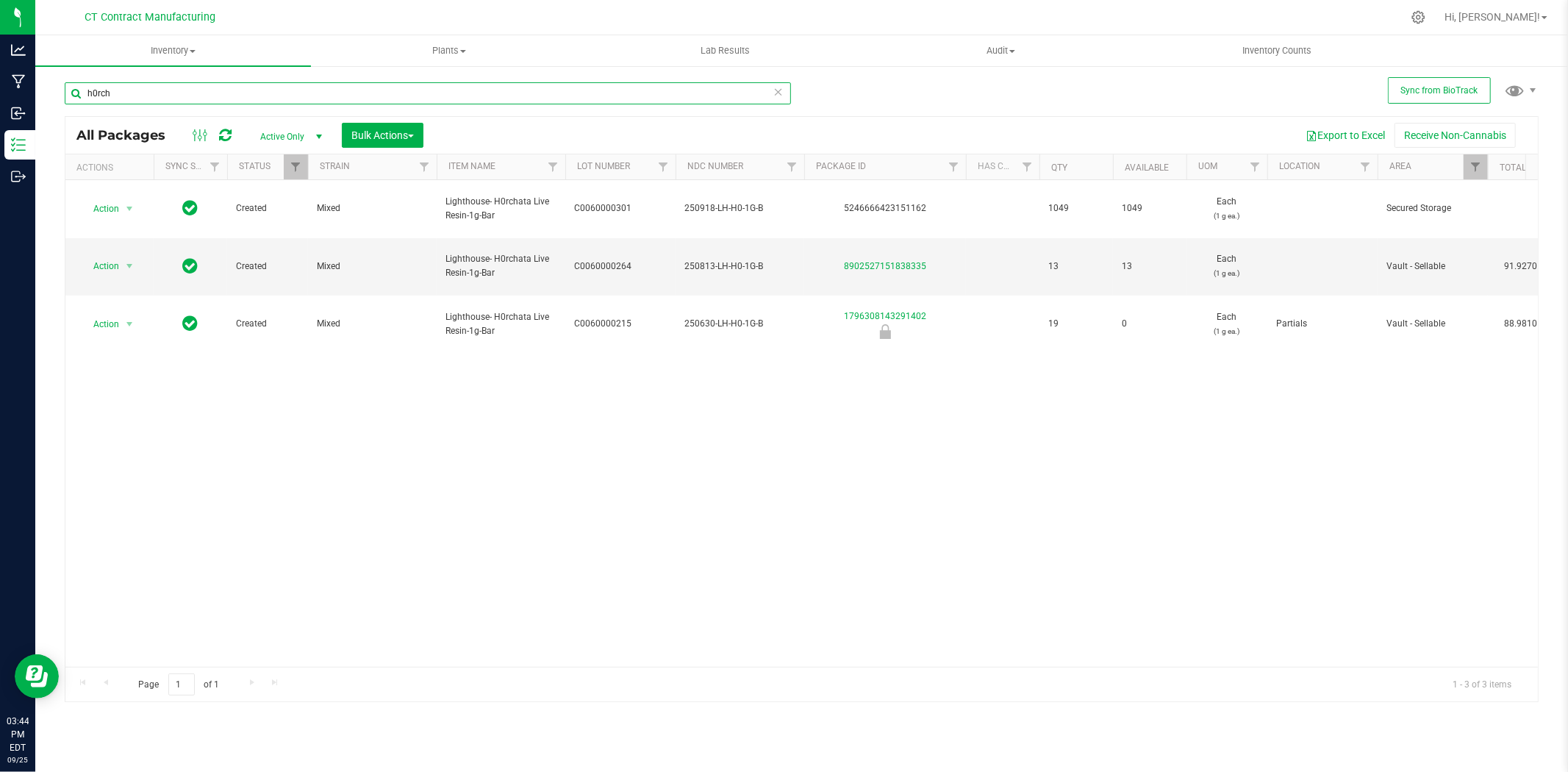
click at [96, 93] on input "h0rch" at bounding box center [428, 93] width 726 height 22
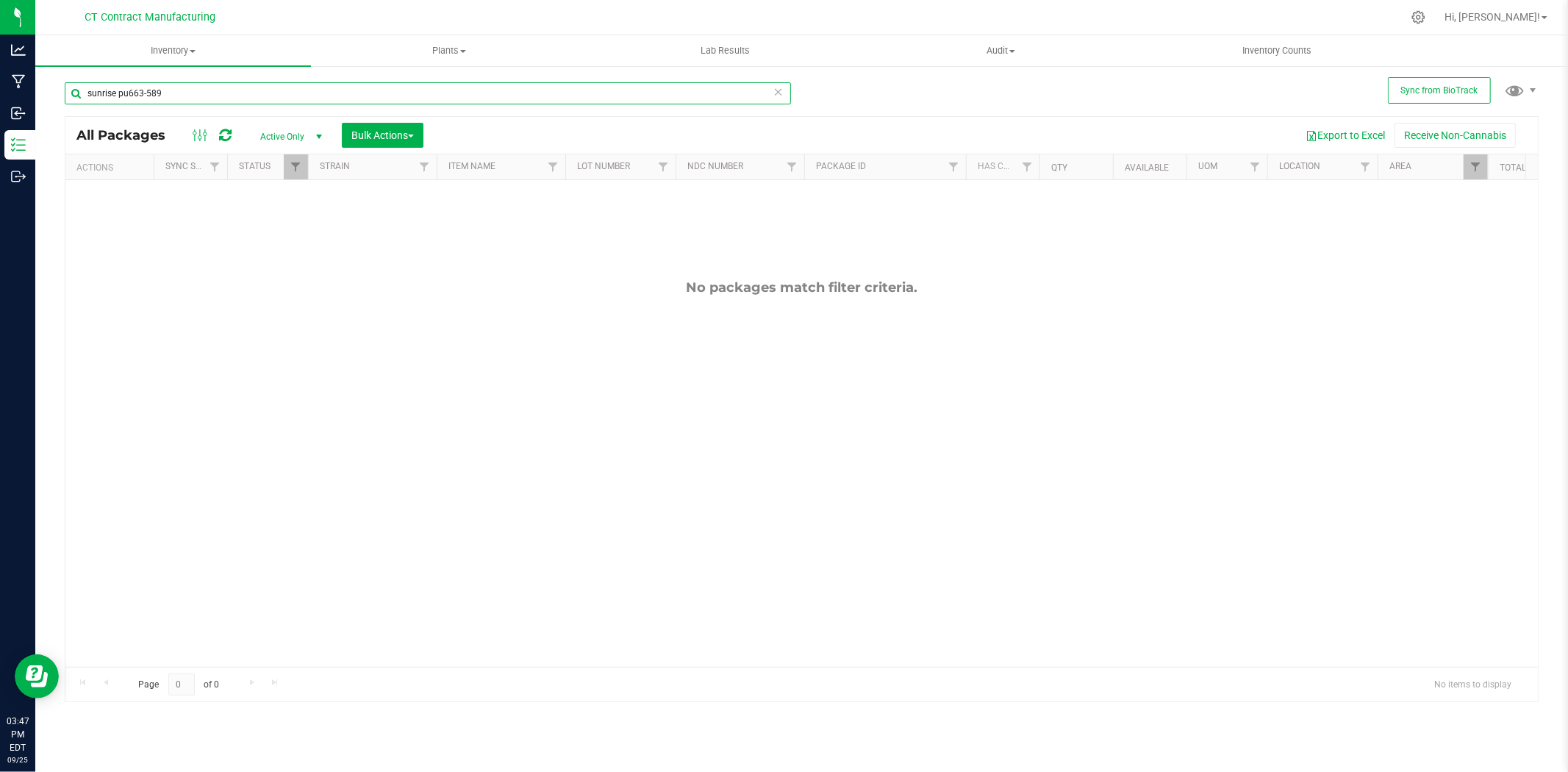
drag, startPoint x: 126, startPoint y: 96, endPoint x: 226, endPoint y: 97, distance: 100.0
click at [226, 97] on input "sunrise pu663-589" at bounding box center [428, 93] width 726 height 22
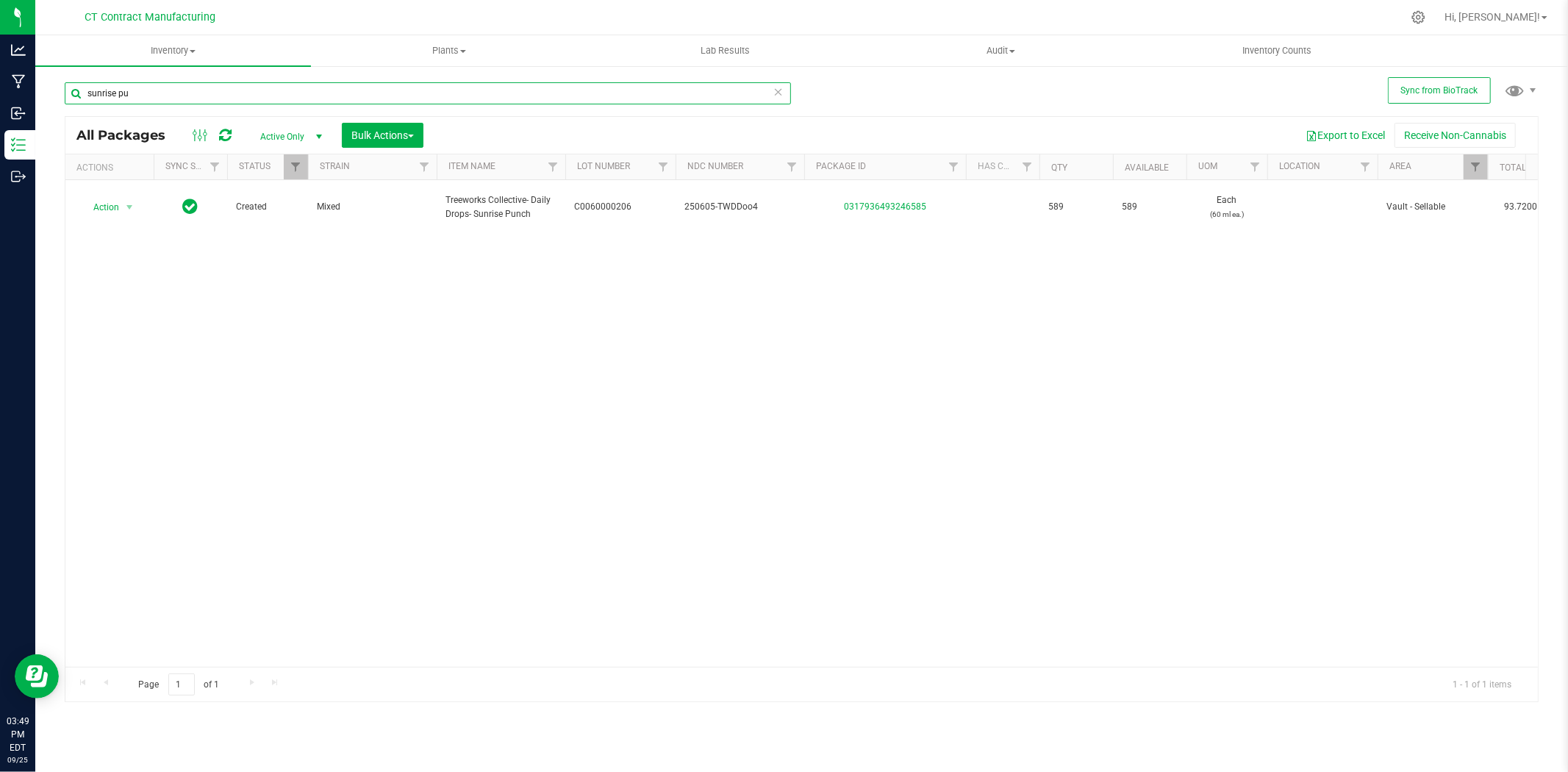
click at [270, 98] on input "sunrise pu" at bounding box center [428, 93] width 726 height 22
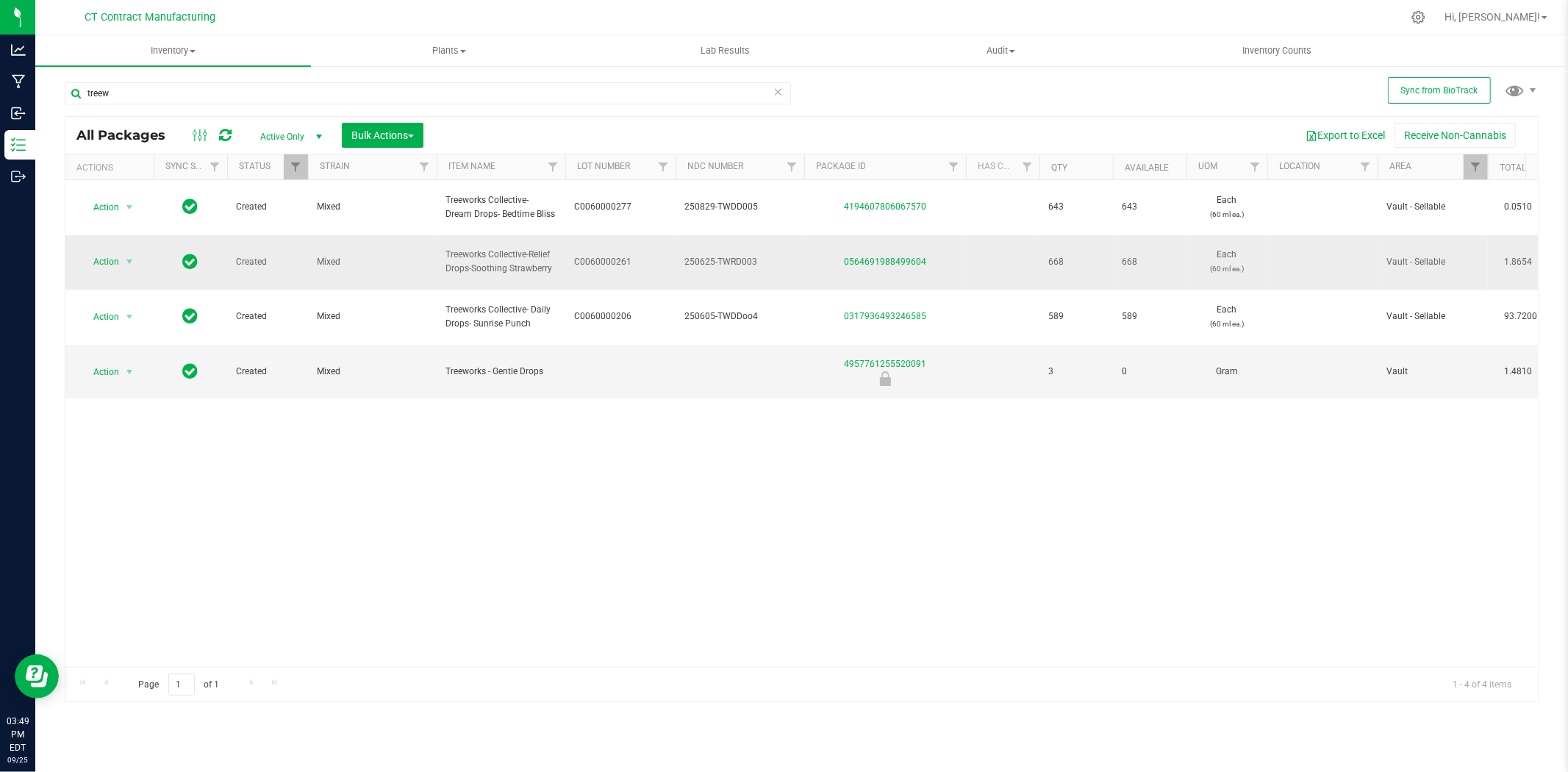
click at [537, 248] on span "Treeworks Collective-Relief Drops-Soothing Strawberry" at bounding box center [501, 261] width 111 height 28
copy tr "Treeworks Collective-Relief Drops-Soothing Strawberry"
click at [228, 100] on input "treew" at bounding box center [428, 93] width 726 height 22
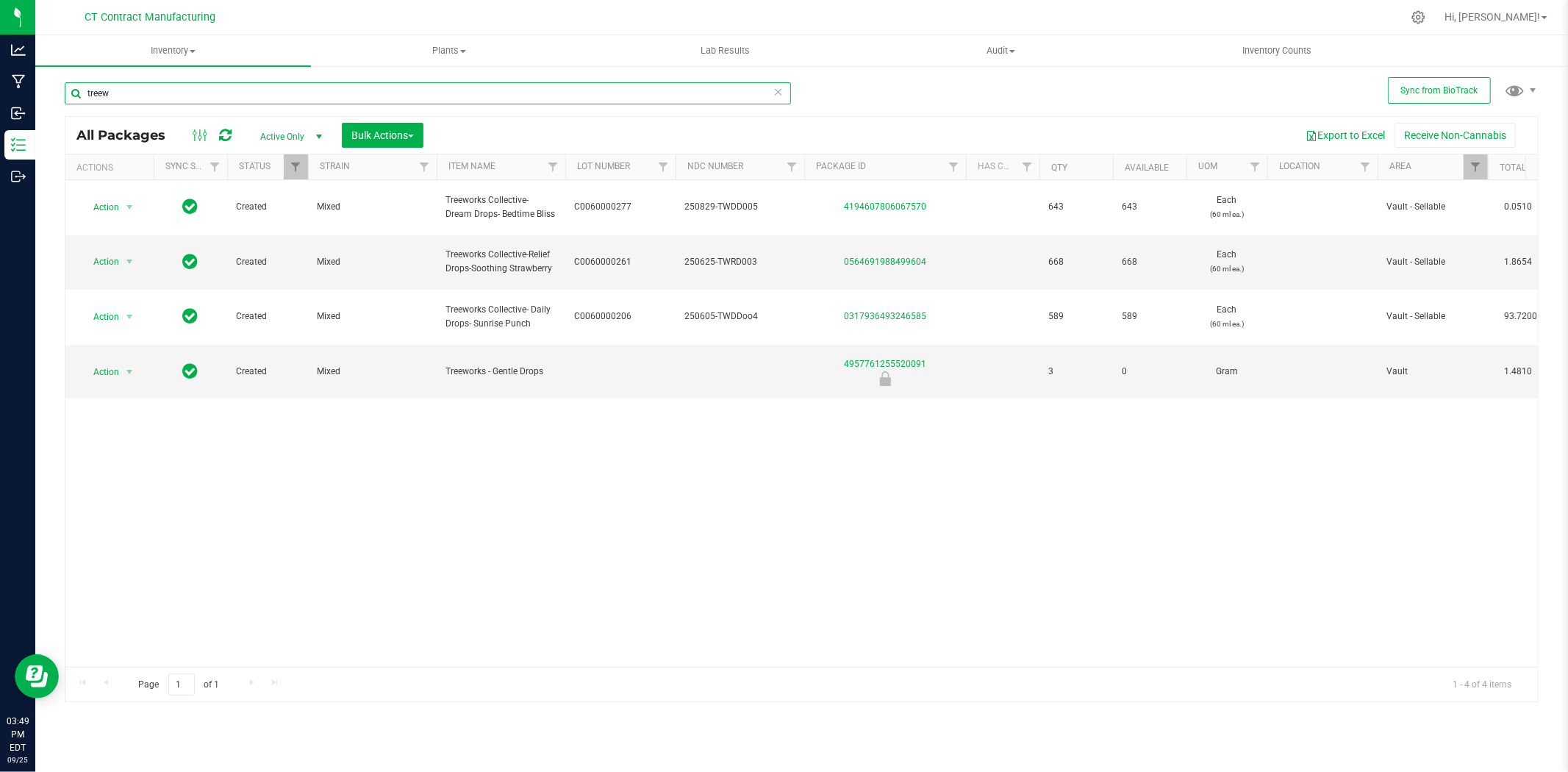
click at [228, 100] on input "treew" at bounding box center [428, 93] width 726 height 22
paste input "Treeworks Collective-Relief Drops-Soothing Strawberry"
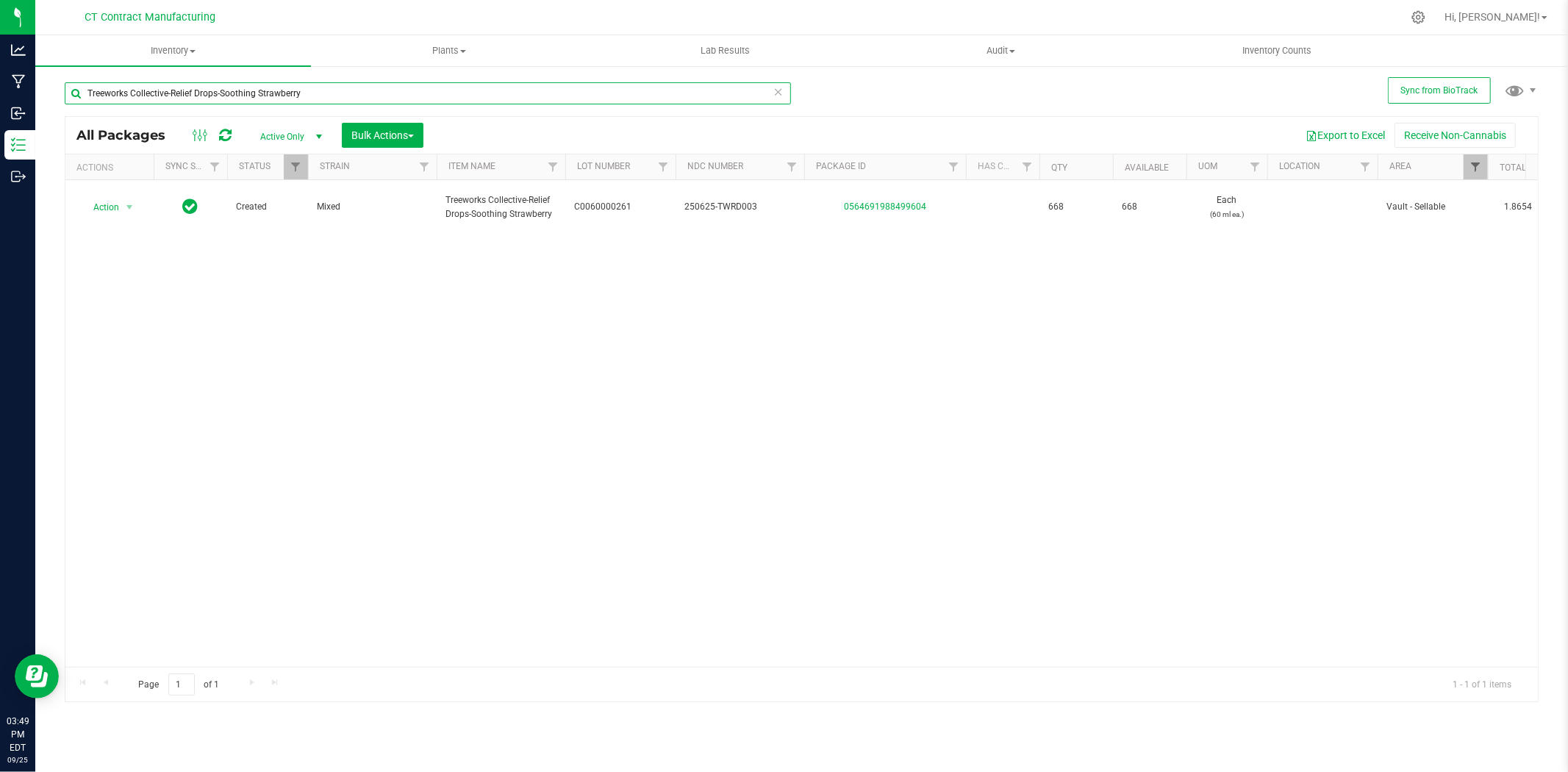
type input "Treeworks Collective-Relief Drops-Soothing Strawberry"
click at [1471, 165] on span "Filter" at bounding box center [1475, 166] width 12 height 12
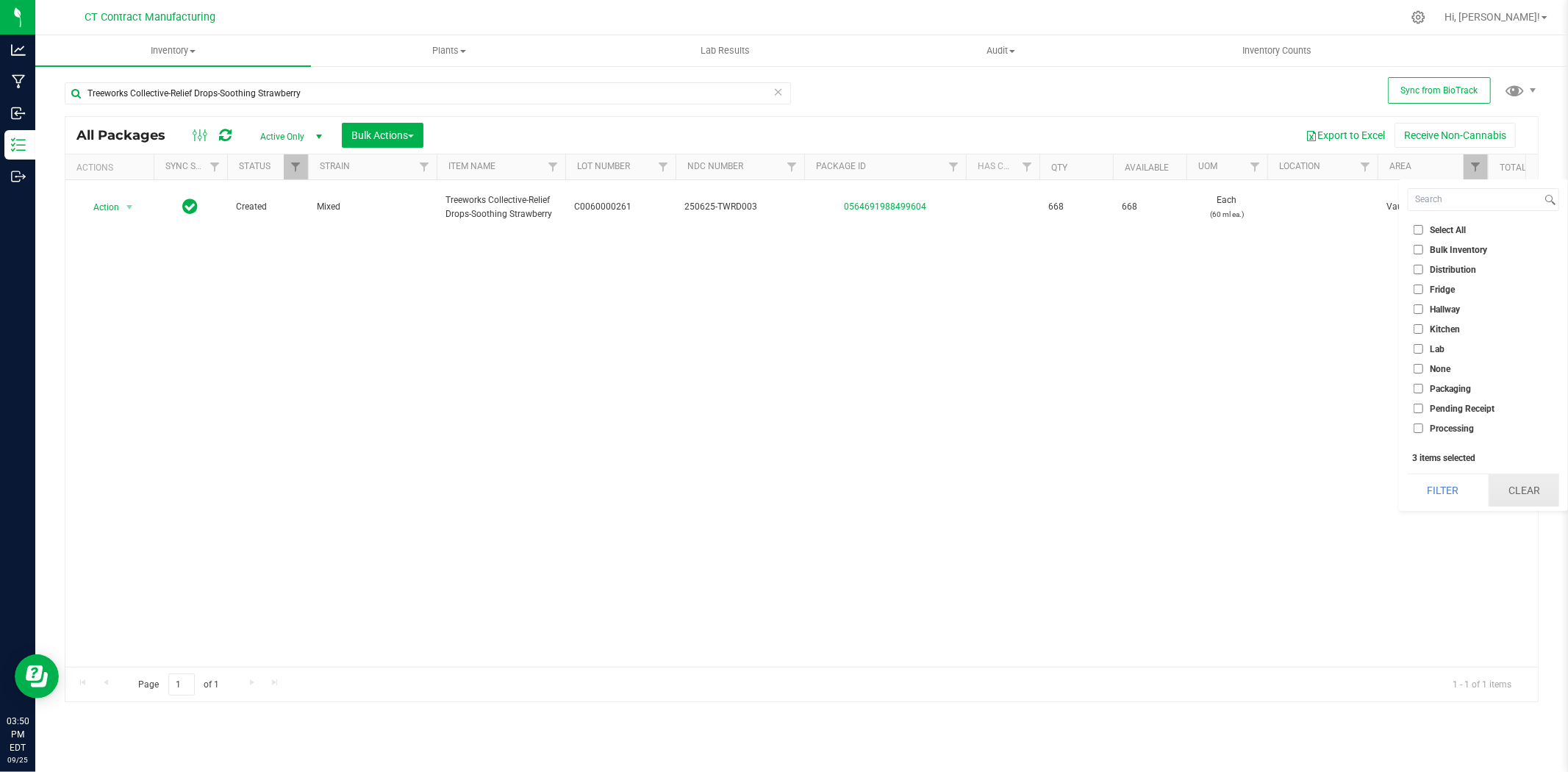
click at [1508, 493] on button "Clear" at bounding box center [1523, 490] width 71 height 32
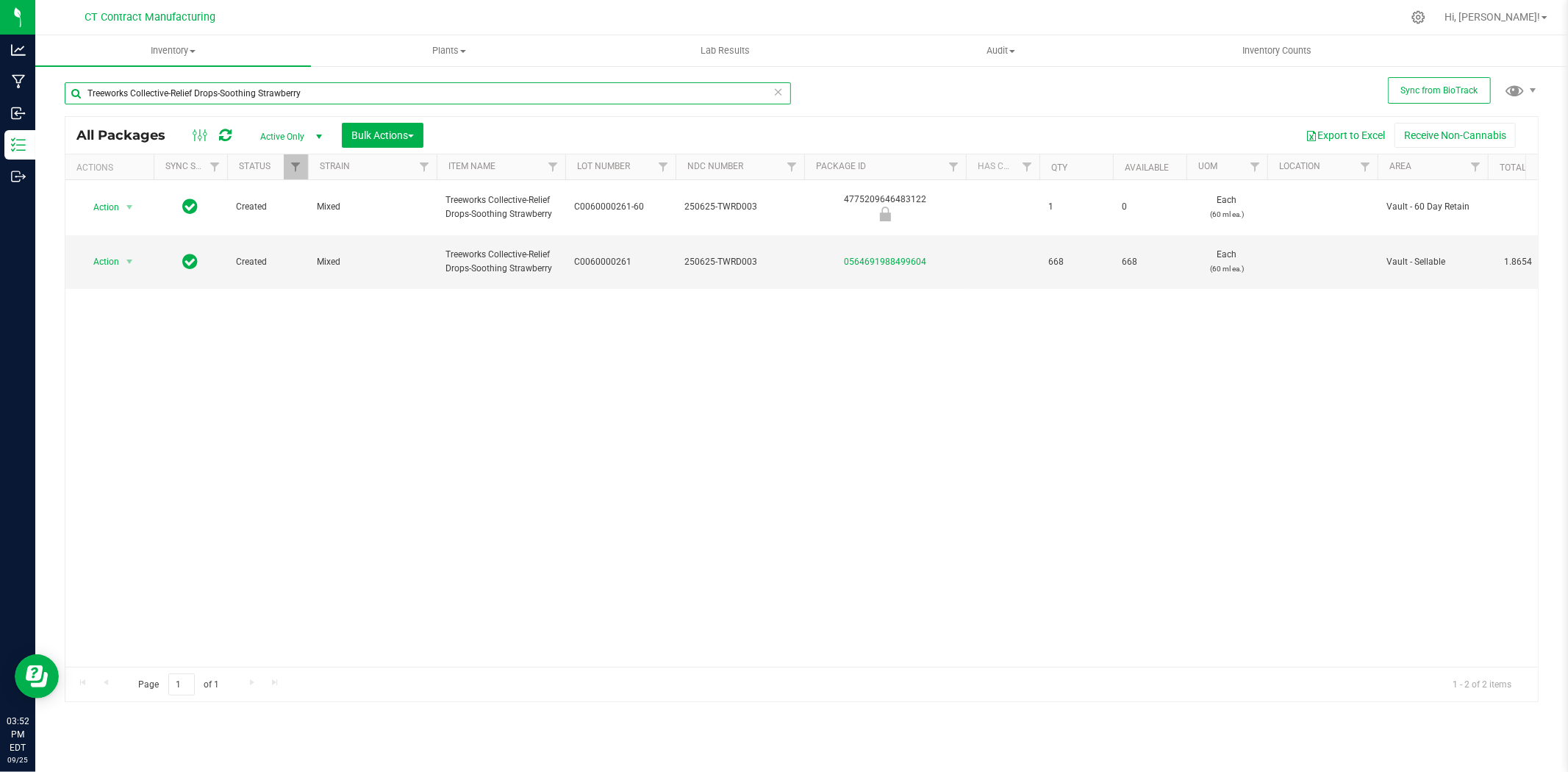
click at [304, 89] on input "Treeworks Collective-Relief Drops-Soothing Strawberry" at bounding box center [428, 93] width 726 height 22
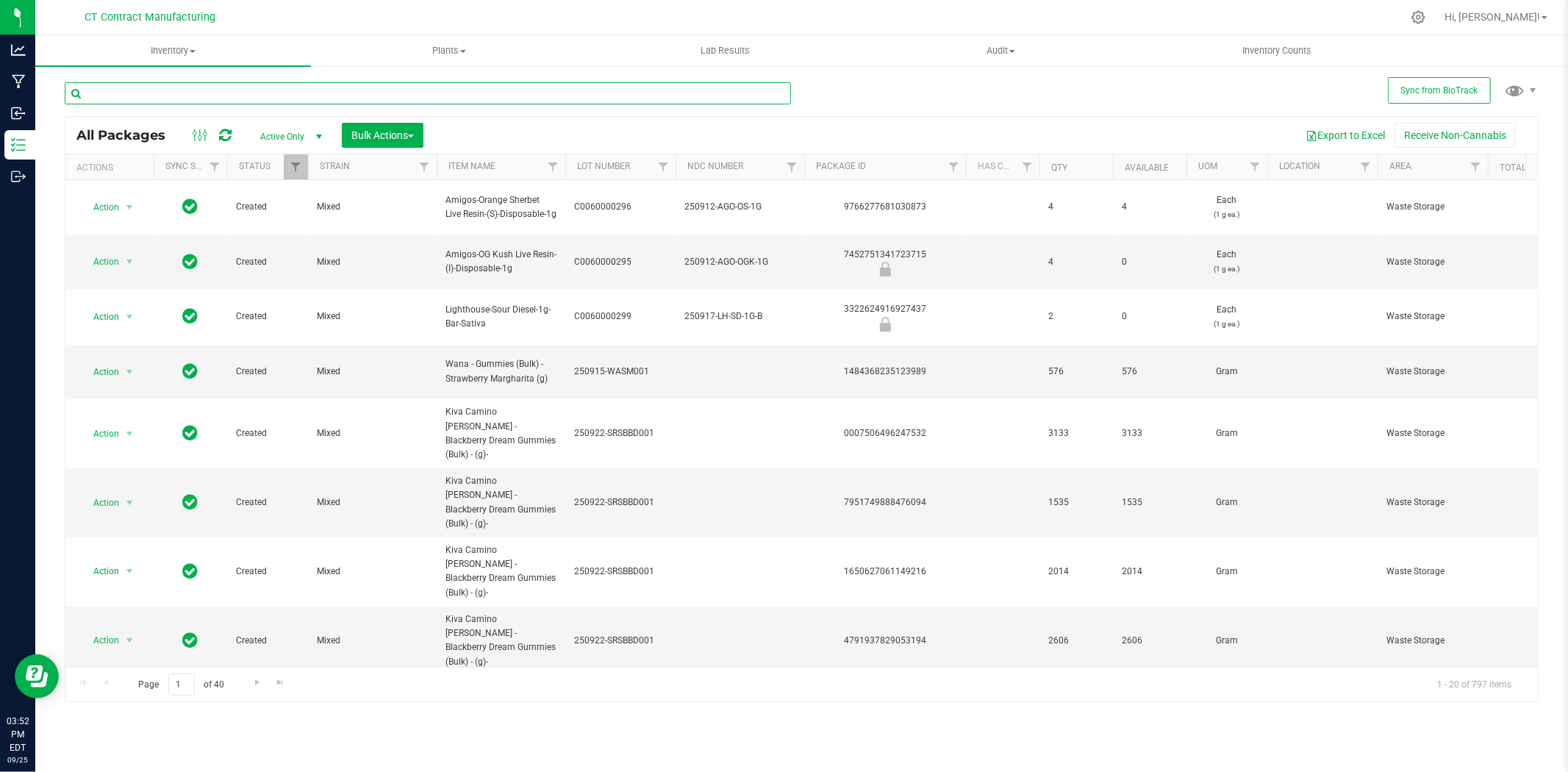
click at [294, 86] on input "text" at bounding box center [428, 93] width 726 height 22
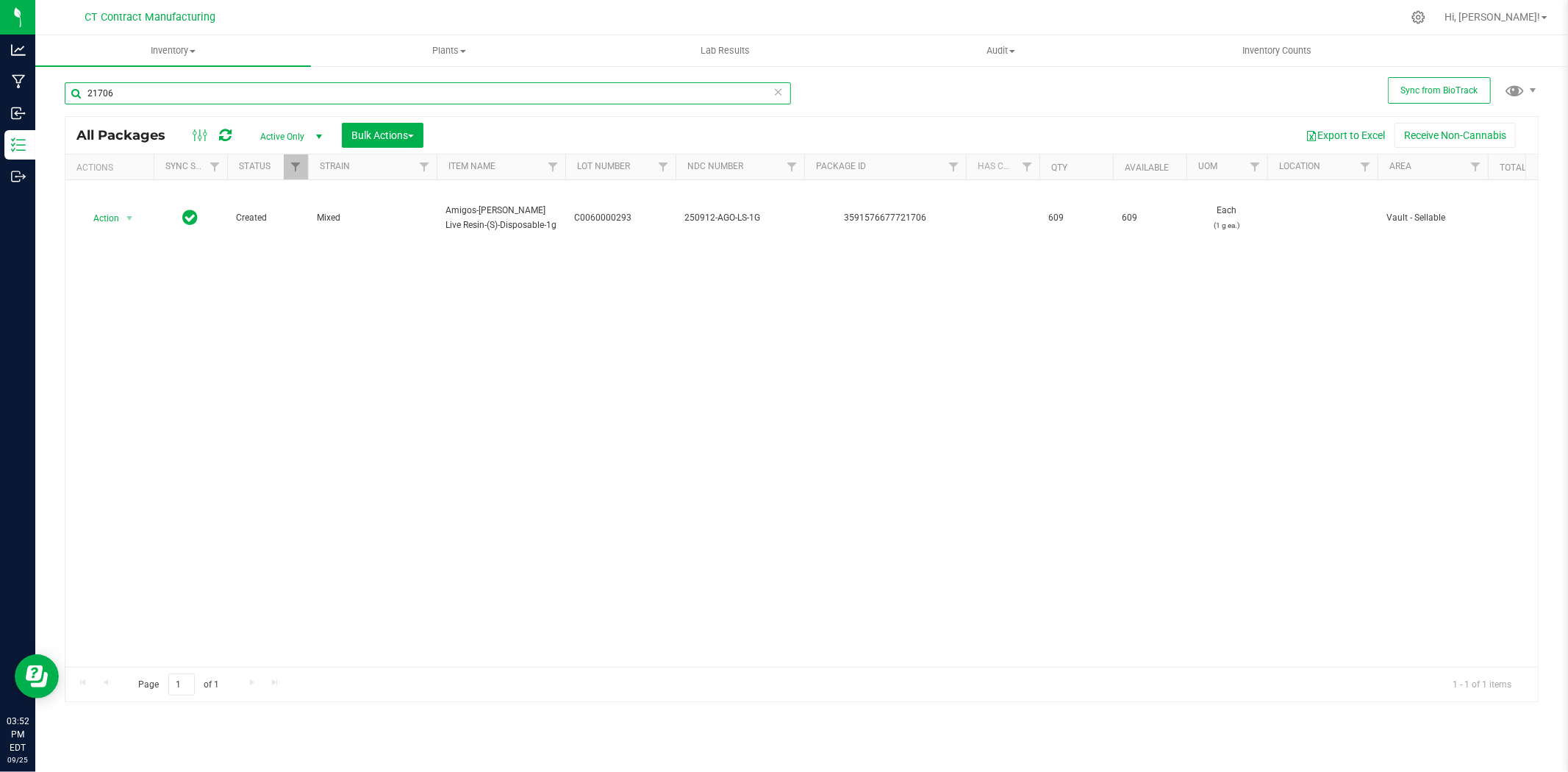
click at [338, 94] on input "21706" at bounding box center [428, 93] width 726 height 22
click at [335, 94] on input "21706" at bounding box center [428, 93] width 726 height 22
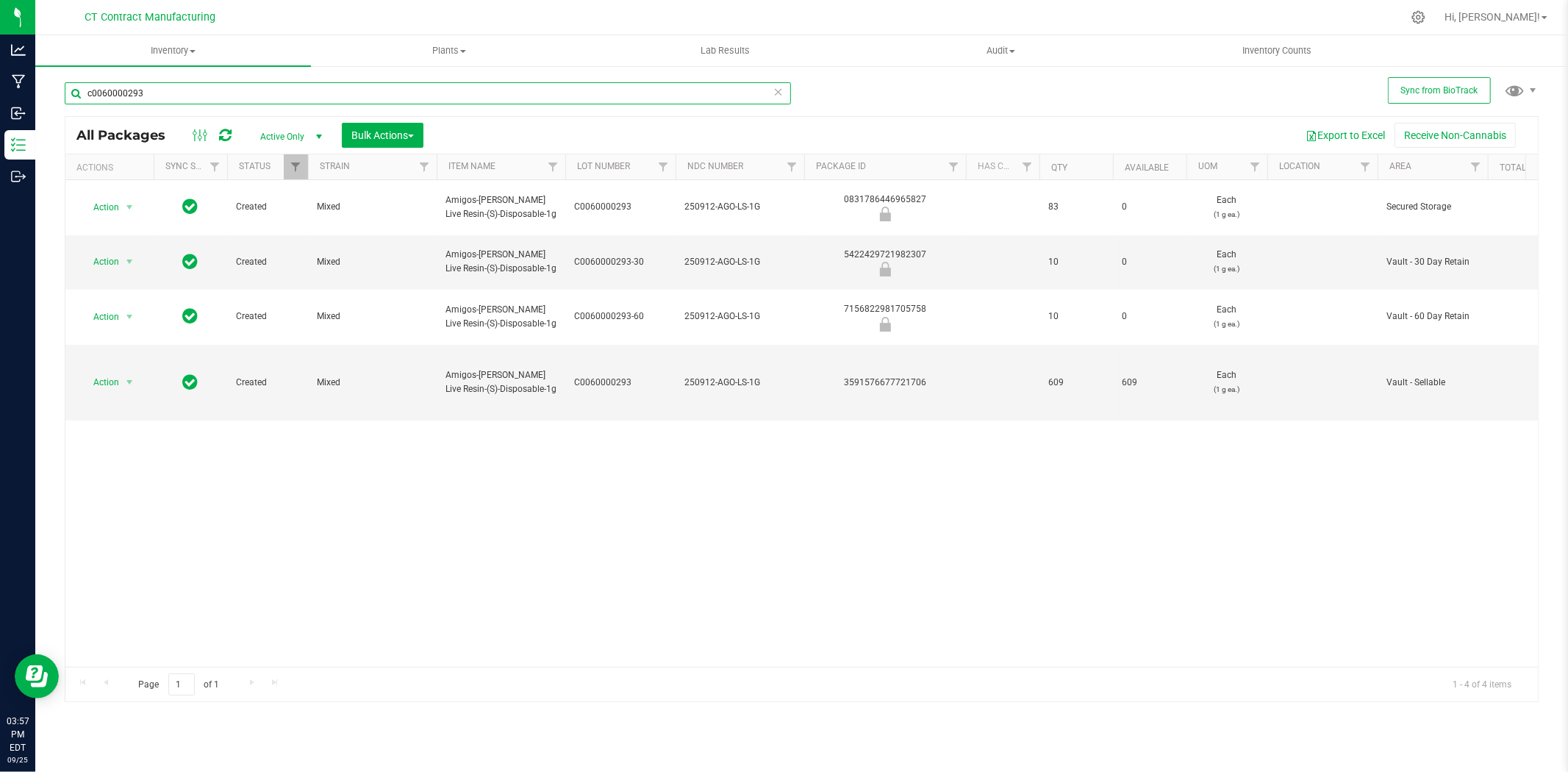
click at [180, 89] on input "c0060000293" at bounding box center [428, 93] width 726 height 22
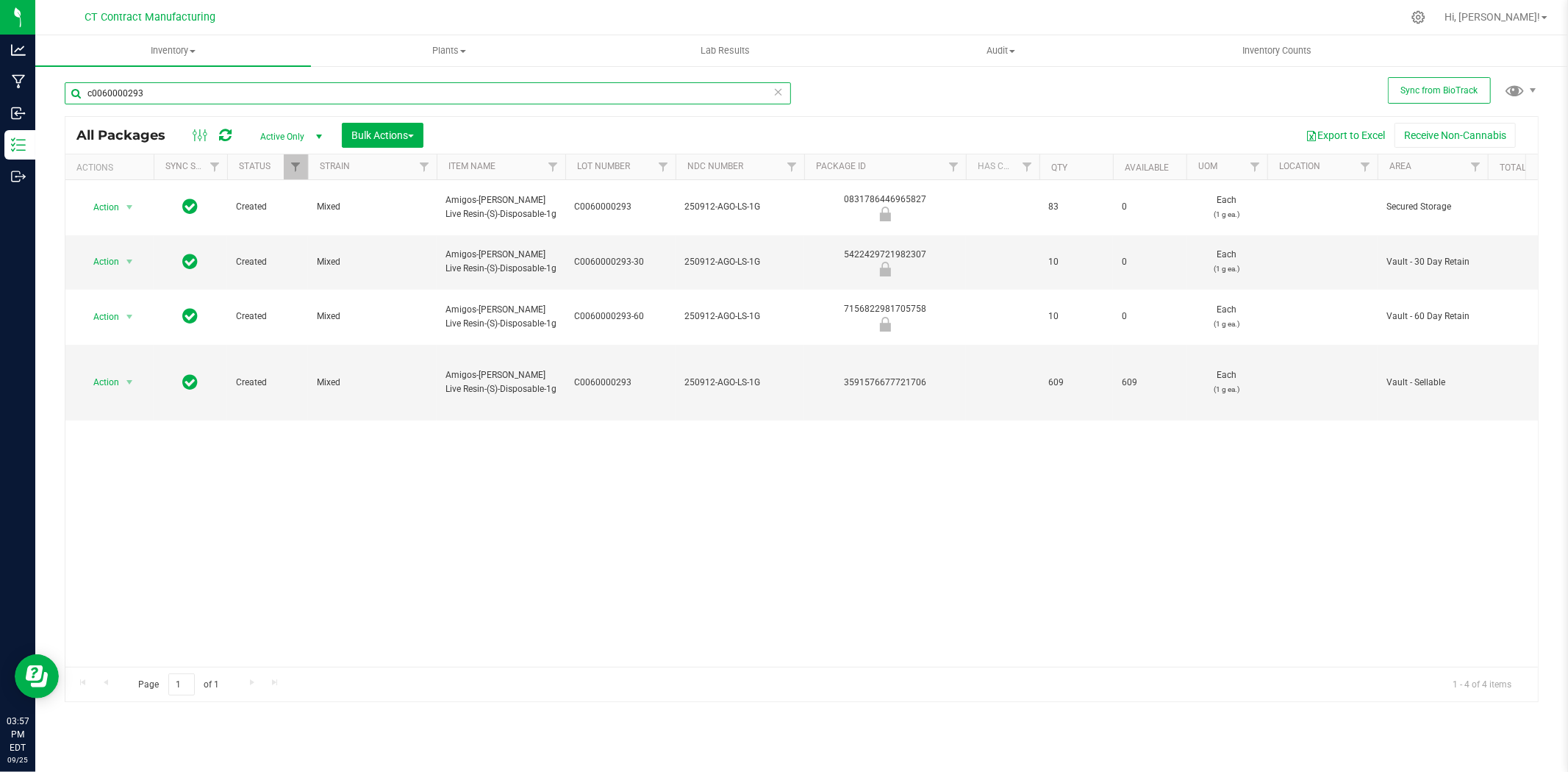
click at [180, 89] on input "c0060000293" at bounding box center [428, 93] width 726 height 22
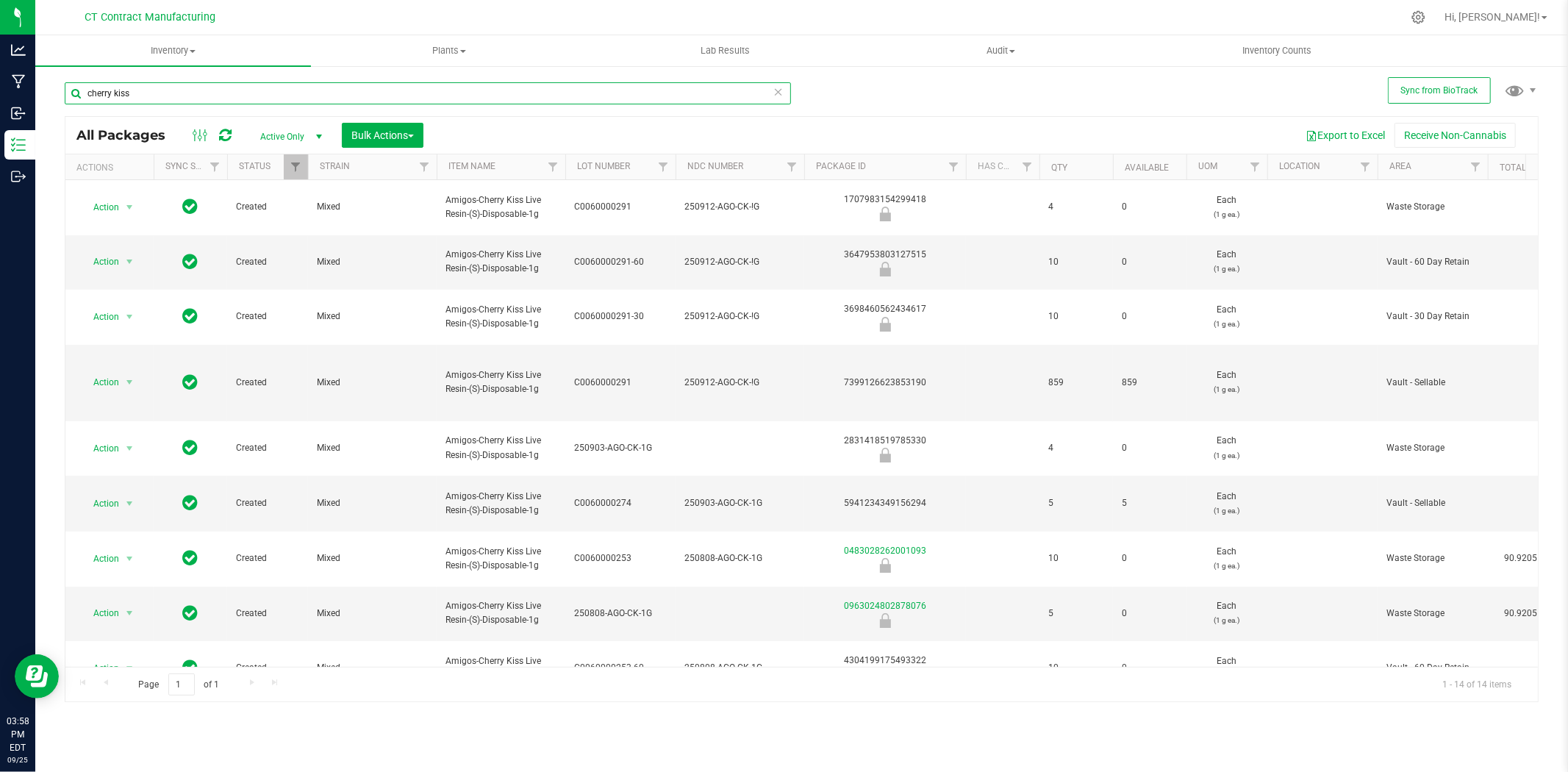
click at [195, 93] on input "cherry kiss" at bounding box center [428, 93] width 726 height 22
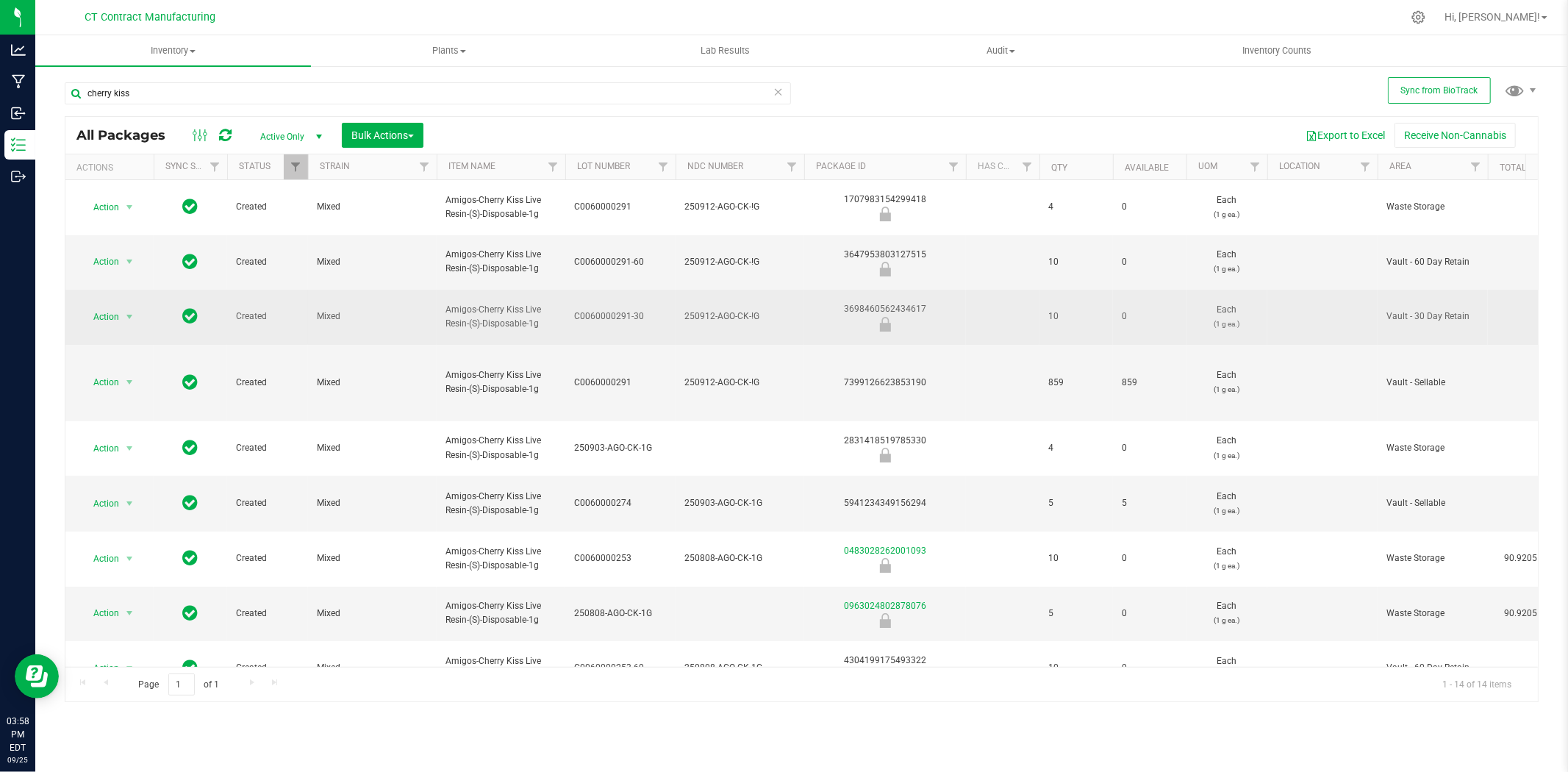
click at [910, 302] on div "3698460562434617" at bounding box center [886, 317] width 166 height 29
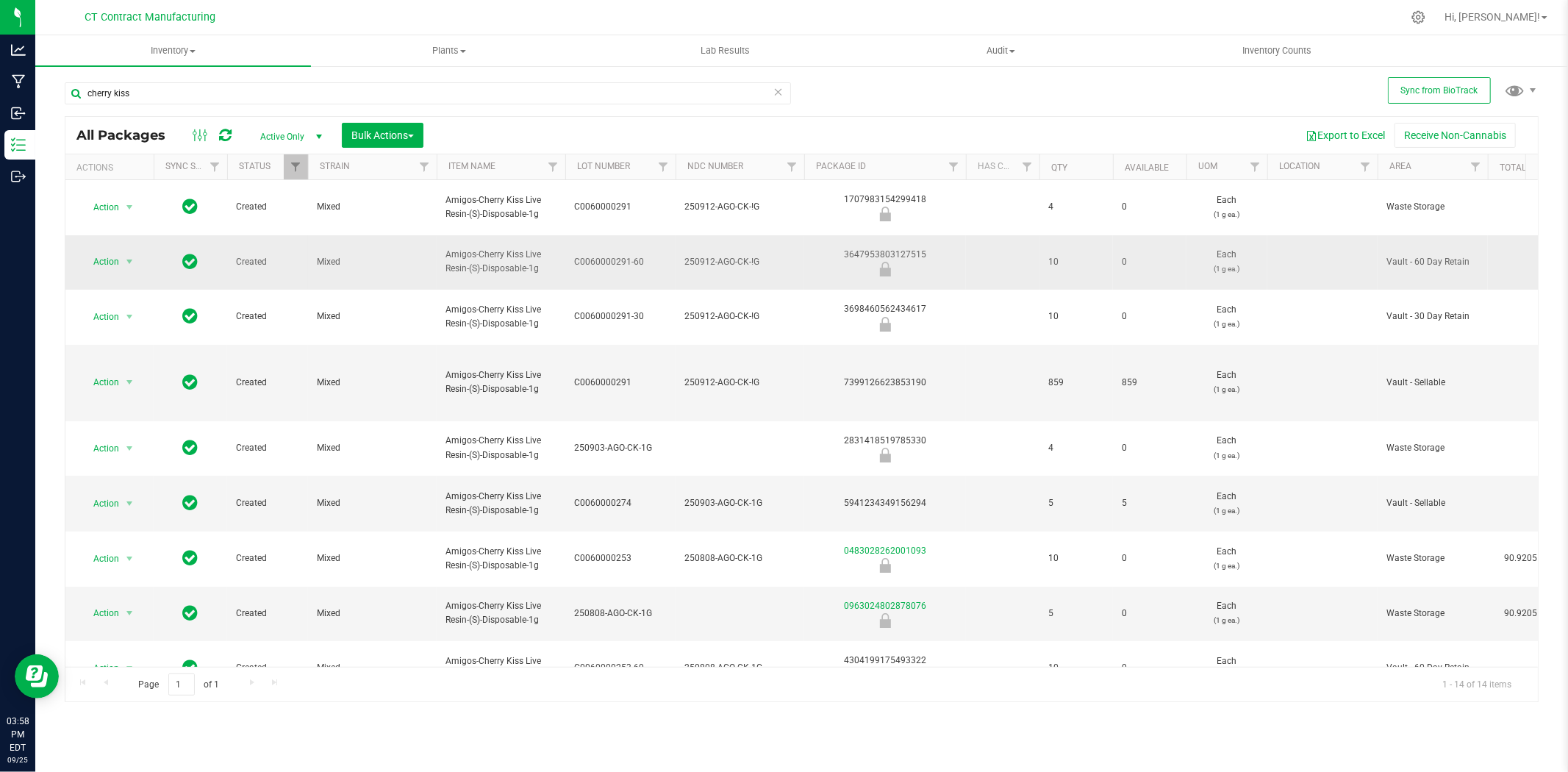
click at [877, 248] on div "3647953803127515" at bounding box center [886, 262] width 166 height 29
click at [225, 87] on input "cherry kiss" at bounding box center [428, 93] width 726 height 22
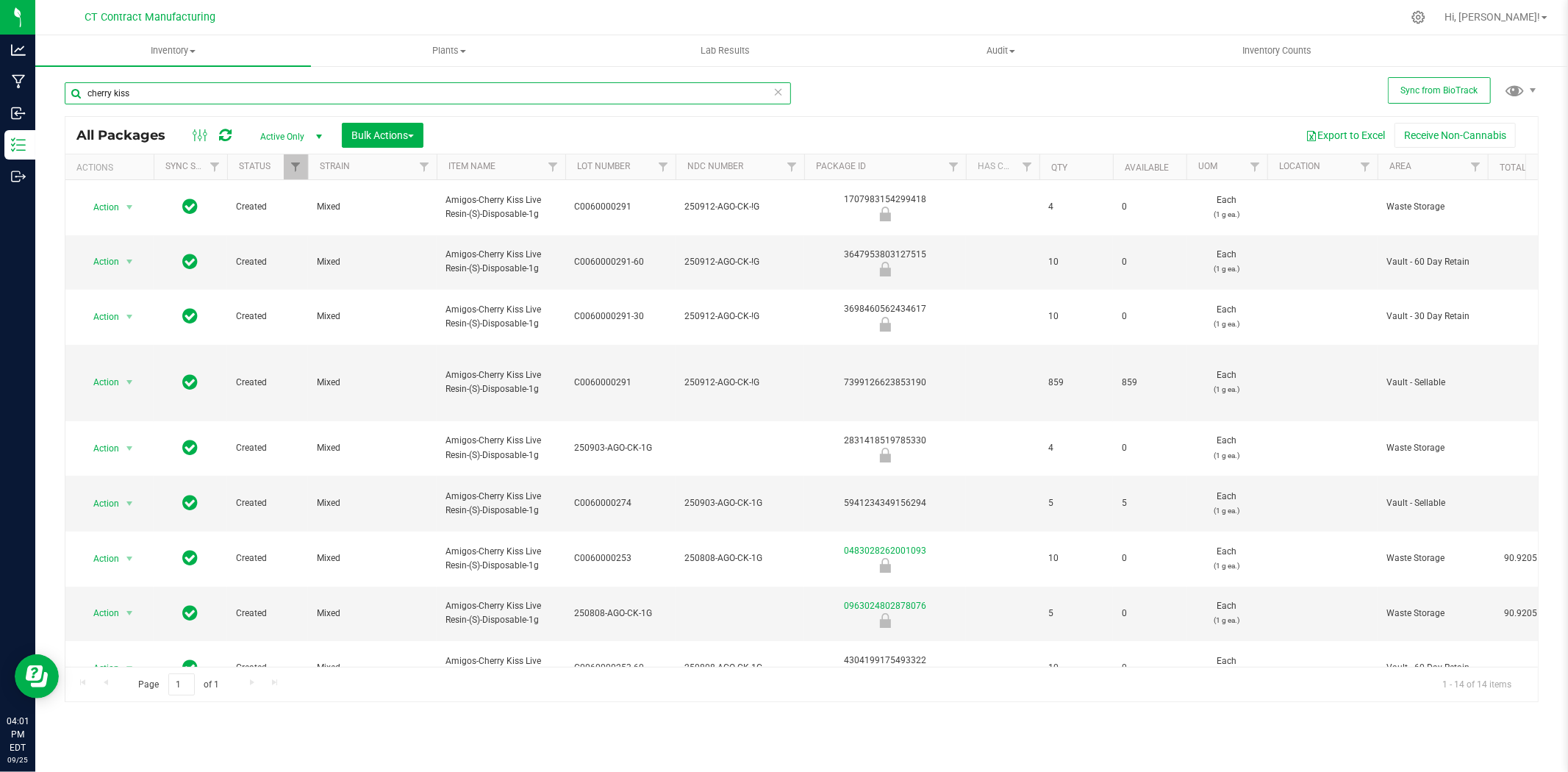
click at [225, 87] on input "cherry kiss" at bounding box center [428, 93] width 726 height 22
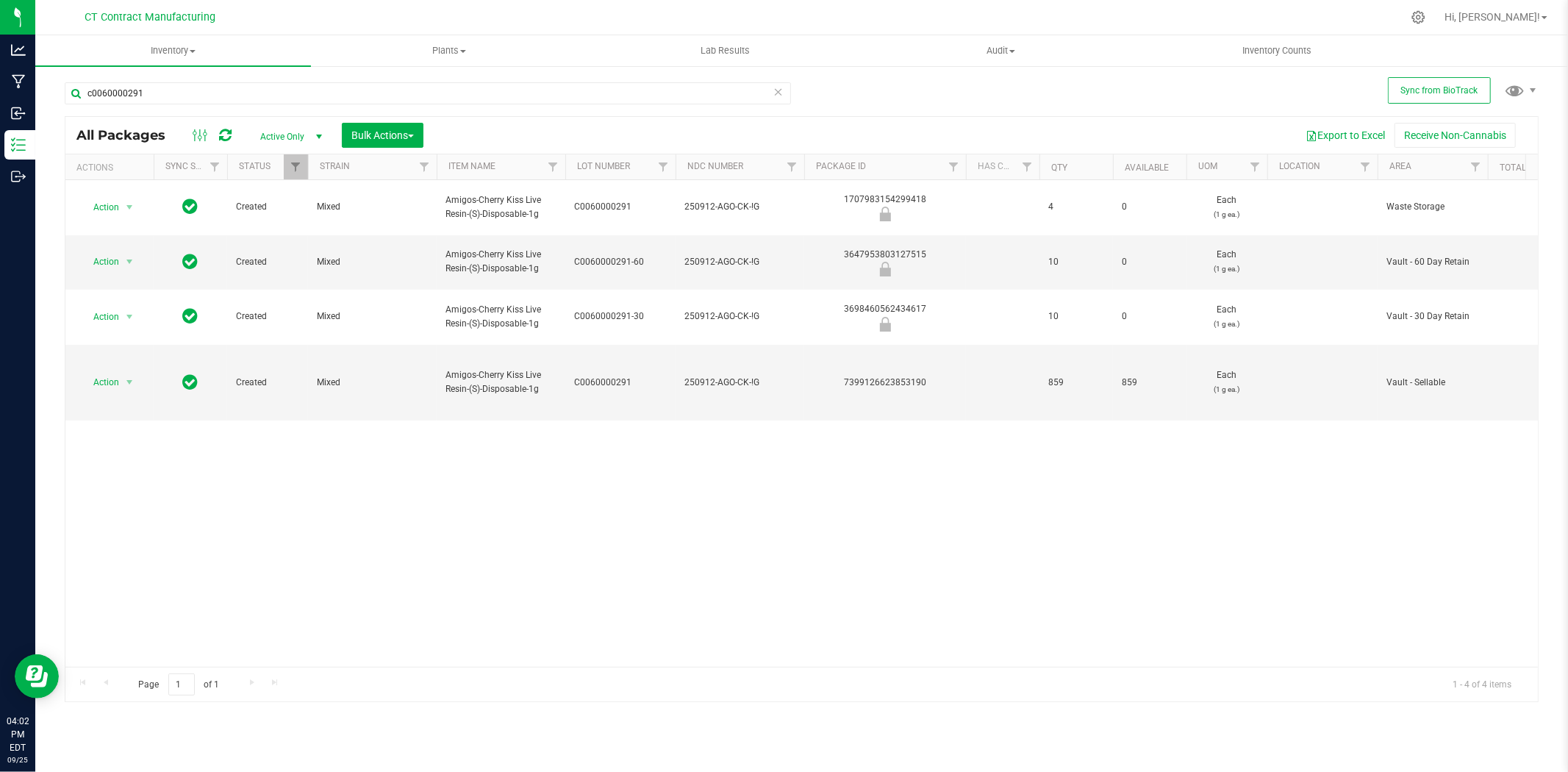
click at [1028, 461] on div "Action Action Edit attributes Global inventory Locate package Package audit log…" at bounding box center [801, 423] width 1472 height 487
click at [317, 97] on input "c0060000291" at bounding box center [428, 93] width 726 height 22
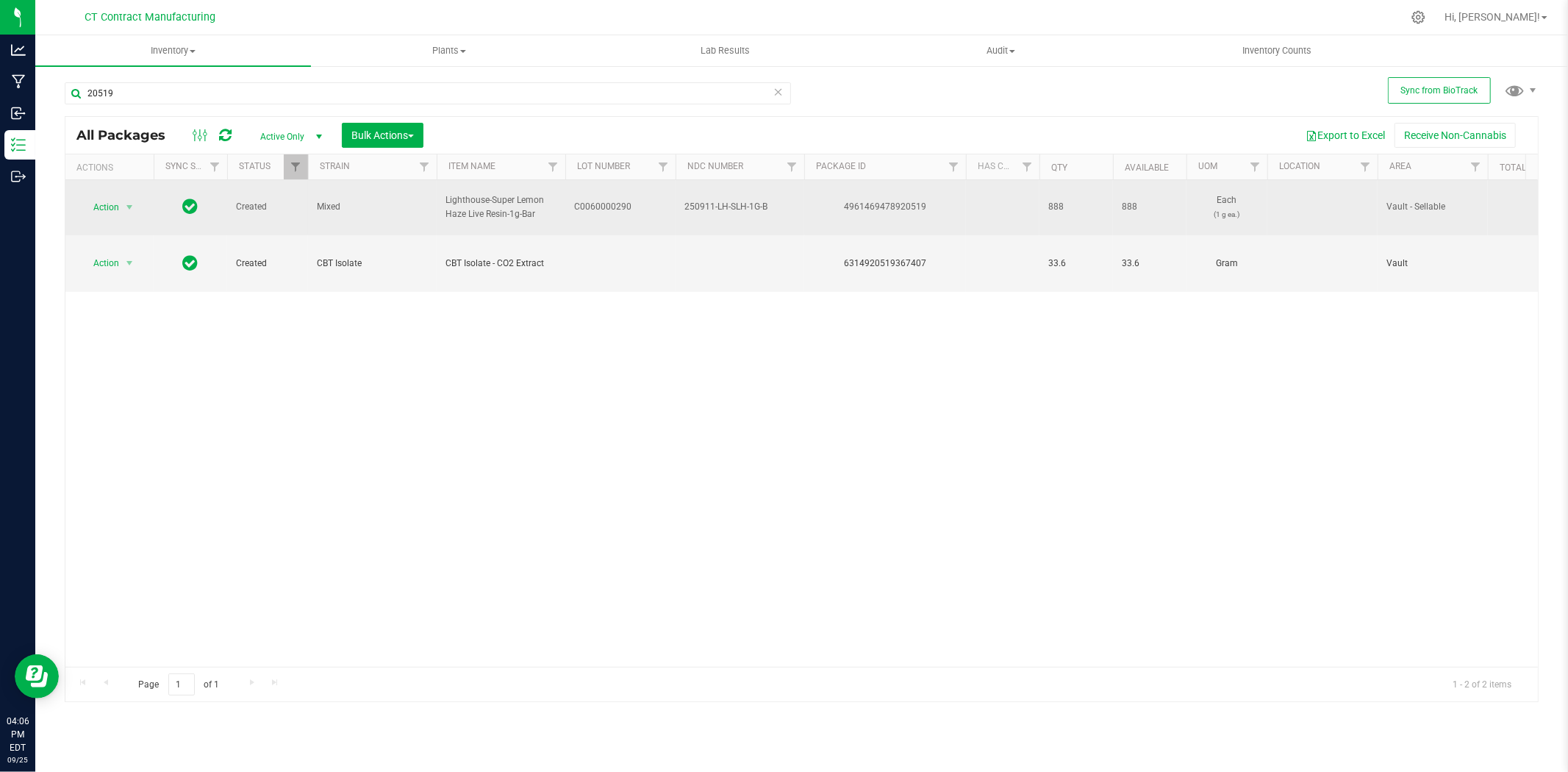
click at [606, 200] on span "C0060000290" at bounding box center [621, 208] width 93 height 14
click at [606, 196] on input "C0060000290" at bounding box center [617, 207] width 106 height 22
click at [251, 94] on input "20519" at bounding box center [428, 93] width 726 height 22
paste input "C0060000290"
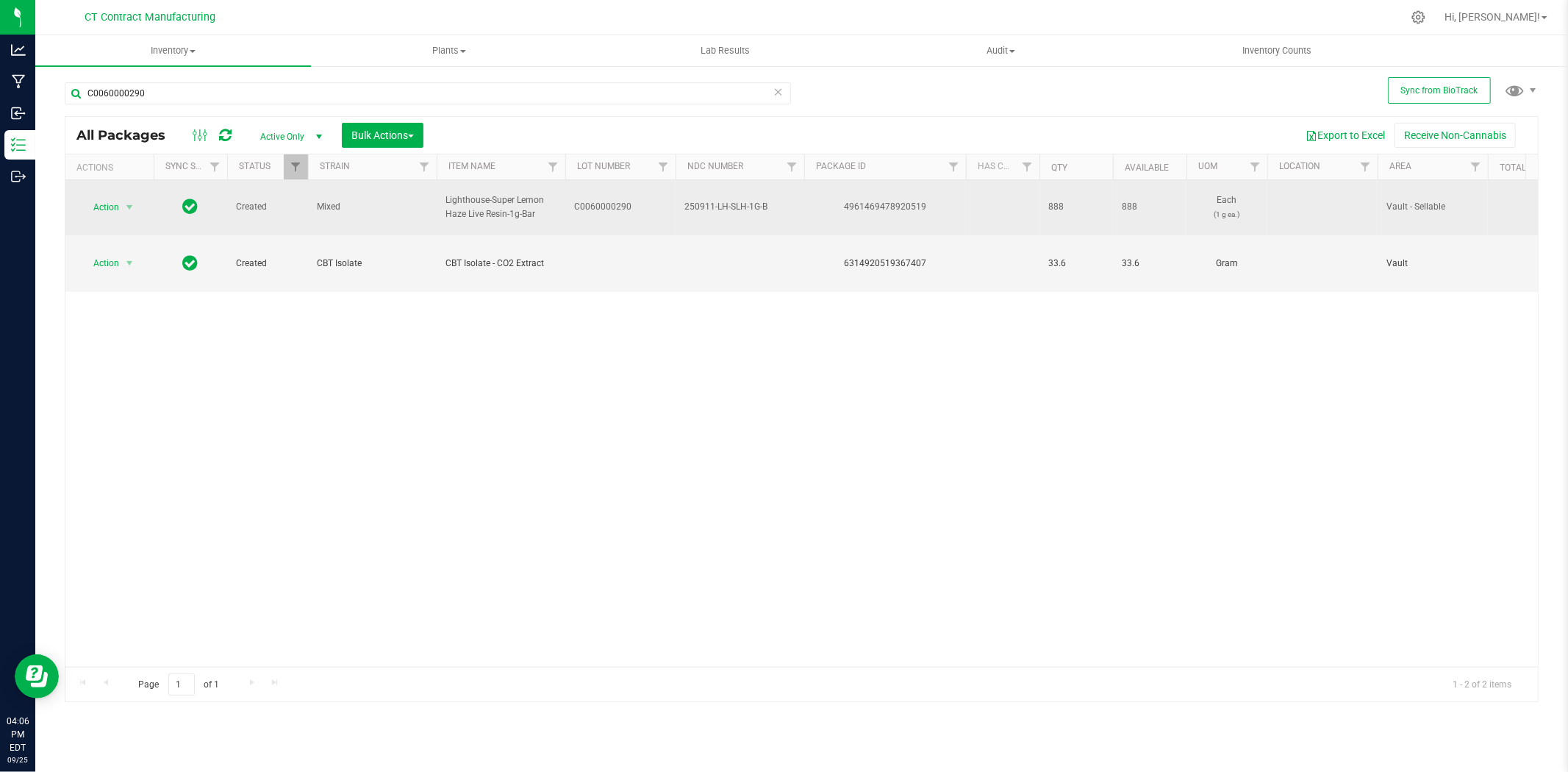
click at [505, 19] on div at bounding box center [832, 17] width 1139 height 29
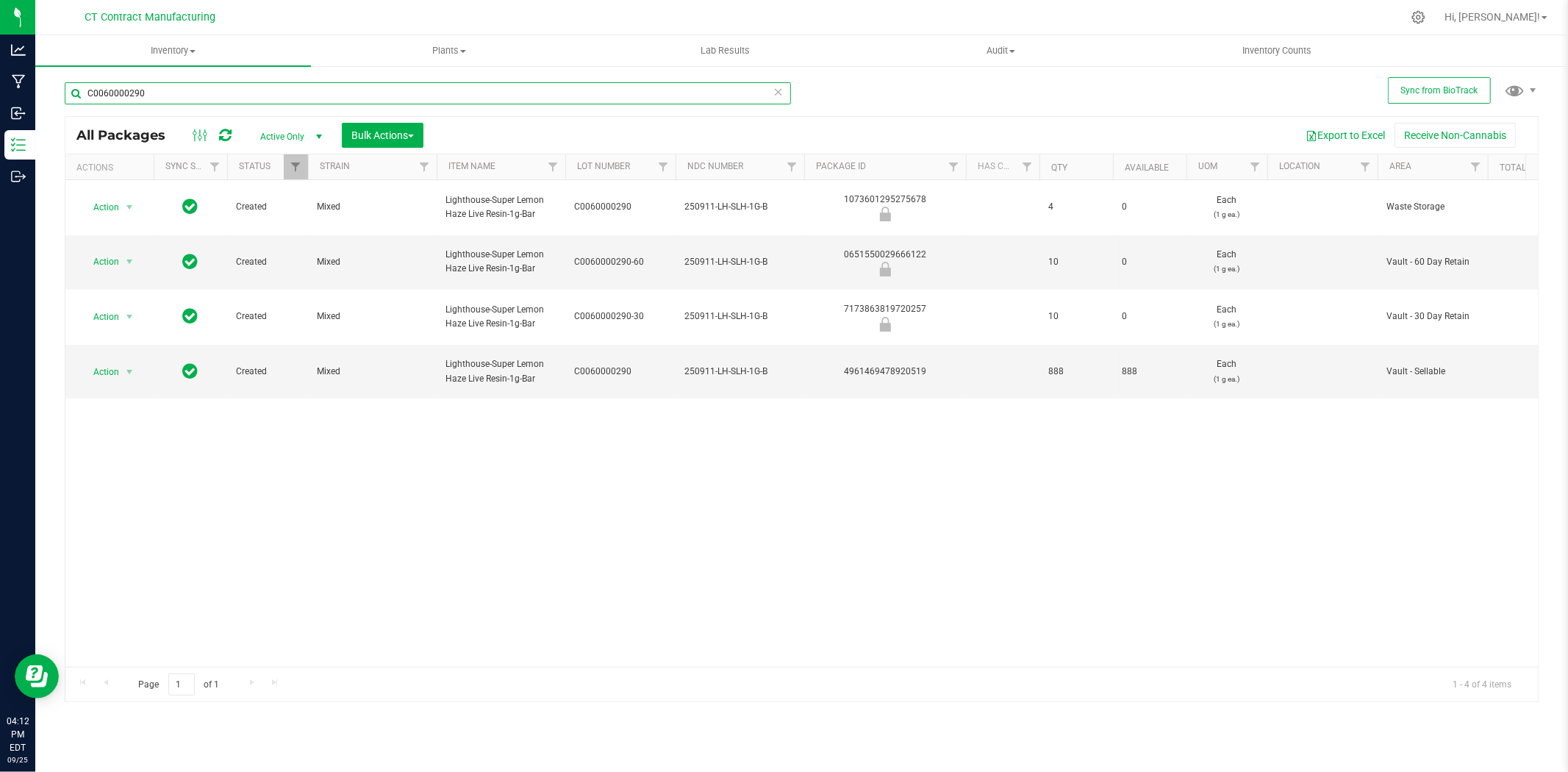
click at [195, 97] on input "C0060000290" at bounding box center [428, 93] width 726 height 22
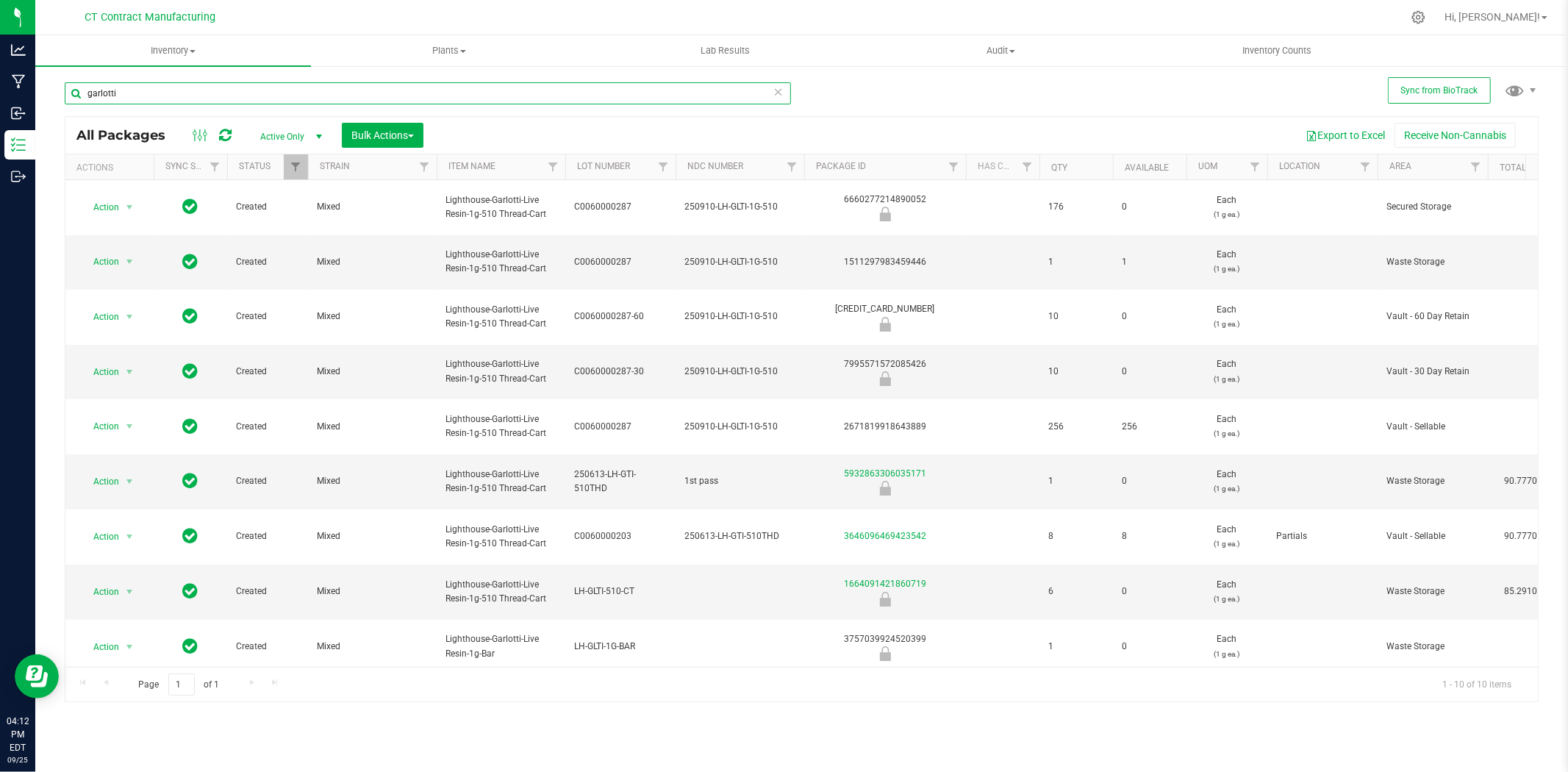
type input "garlotti"
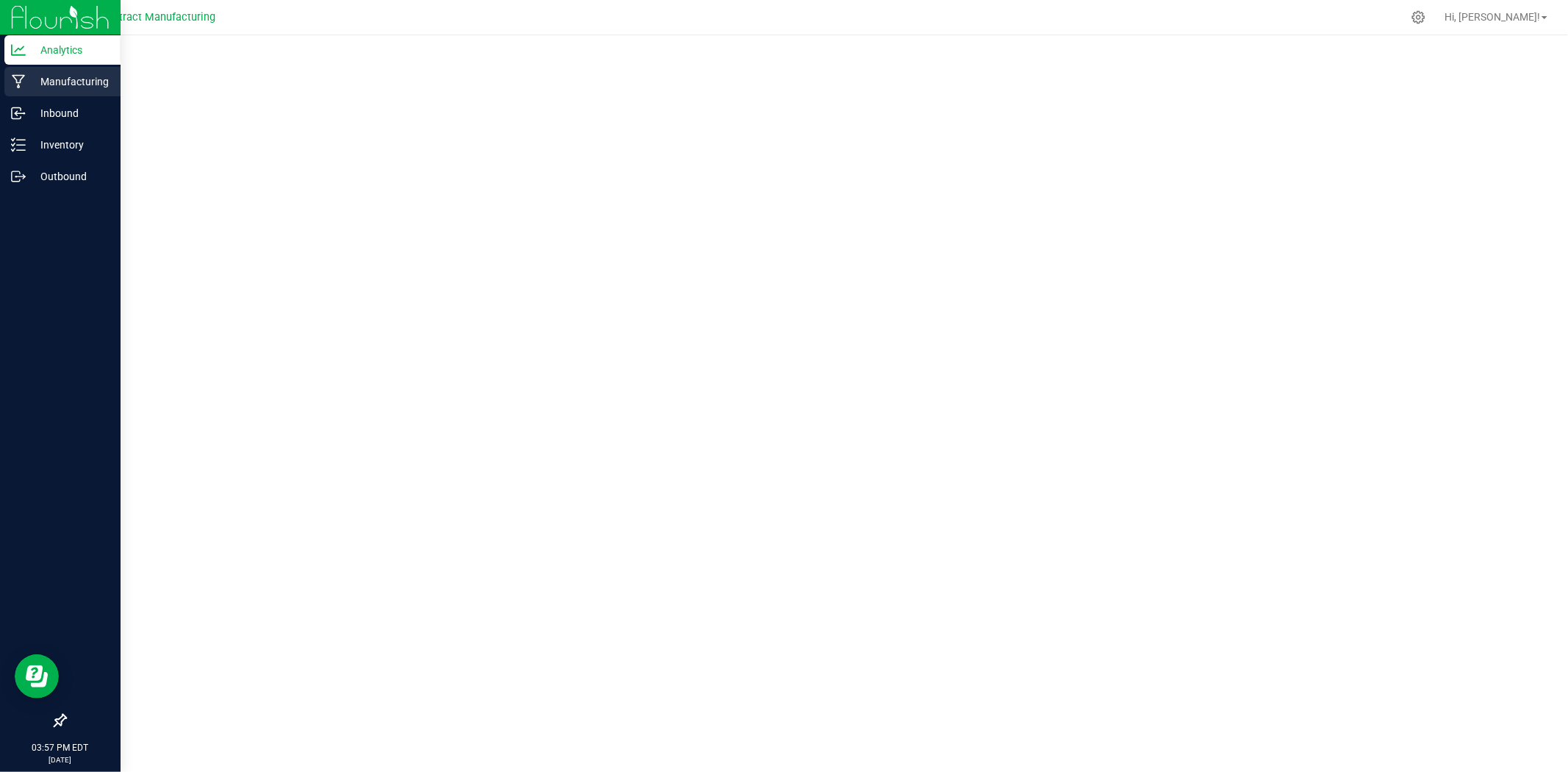
click at [21, 70] on div "Manufacturing" at bounding box center [63, 81] width 116 height 30
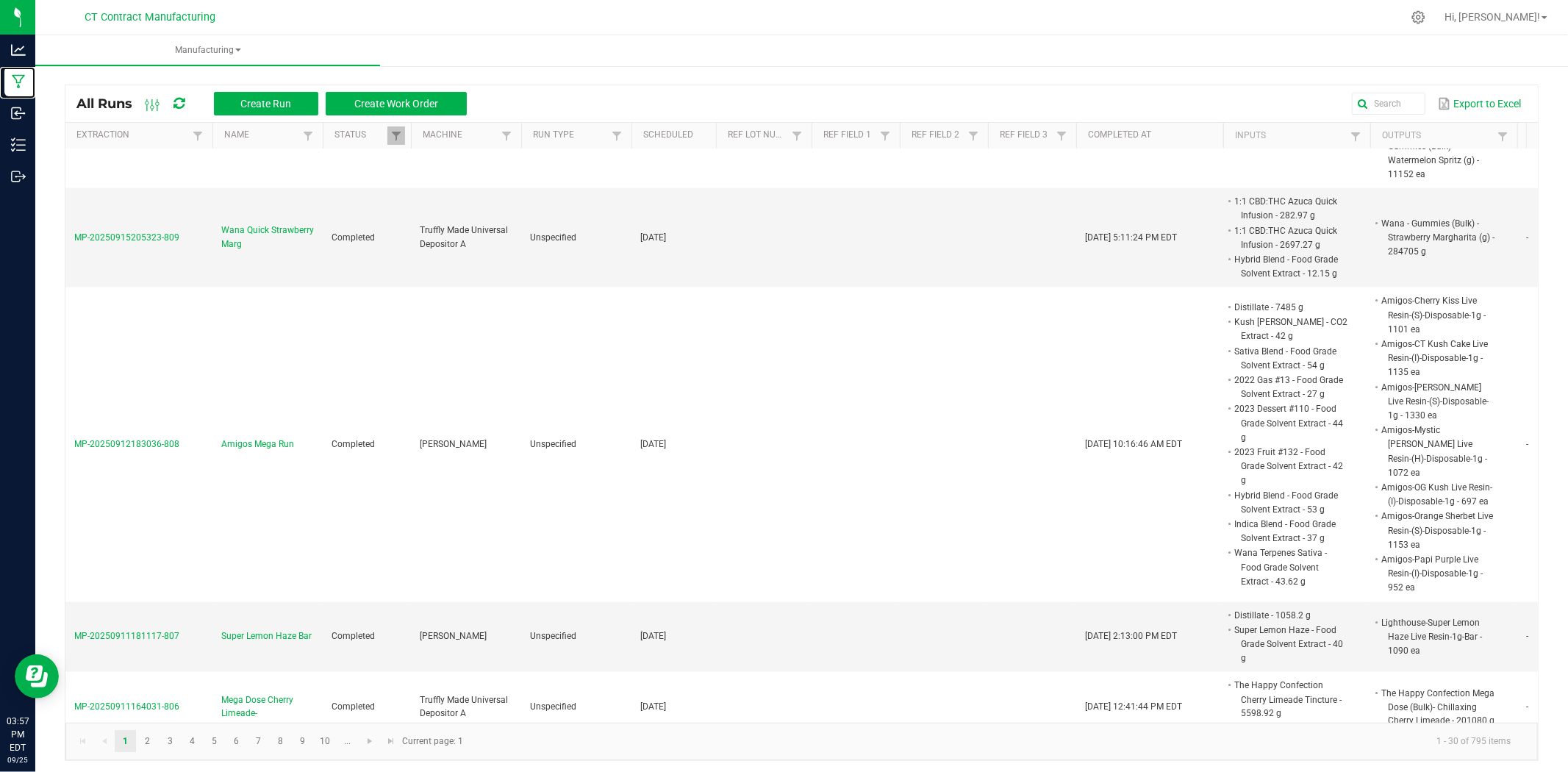
scroll to position [1797, 0]
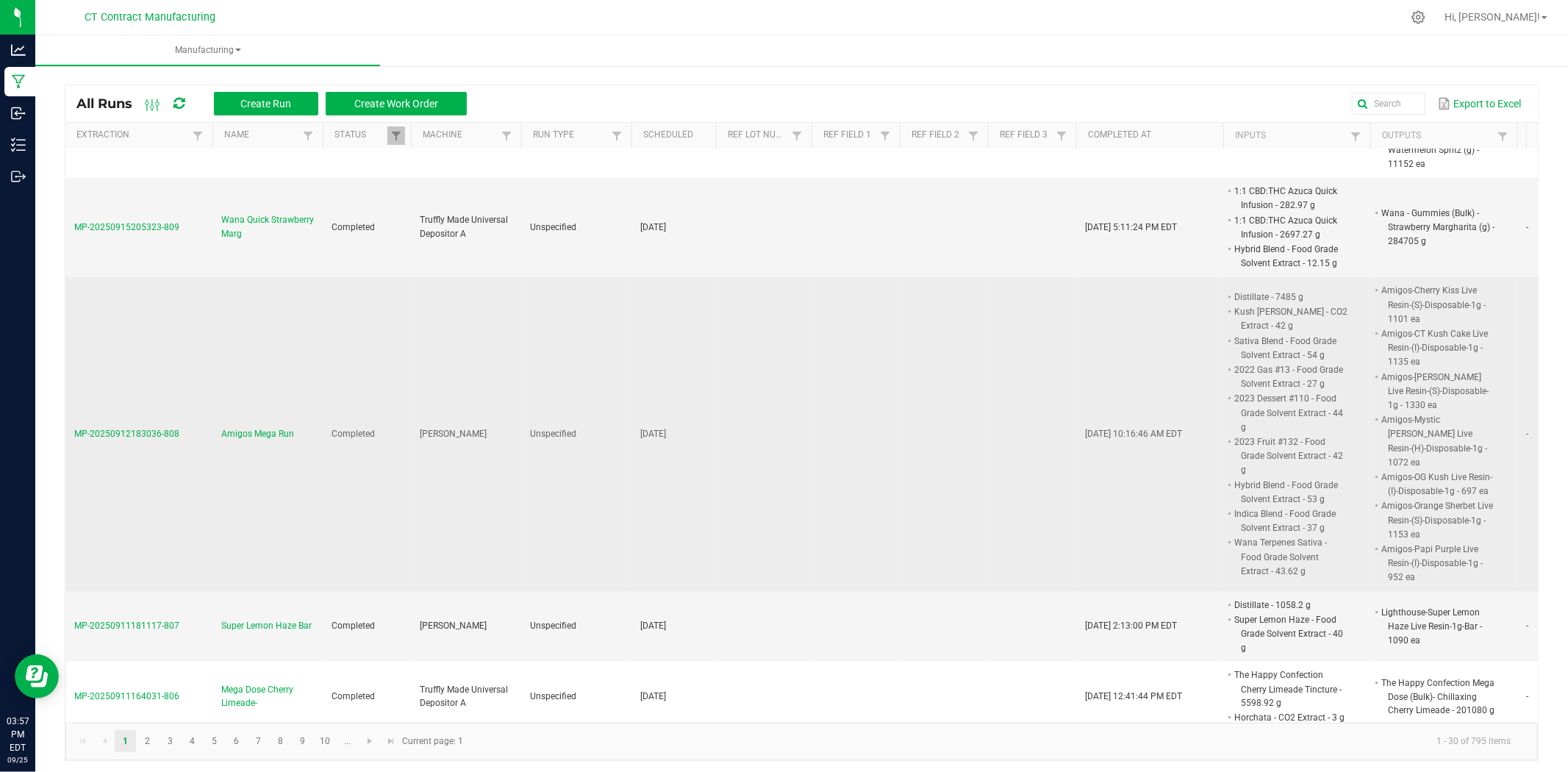
click at [274, 427] on span "Amigos Mega Run" at bounding box center [257, 434] width 72 height 14
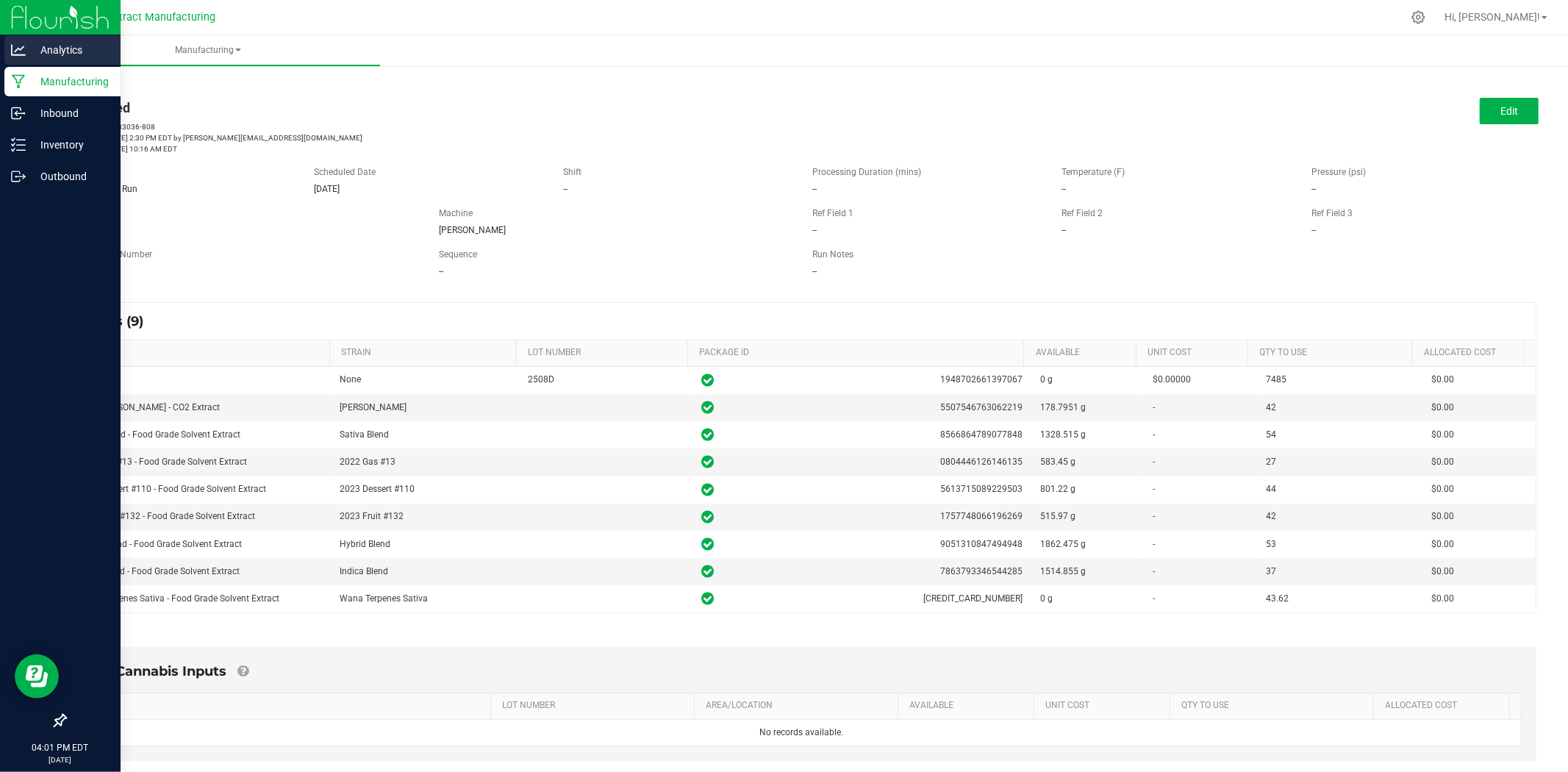
click at [16, 47] on icon at bounding box center [18, 50] width 14 height 14
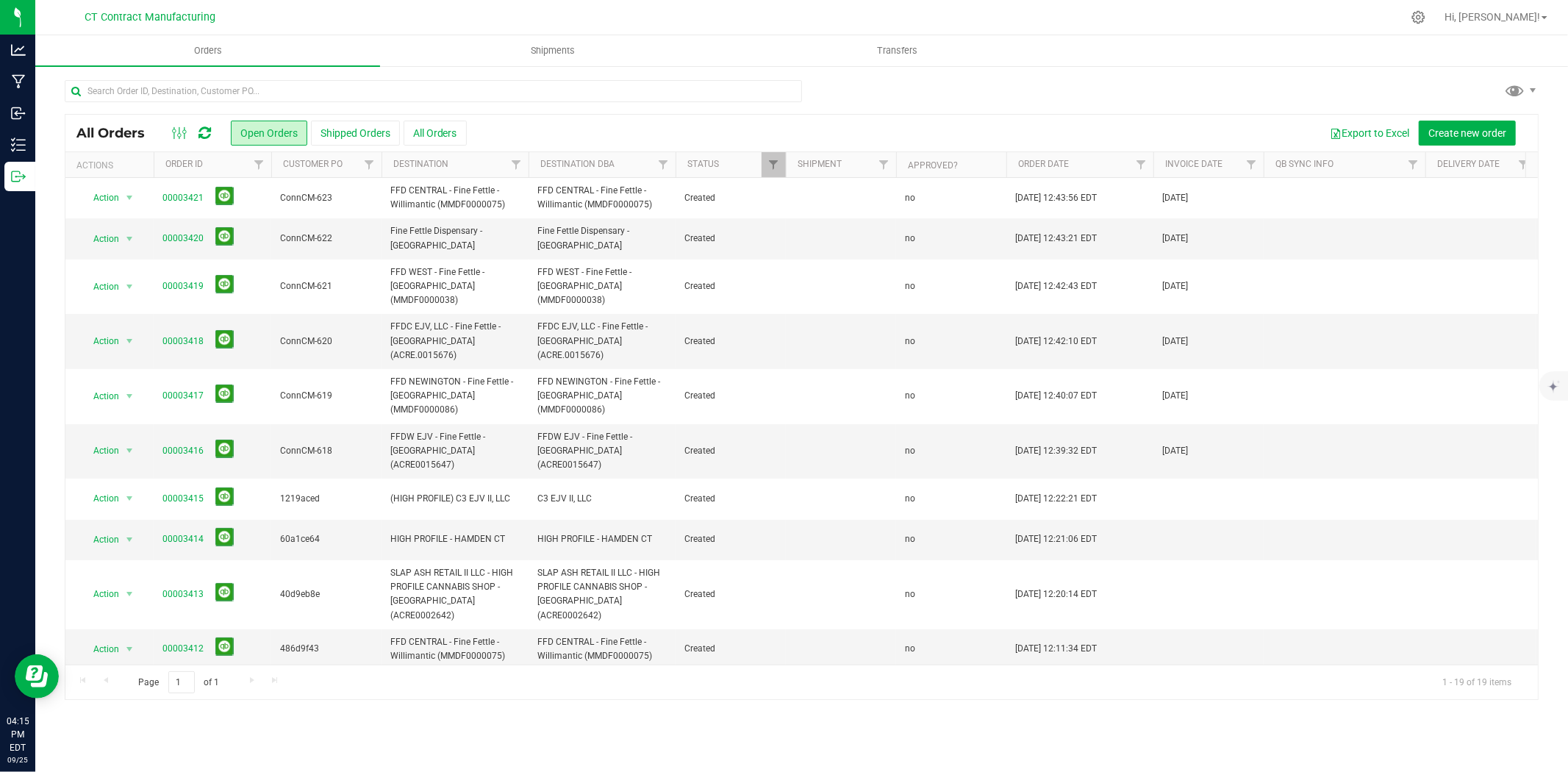
click at [197, 126] on div at bounding box center [191, 133] width 49 height 18
click at [208, 134] on icon at bounding box center [205, 133] width 13 height 14
click at [552, 15] on div at bounding box center [832, 17] width 1139 height 29
click at [950, 9] on div at bounding box center [832, 17] width 1139 height 29
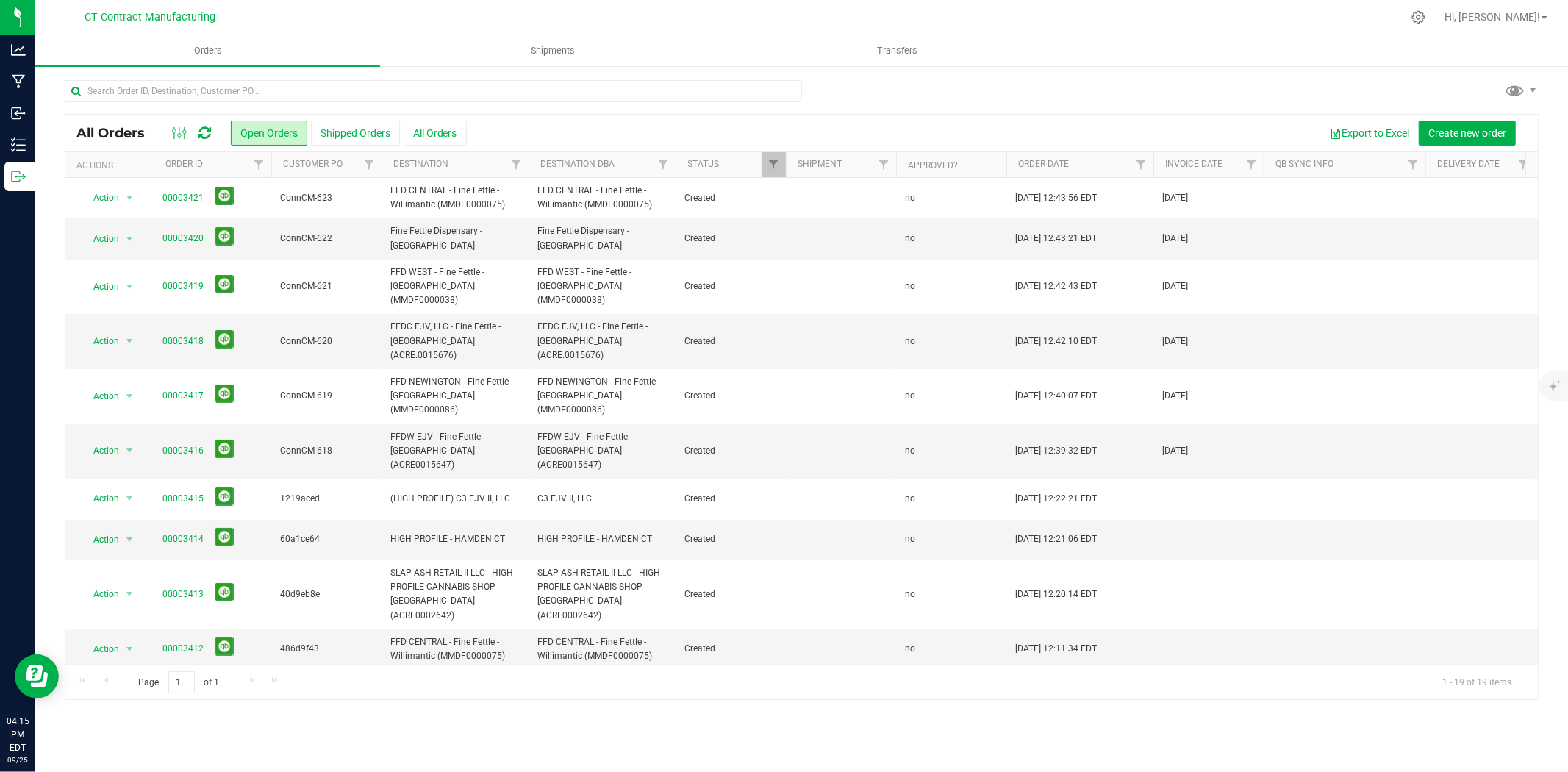
click at [950, 9] on div at bounding box center [832, 17] width 1139 height 29
click at [480, 20] on div at bounding box center [832, 17] width 1139 height 29
